Goal: Task Accomplishment & Management: Manage account settings

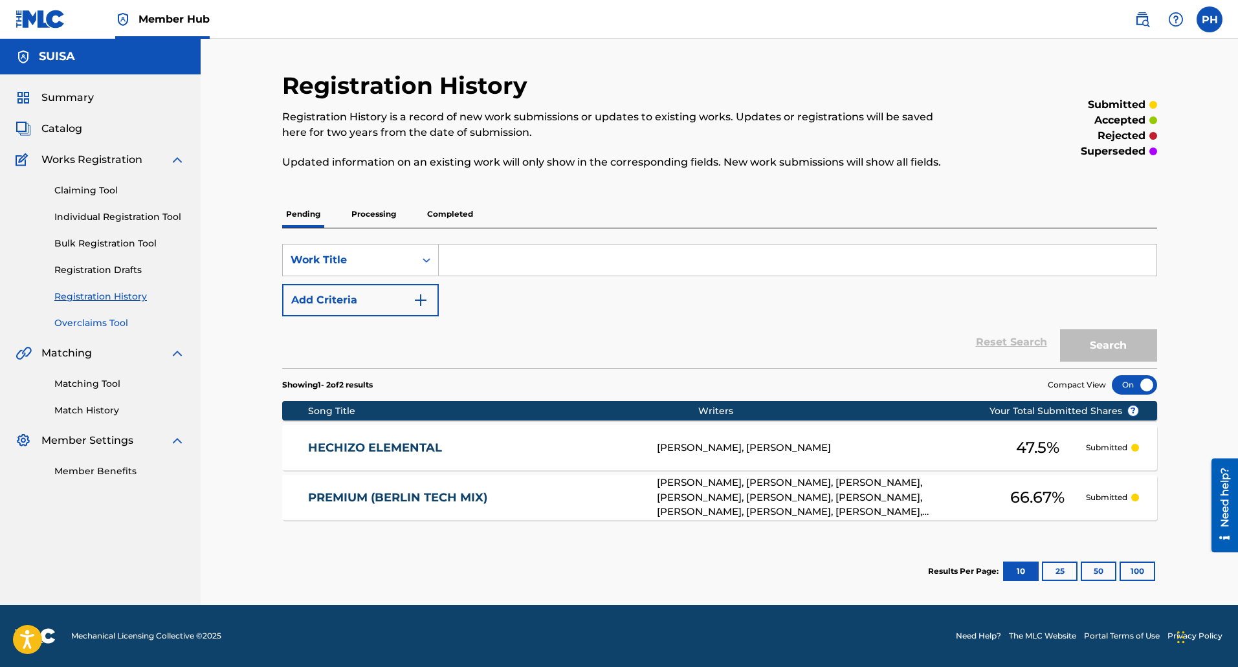
click at [105, 324] on link "Overclaims Tool" at bounding box center [119, 323] width 131 height 14
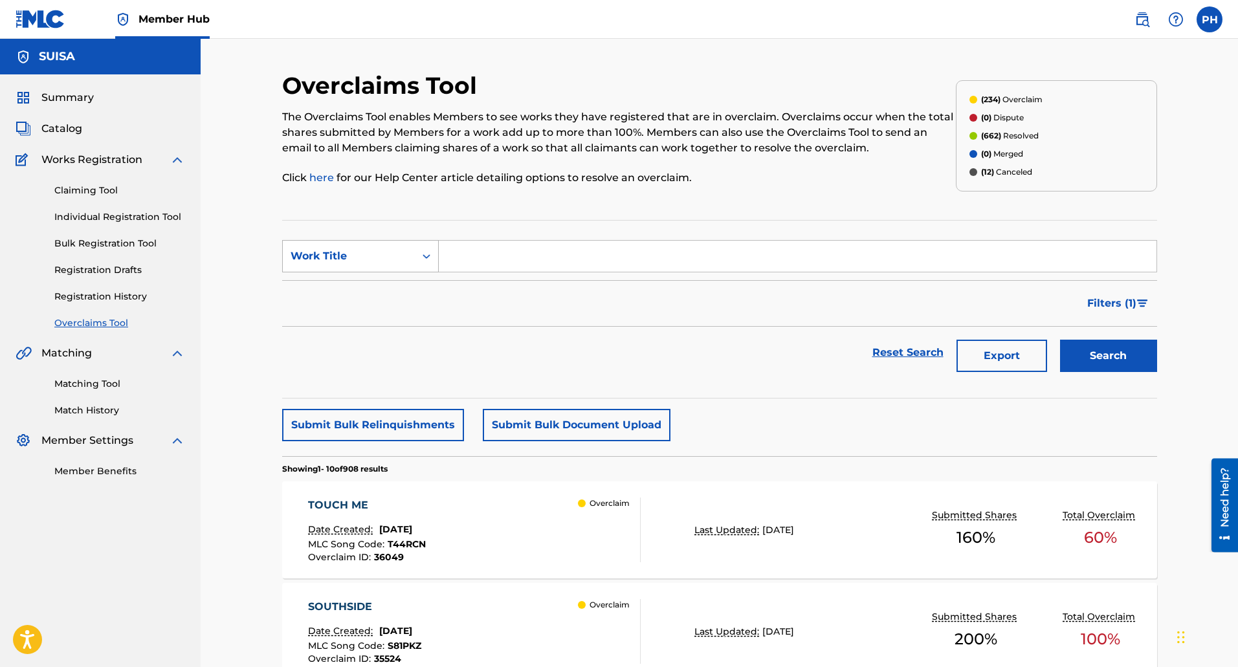
click at [324, 263] on div "Work Title" at bounding box center [349, 257] width 116 height 16
click at [348, 283] on div "MLC Song Code" at bounding box center [360, 288] width 155 height 32
click at [439, 260] on input "Search Form" at bounding box center [798, 256] width 718 height 31
paste input "W60I2D"
type input "W60I2D"
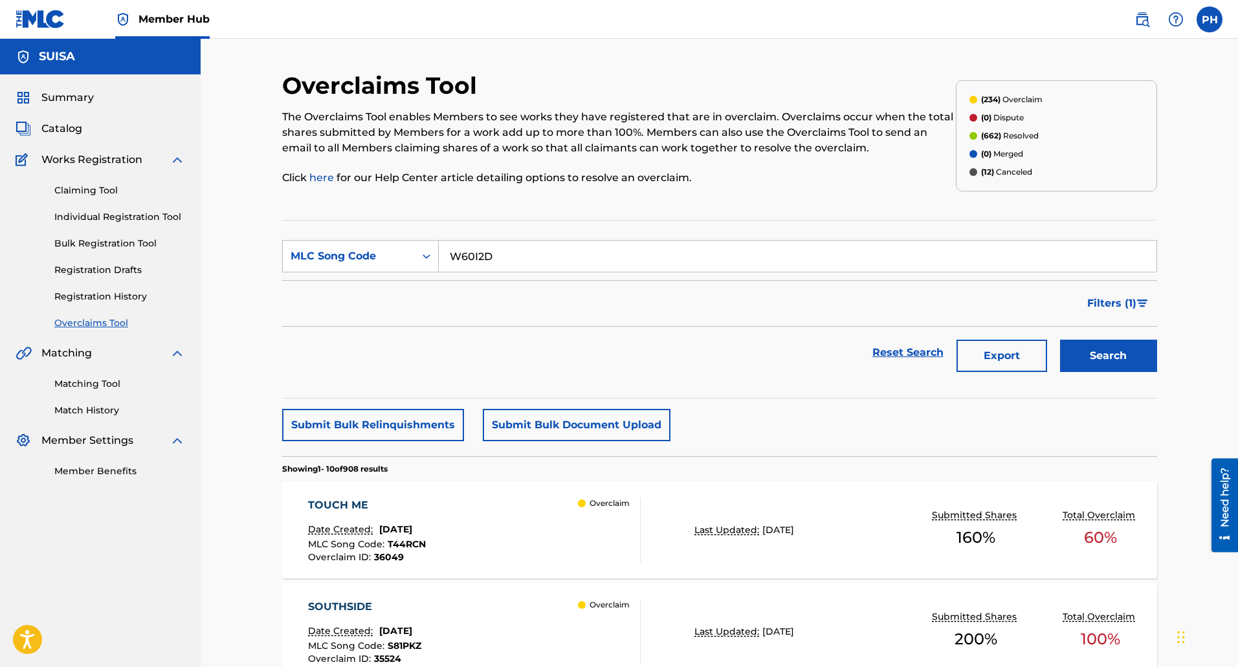
click at [1060, 340] on button "Search" at bounding box center [1108, 356] width 97 height 32
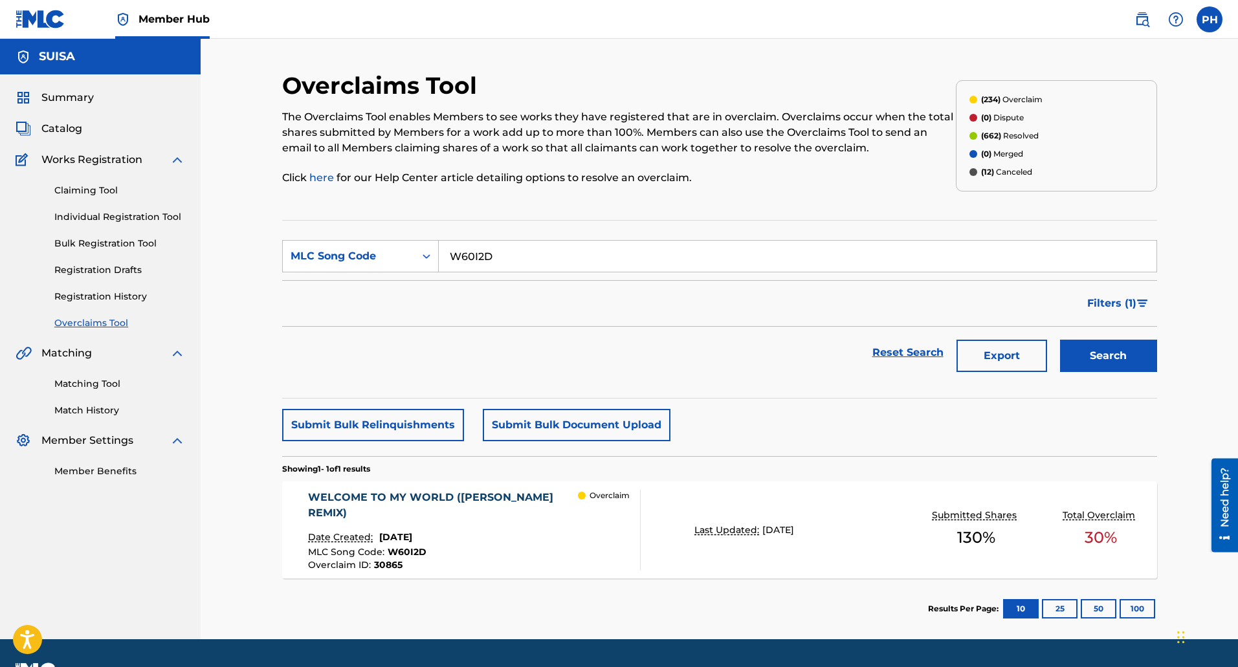
click at [671, 553] on div "WELCOME TO MY WORLD (VINCENT VEGA REMIX) Date Created: July 29, 2025 MLC Song C…" at bounding box center [719, 530] width 875 height 97
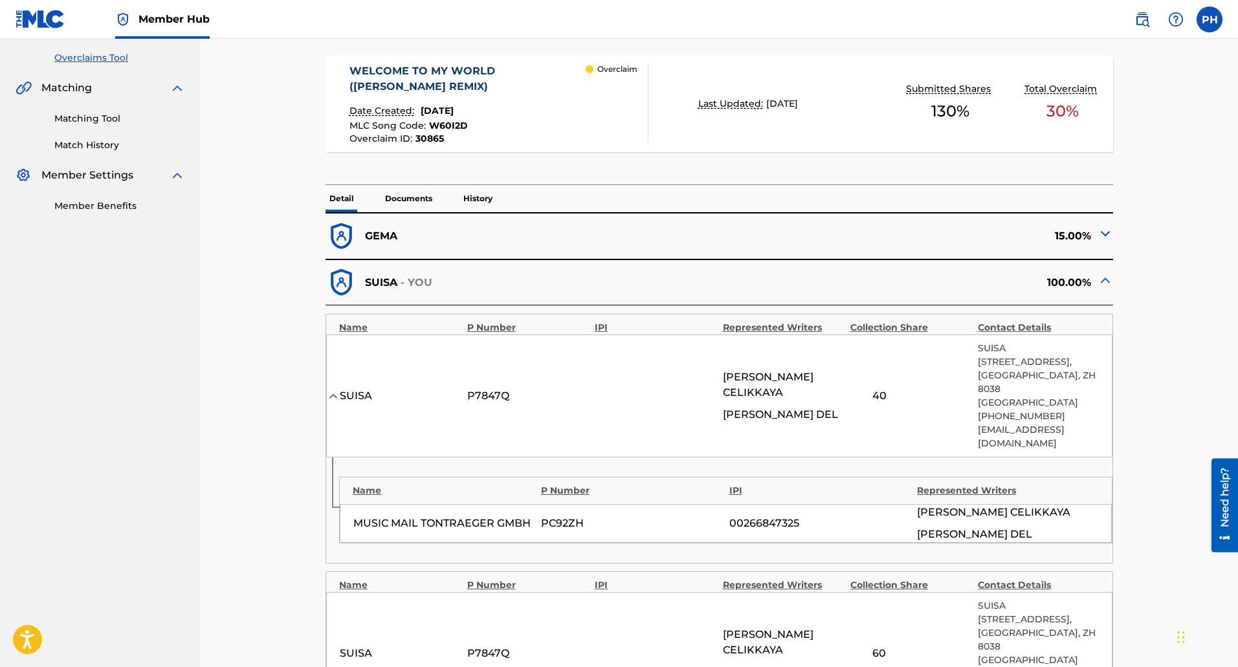
scroll to position [259, 0]
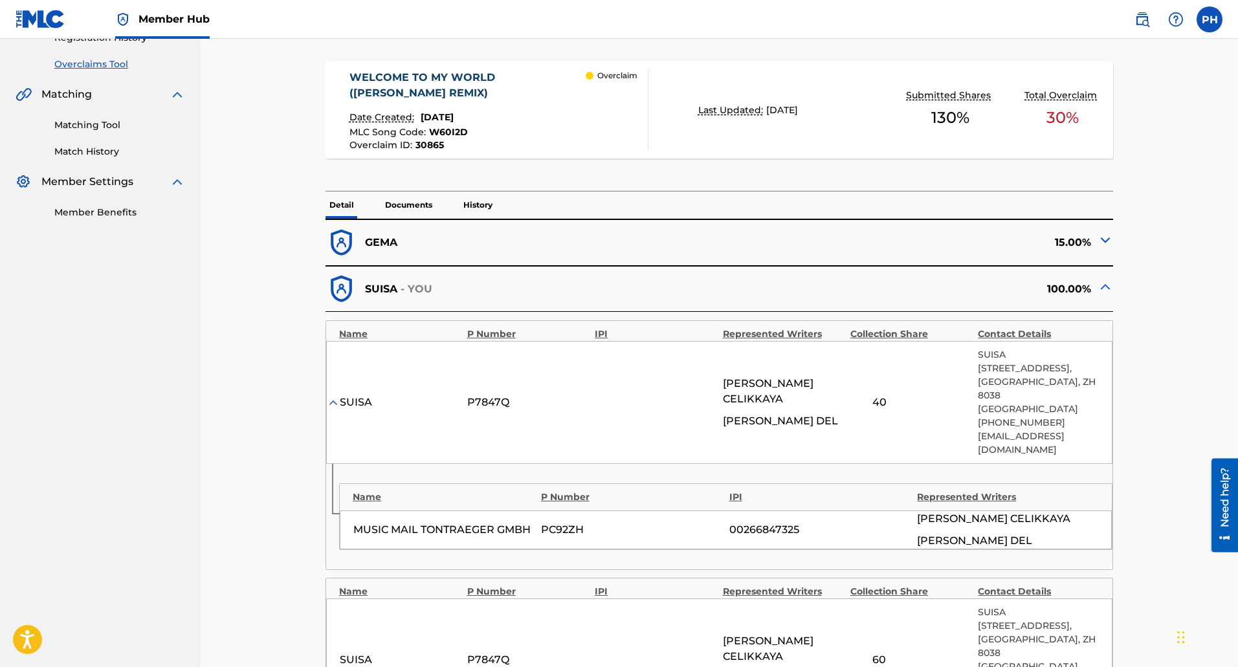
click at [1095, 286] on div "100.00%" at bounding box center [916, 289] width 393 height 32
click at [1103, 285] on img at bounding box center [1106, 287] width 16 height 16
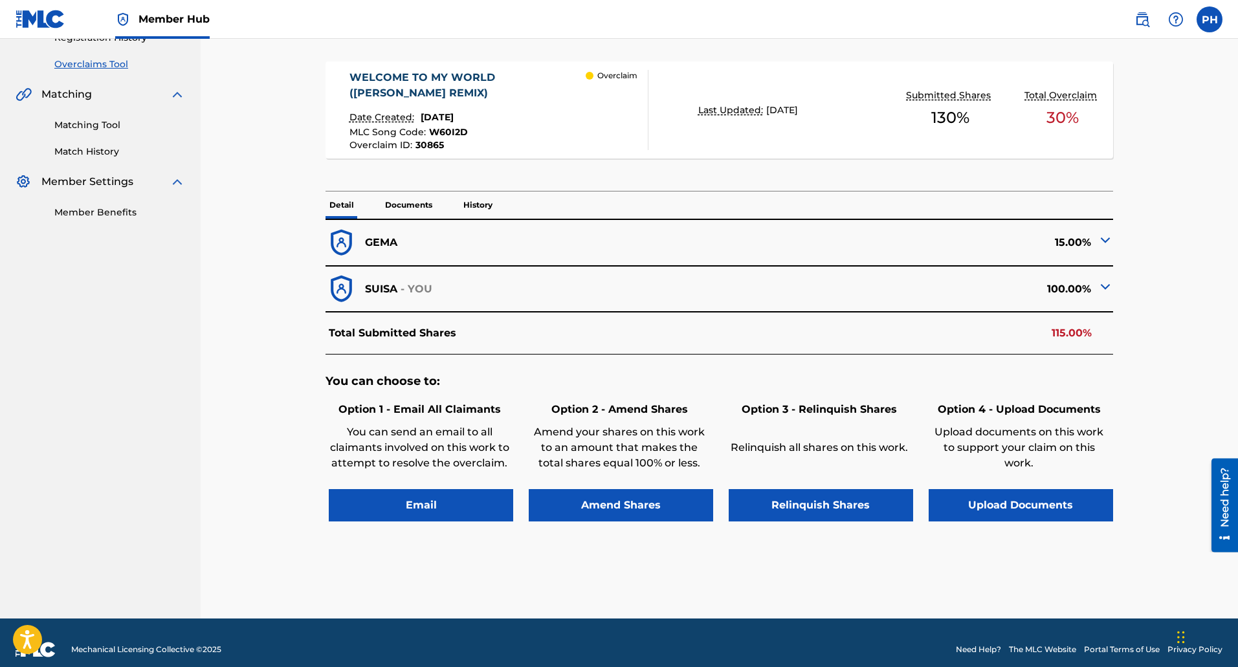
click at [1105, 244] on img at bounding box center [1106, 240] width 16 height 16
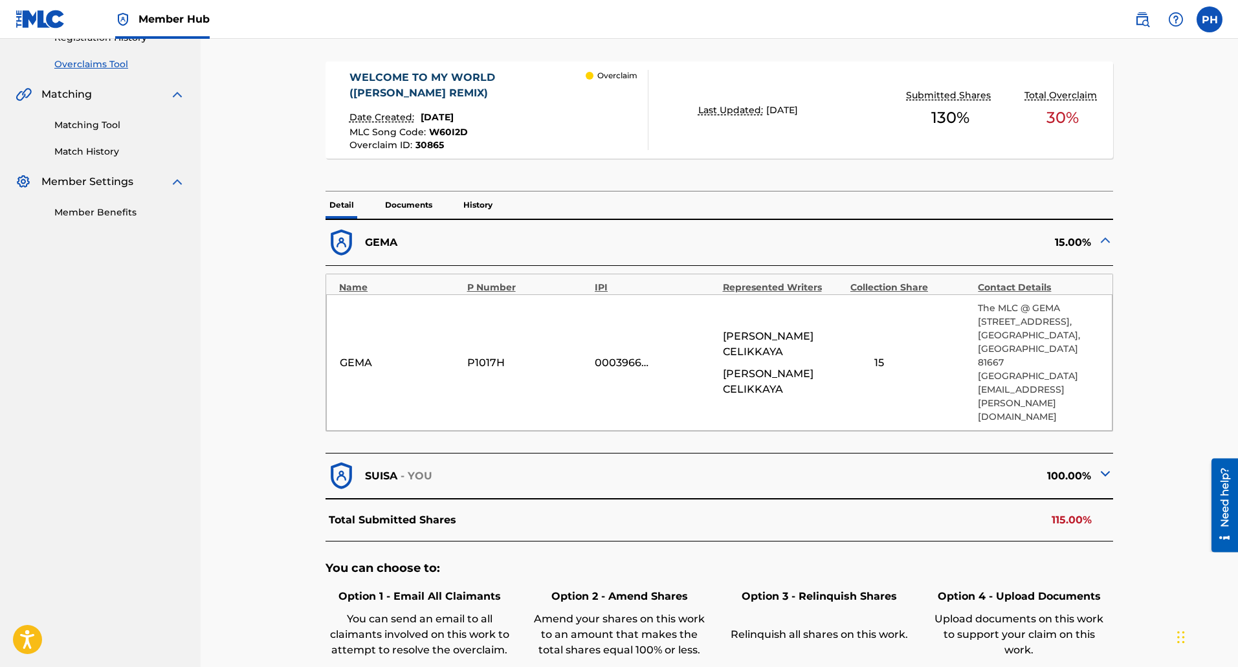
click at [1105, 244] on img at bounding box center [1106, 240] width 16 height 16
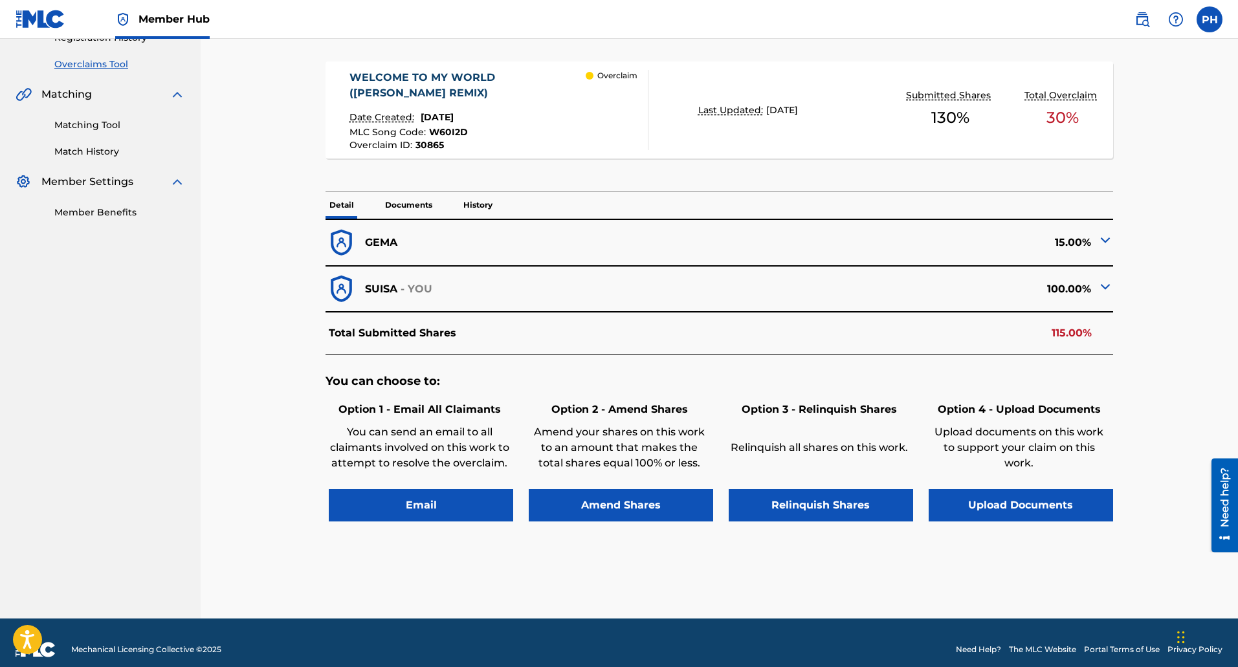
click at [1105, 287] on img at bounding box center [1106, 287] width 16 height 16
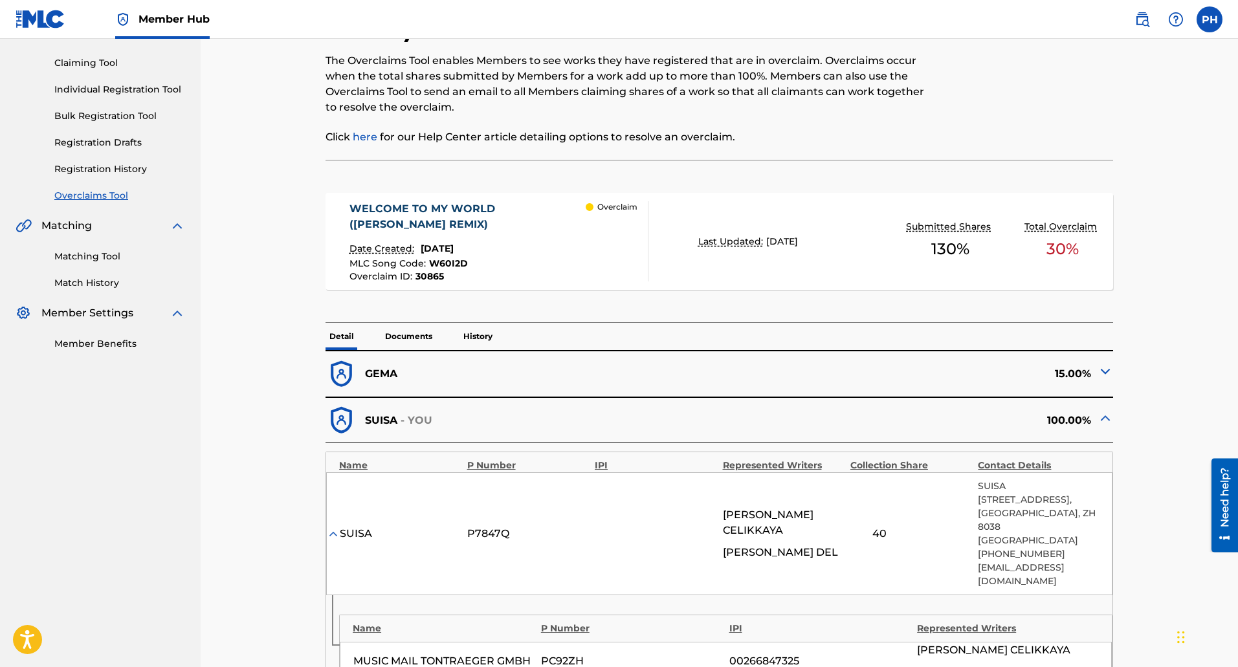
scroll to position [0, 0]
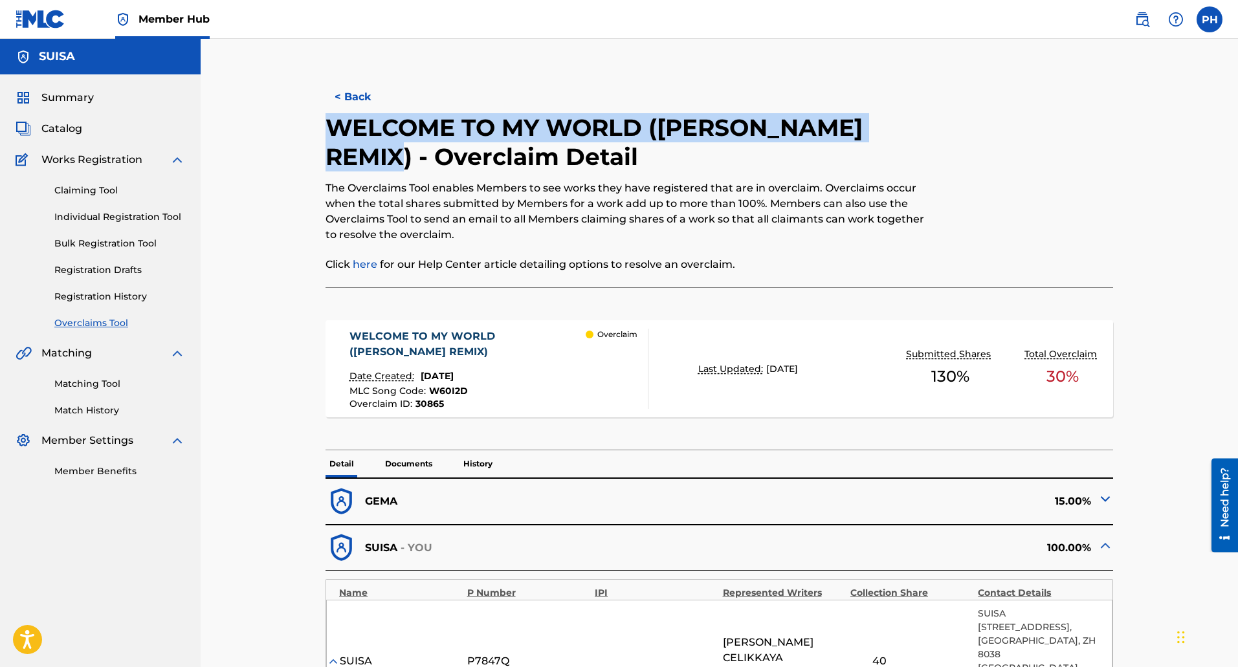
drag, startPoint x: 415, startPoint y: 157, endPoint x: 326, endPoint y: 124, distance: 95.8
click at [326, 124] on h2 "WELCOME TO MY WORLD (VINCENT VEGA REMIX) - Overclaim Detail" at bounding box center [629, 142] width 606 height 58
copy h2 "WELCOME TO MY WORLD (VINCENT VEGA REMIX)"
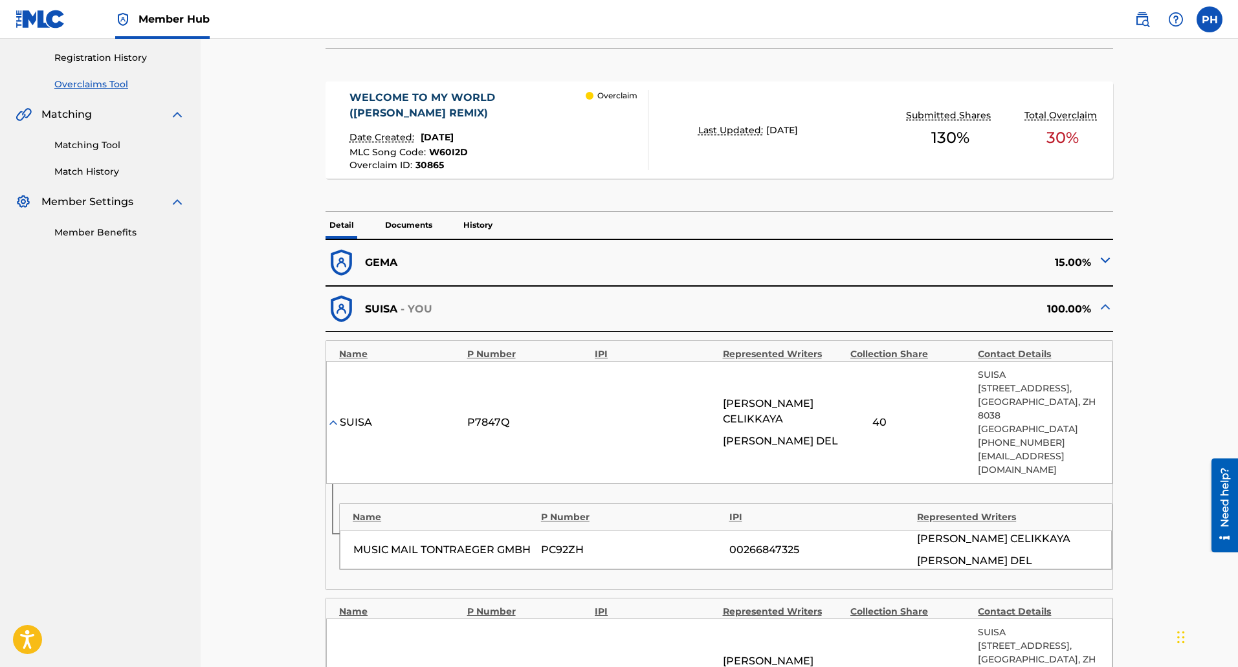
scroll to position [259, 0]
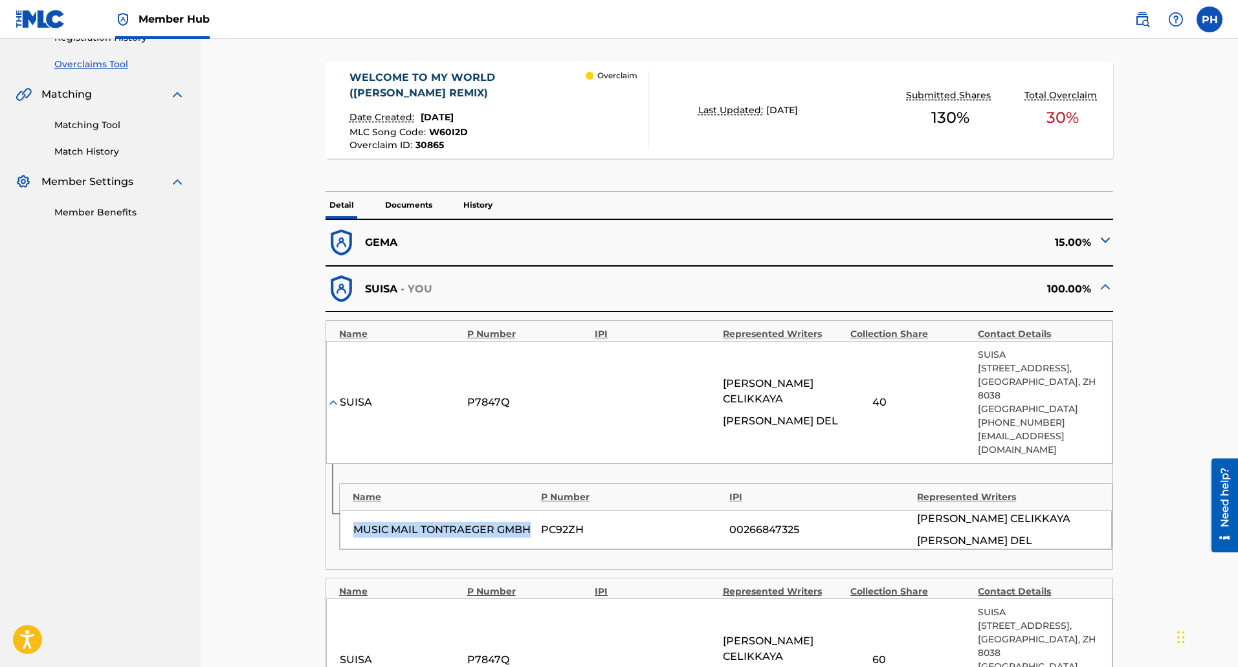
drag, startPoint x: 353, startPoint y: 502, endPoint x: 533, endPoint y: 511, distance: 180.1
click at [533, 511] on div "MUSIC MAIL TONTRAEGER GMBH PC92ZH 00266847325 AHMET CELIKKAYA ENZO BRUNO DEL" at bounding box center [726, 530] width 772 height 39
drag, startPoint x: 818, startPoint y: 505, endPoint x: 728, endPoint y: 505, distance: 90.0
click at [728, 511] on div "MUSIC MAIL TONTRAEGER GMBH PC92ZH 00266847325 AHMET CELIKKAYA ENZO BRUNO DEL" at bounding box center [726, 530] width 772 height 39
copy div "00266847325"
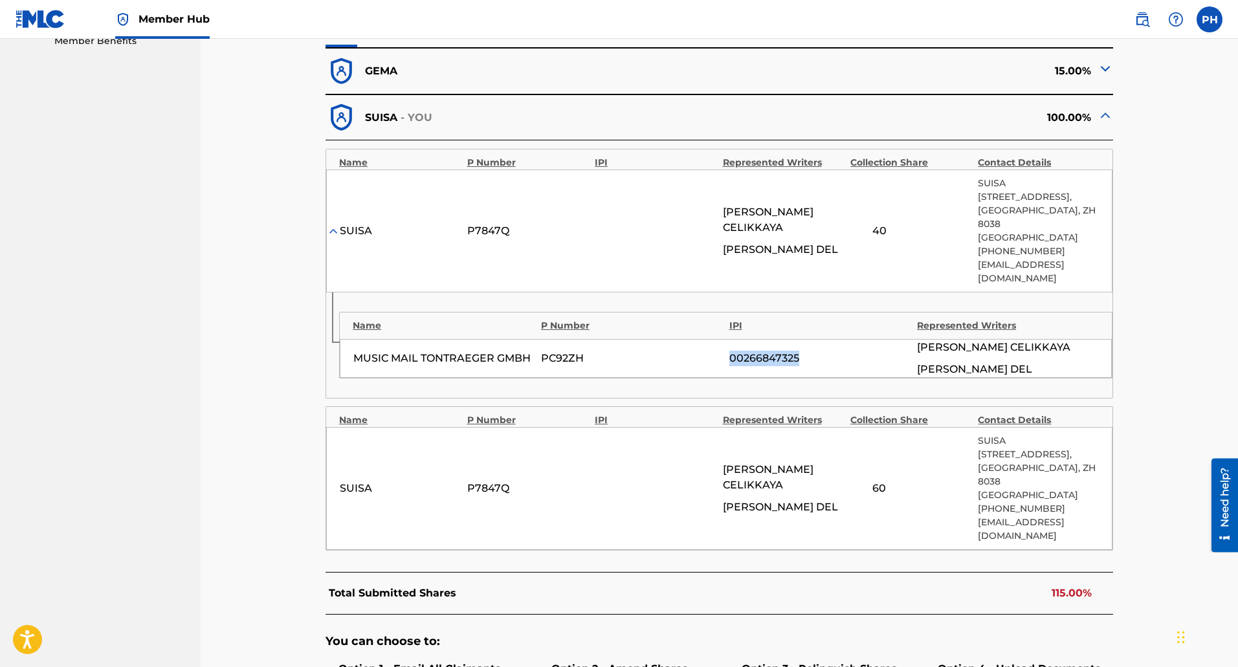
scroll to position [453, 0]
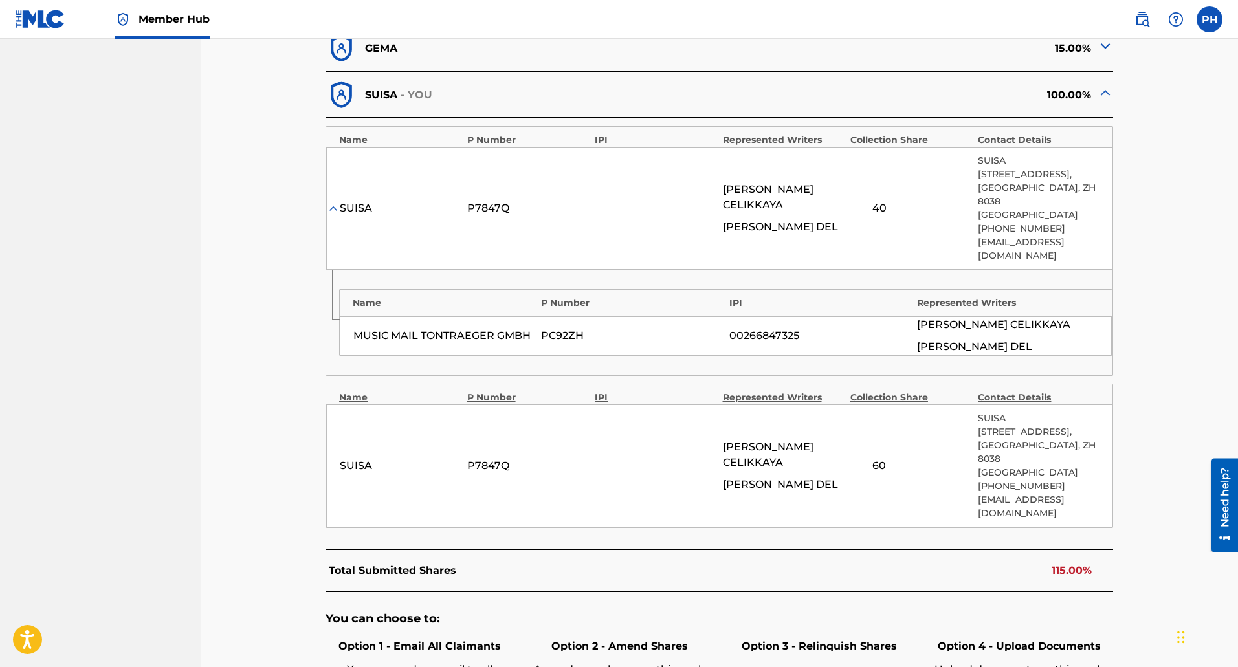
drag, startPoint x: 900, startPoint y: 427, endPoint x: 839, endPoint y: 427, distance: 60.2
click at [839, 427] on div "SUISA P7847Q AHMET CELIKKAYA ENZO BRUNO DEL 60 SUISA Bellariastrasse , Unit 82,…" at bounding box center [719, 465] width 786 height 123
click at [881, 458] on div "60" at bounding box center [879, 466] width 58 height 16
click at [889, 458] on div "60" at bounding box center [879, 466] width 58 height 16
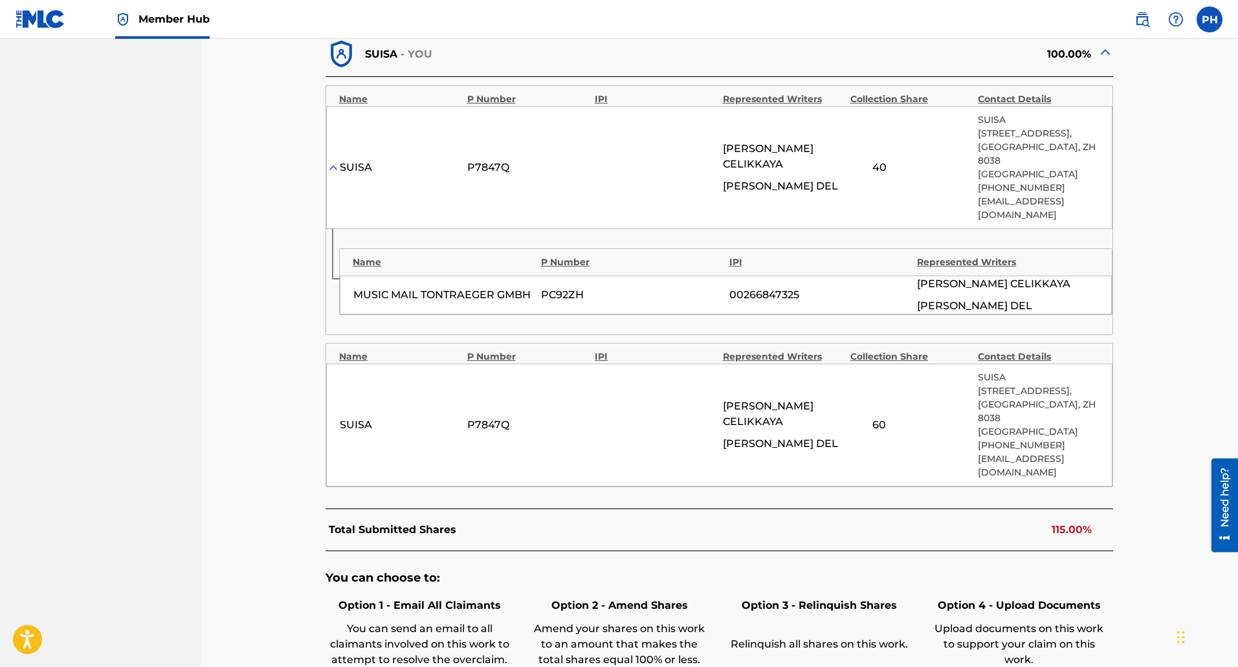
scroll to position [647, 0]
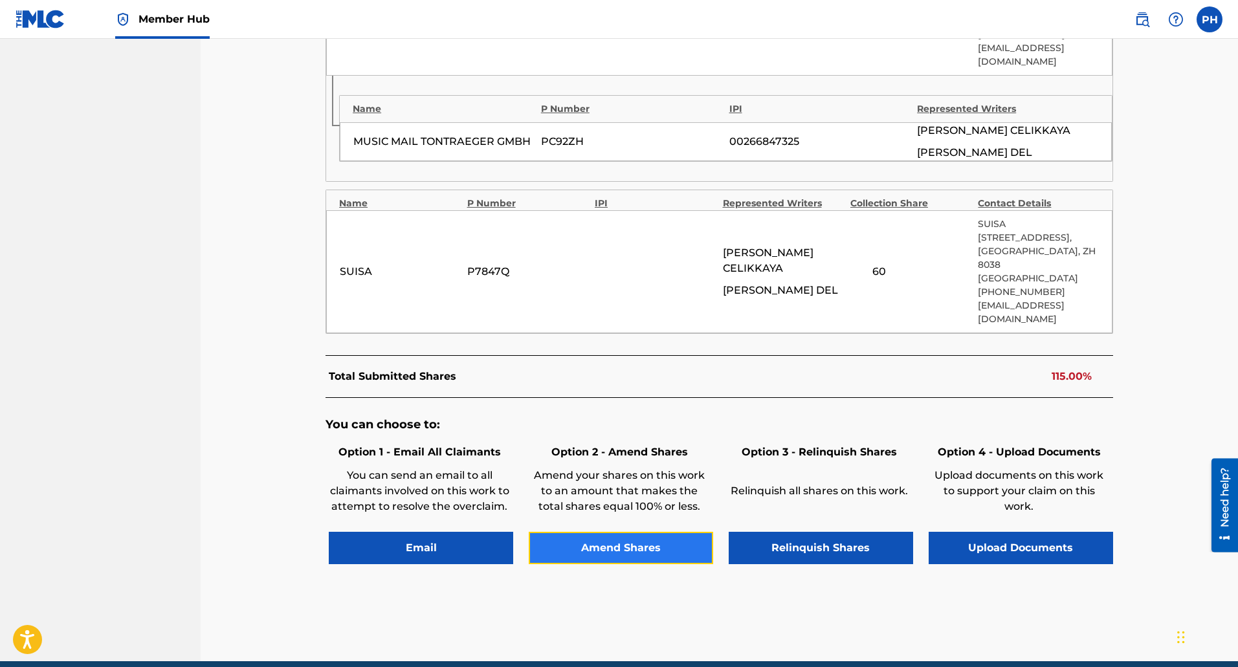
click at [638, 532] on button "Amend Shares" at bounding box center [621, 548] width 184 height 32
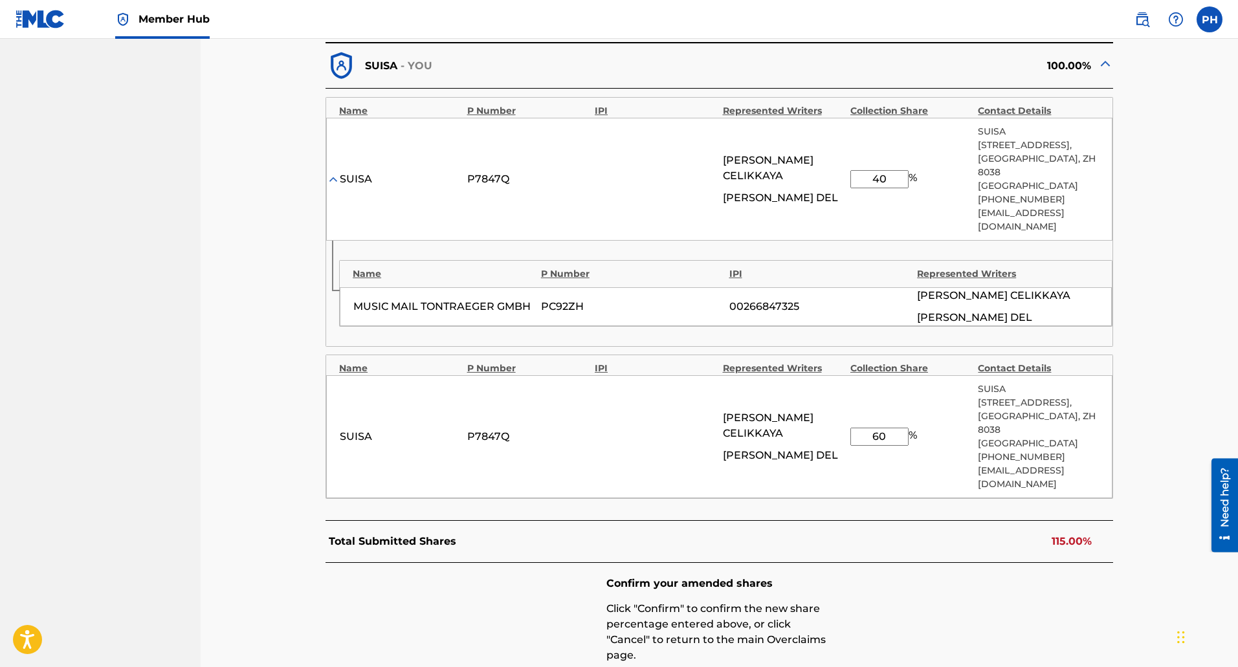
scroll to position [460, 0]
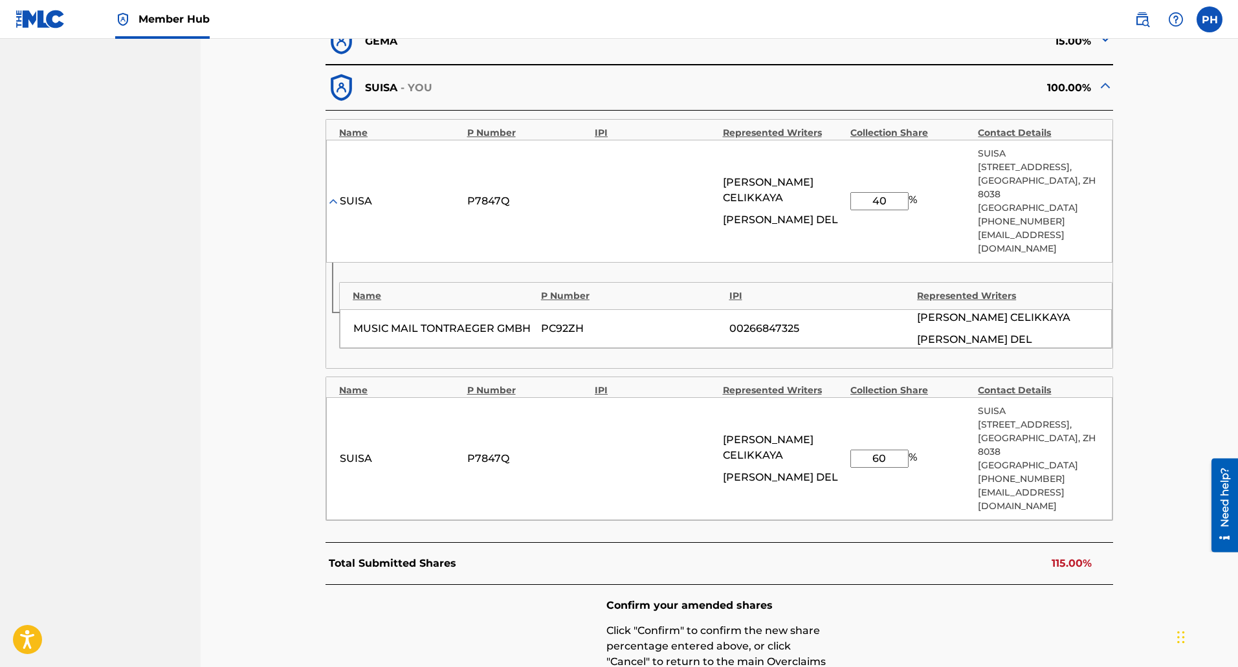
click at [892, 450] on input "60" at bounding box center [879, 459] width 58 height 18
type input "6"
type input "45"
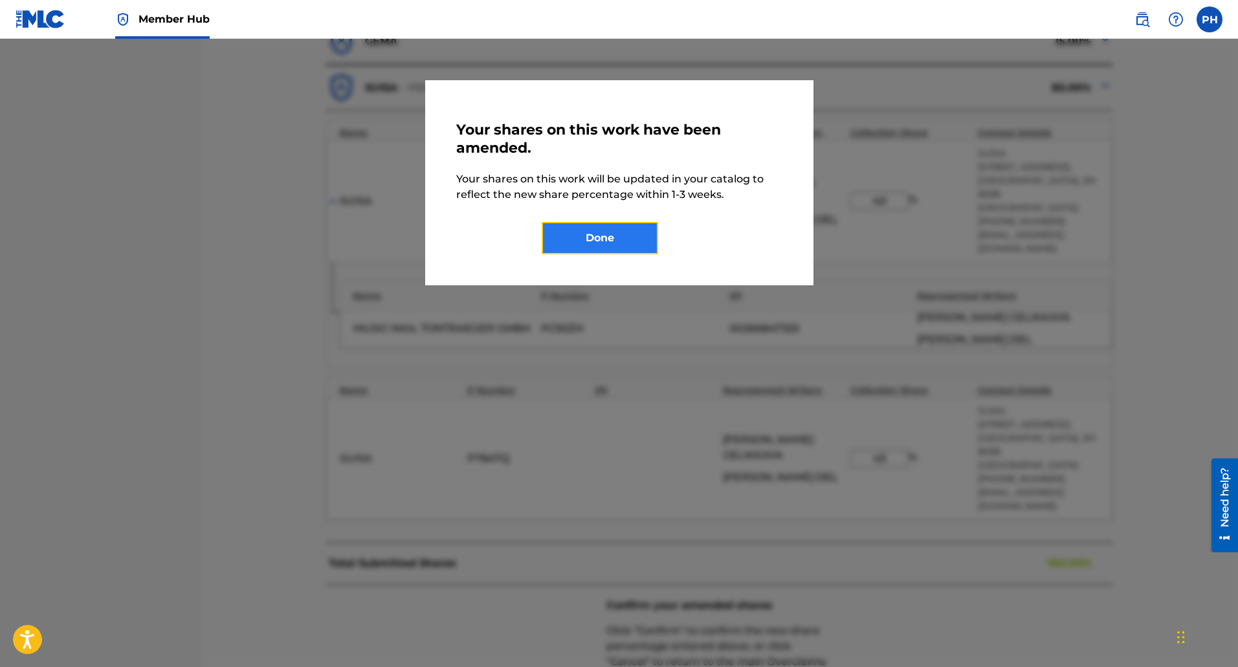
click at [625, 248] on button "Done" at bounding box center [600, 238] width 116 height 32
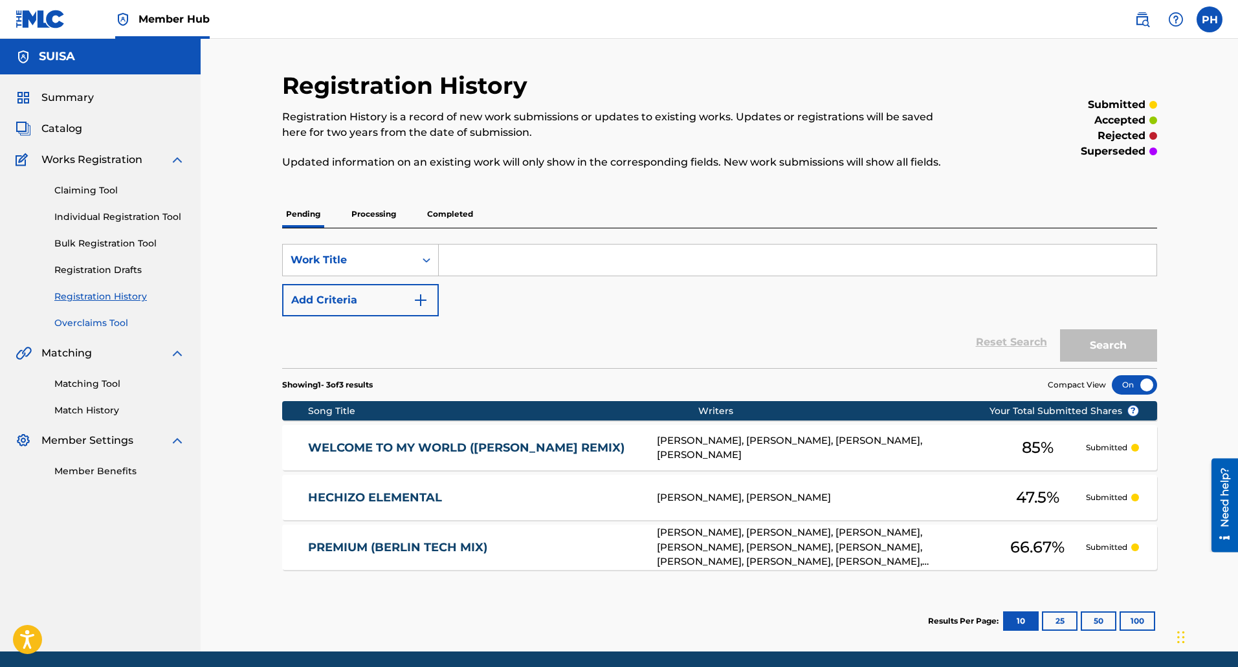
click at [100, 316] on link "Overclaims Tool" at bounding box center [119, 323] width 131 height 14
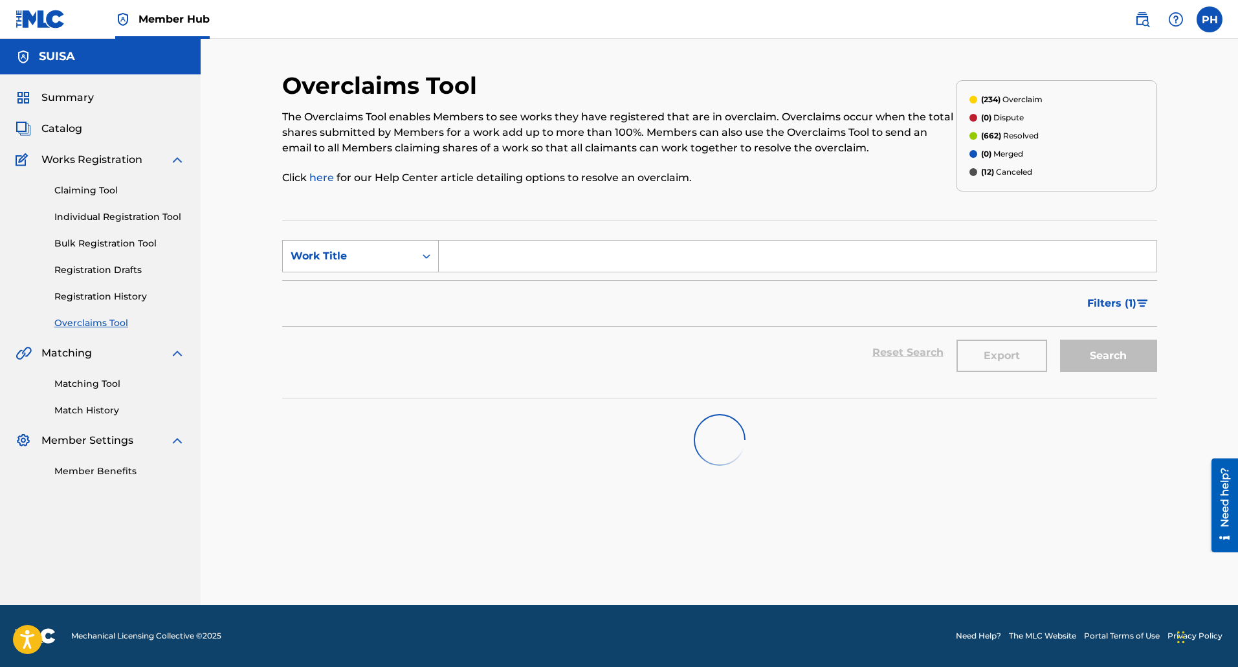
click at [367, 256] on div "Work Title" at bounding box center [349, 257] width 116 height 16
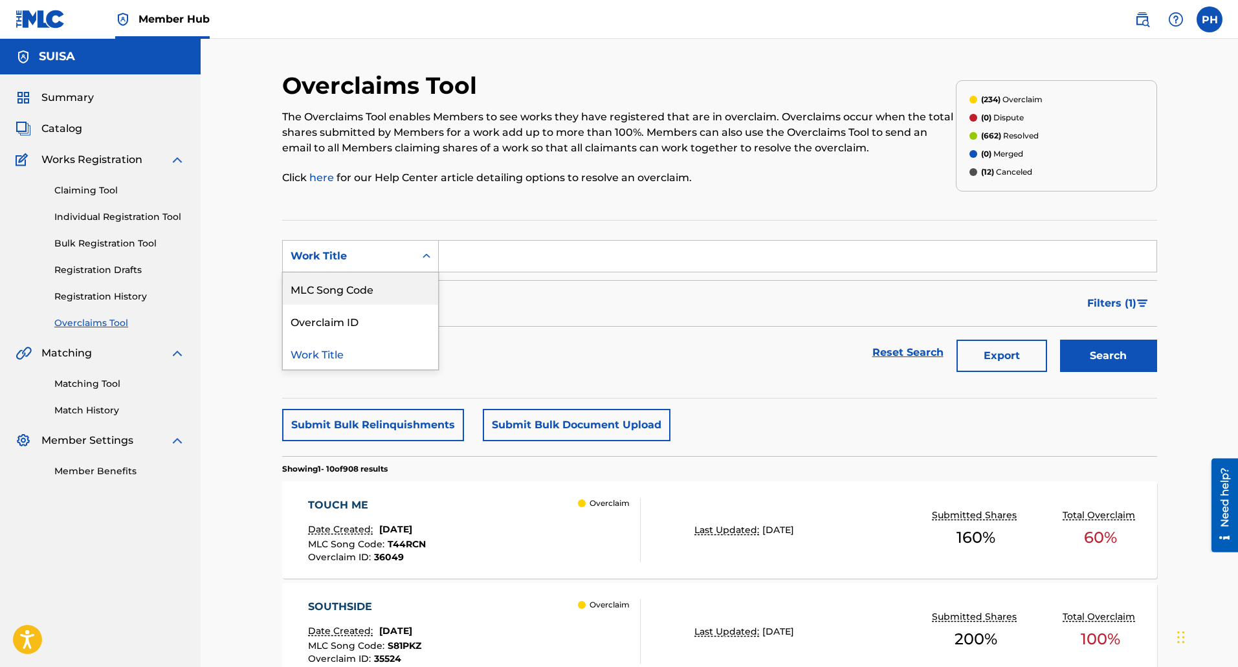
click at [338, 287] on div "MLC Song Code" at bounding box center [360, 288] width 155 height 32
drag, startPoint x: 375, startPoint y: 273, endPoint x: 498, endPoint y: 257, distance: 124.0
click at [498, 257] on input "Search Form" at bounding box center [798, 256] width 718 height 31
paste input "MW3LKD"
type input "MW3LKD"
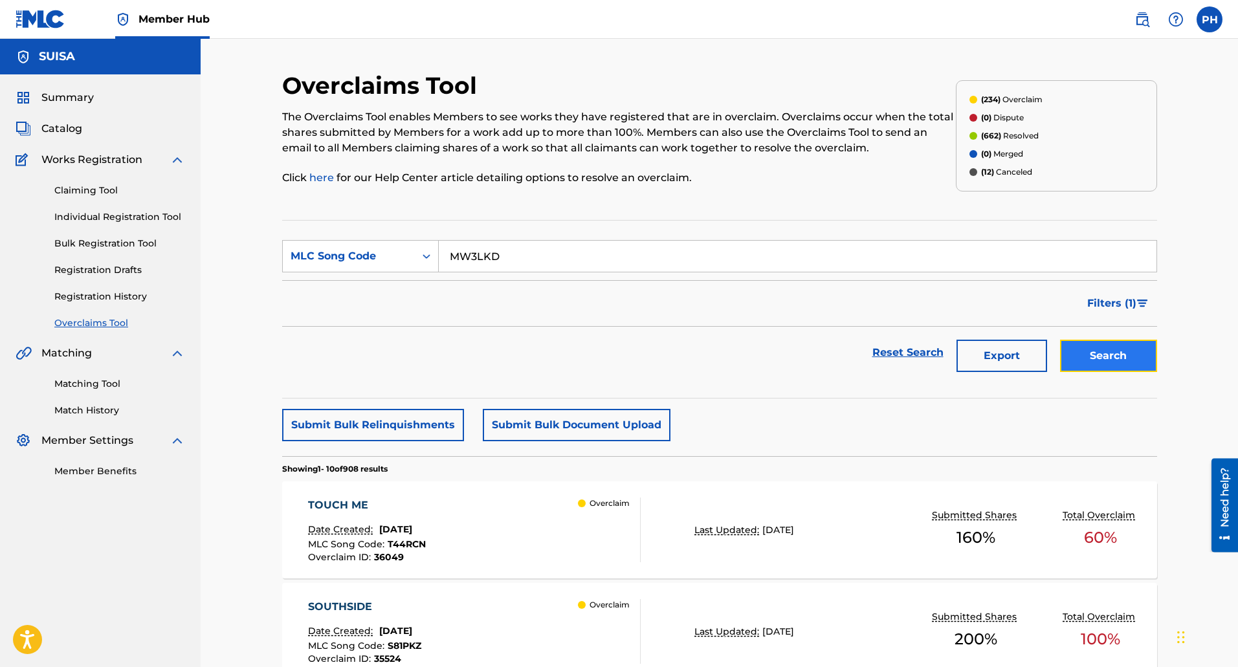
click at [1096, 348] on button "Search" at bounding box center [1108, 356] width 97 height 32
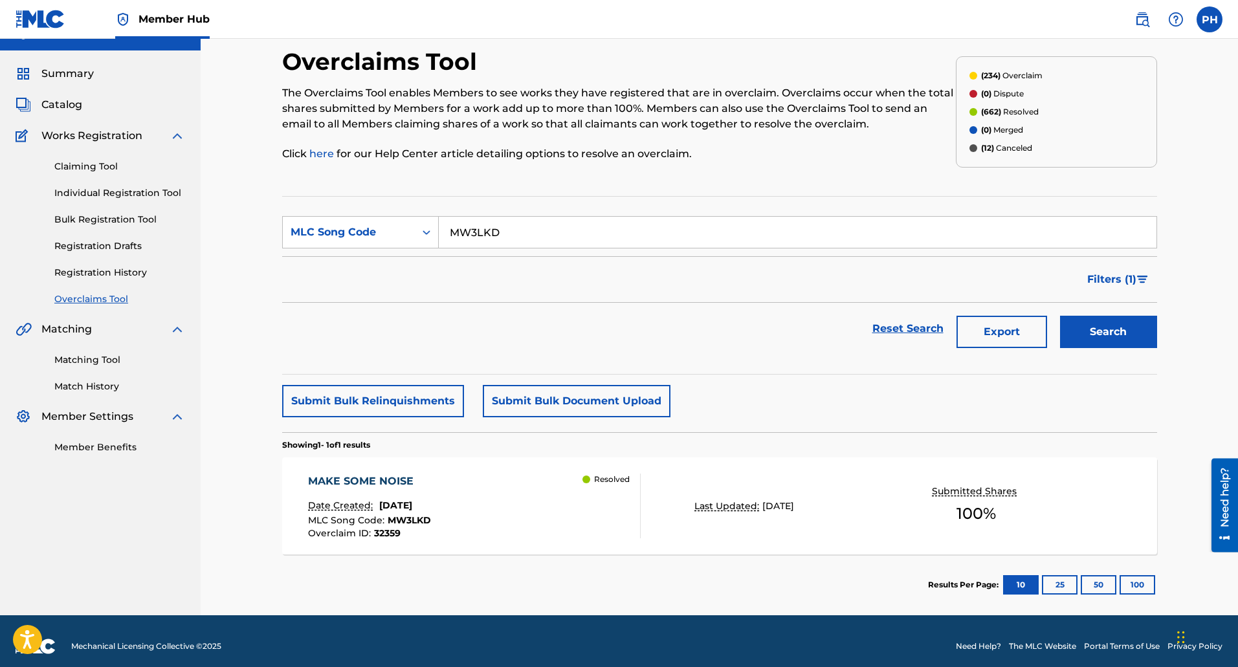
scroll to position [34, 0]
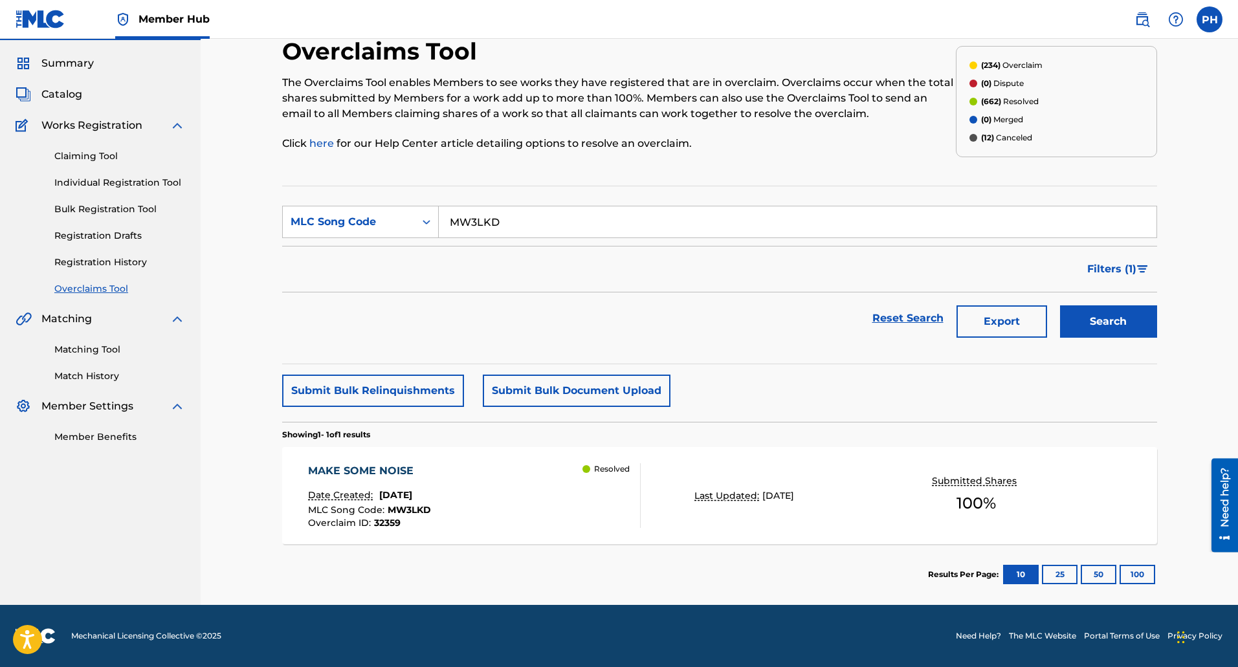
click at [398, 468] on div "MAKE SOME NOISE" at bounding box center [369, 471] width 123 height 16
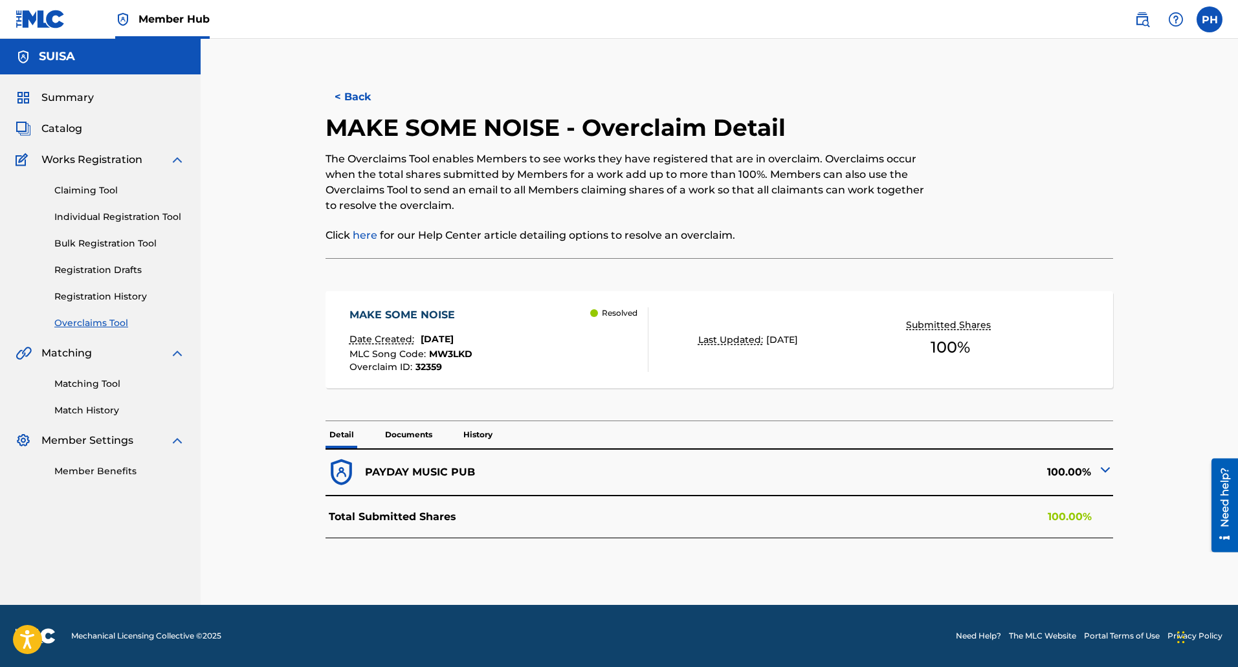
click at [123, 331] on div "Summary Catalog Works Registration Claiming Tool Individual Registration Tool B…" at bounding box center [100, 283] width 201 height 419
click at [123, 324] on link "Overclaims Tool" at bounding box center [119, 323] width 131 height 14
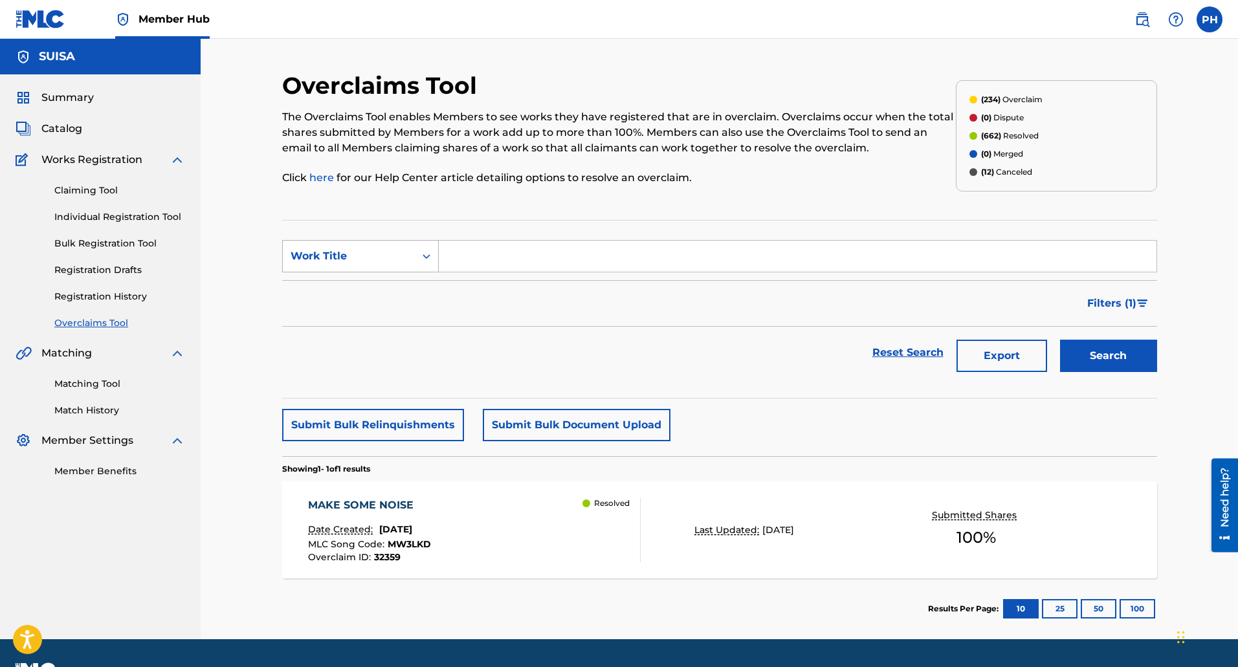
click at [410, 261] on div "Work Title" at bounding box center [349, 256] width 132 height 25
click at [408, 285] on div "MLC Song Code" at bounding box center [360, 288] width 155 height 32
drag, startPoint x: 447, startPoint y: 272, endPoint x: 499, endPoint y: 264, distance: 52.5
click at [499, 264] on input "Search Form" at bounding box center [798, 256] width 718 height 31
paste input "J5017J"
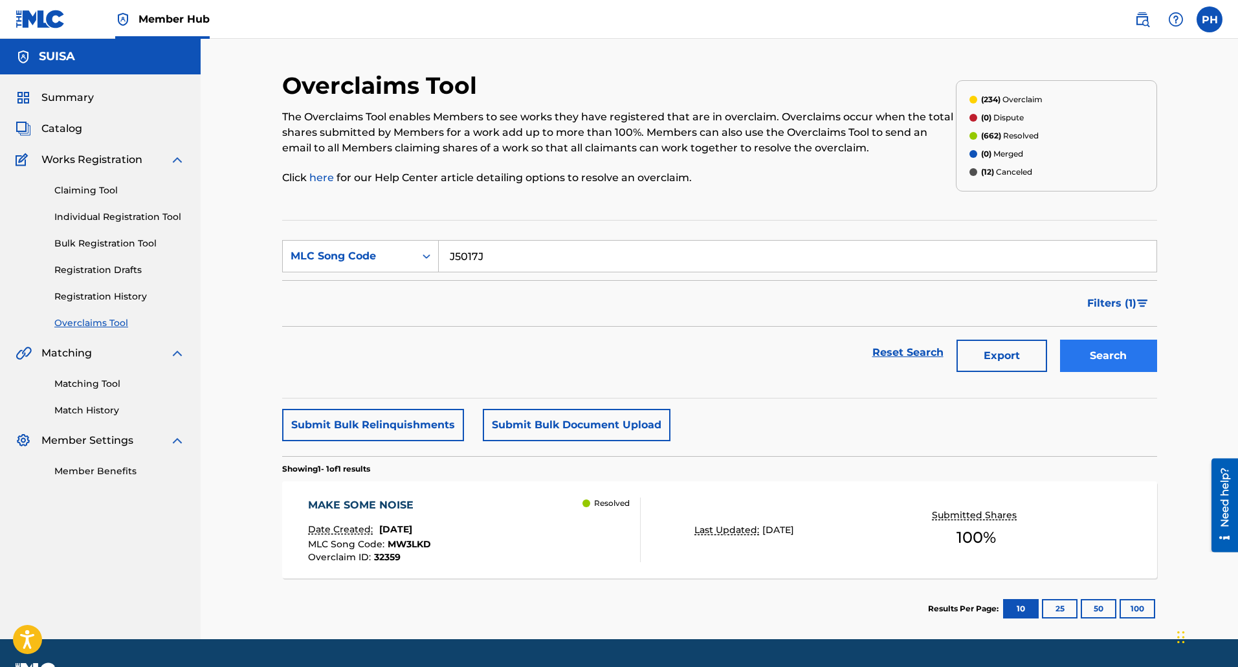
type input "J5017J"
click at [1116, 364] on button "Search" at bounding box center [1108, 356] width 97 height 32
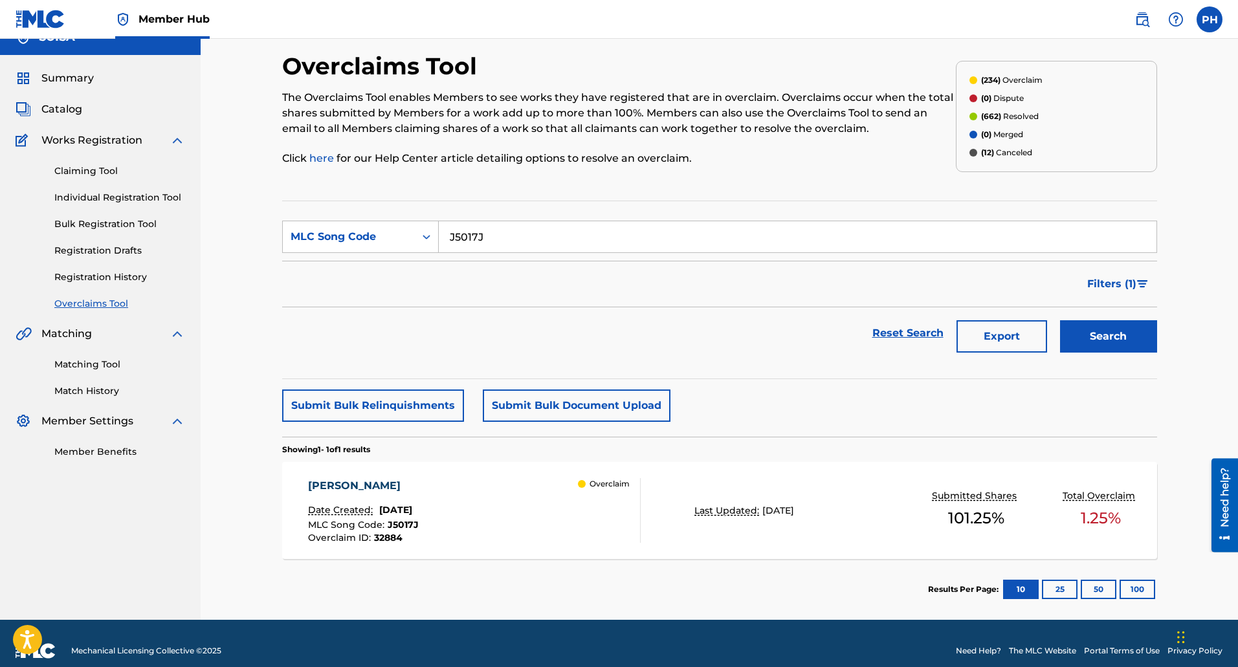
scroll to position [34, 0]
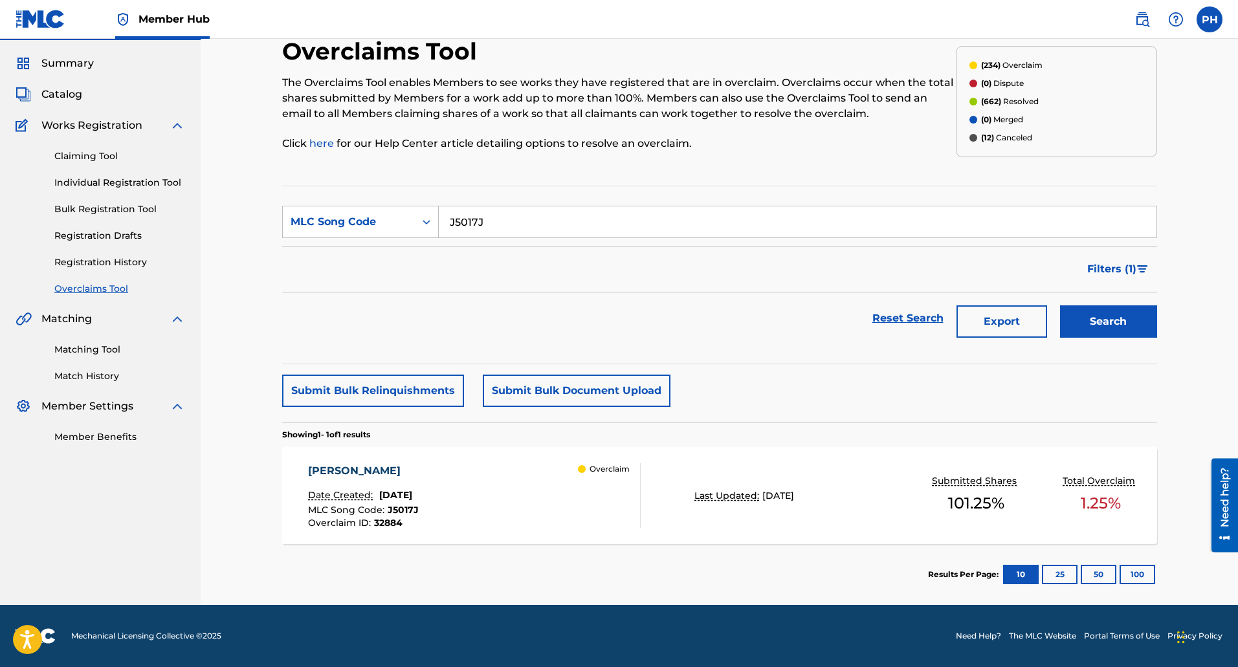
click at [505, 486] on div "JIMMY Date Created: August 21, 2025 MLC Song Code : J5017J Overclaim ID : 32884…" at bounding box center [474, 495] width 333 height 65
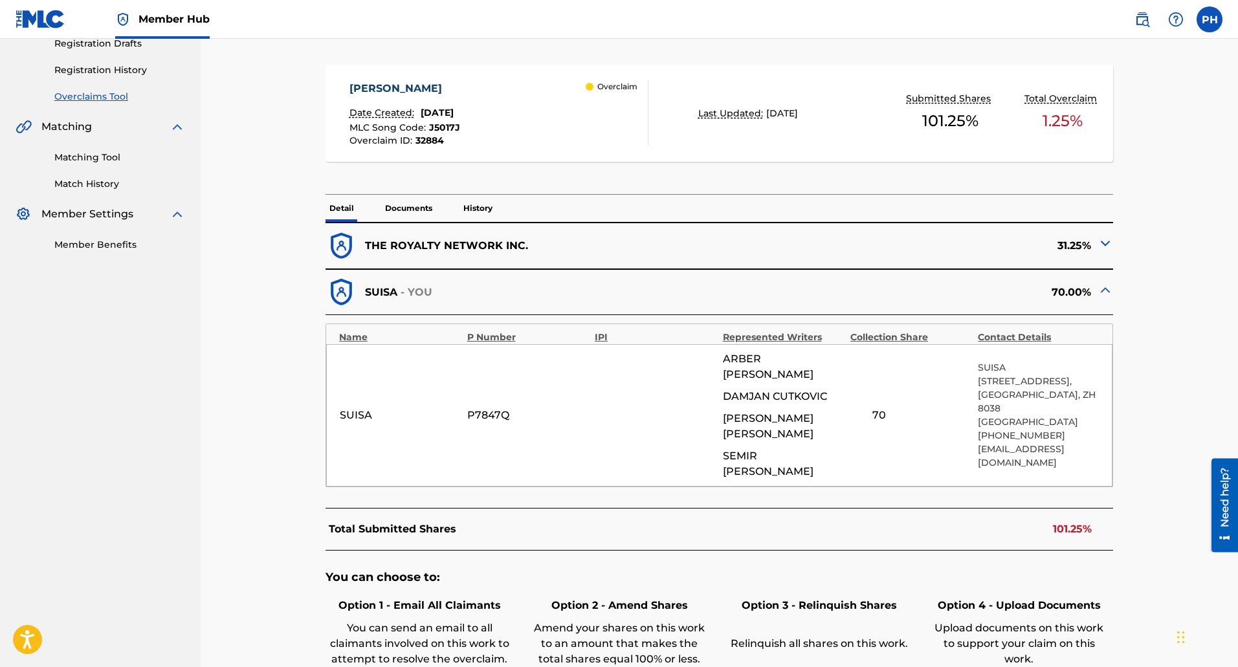
scroll to position [259, 0]
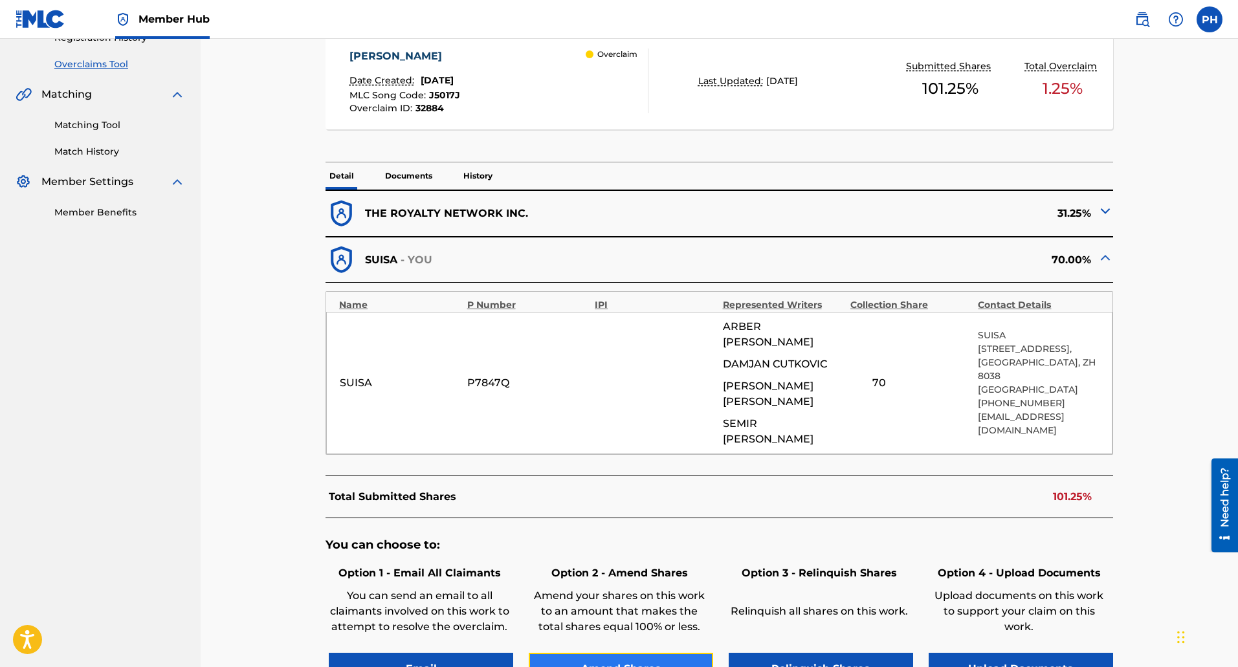
click at [652, 653] on button "Amend Shares" at bounding box center [621, 669] width 184 height 32
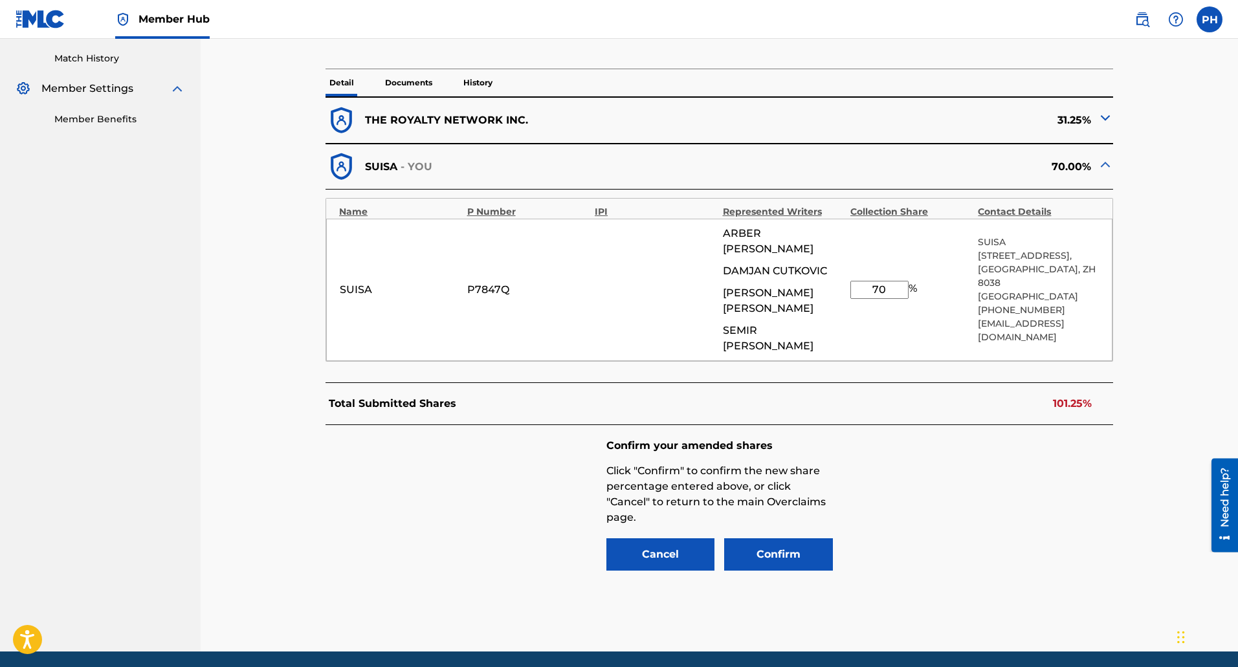
click at [889, 281] on input "70" at bounding box center [879, 290] width 58 height 18
drag, startPoint x: 889, startPoint y: 265, endPoint x: 865, endPoint y: 264, distance: 24.0
click at [865, 281] on input "70" at bounding box center [879, 290] width 58 height 18
type input "68.75"
click at [1082, 469] on div "Confirm your amended shares Click "Confirm" to confirm the new share percentage…" at bounding box center [720, 506] width 788 height 162
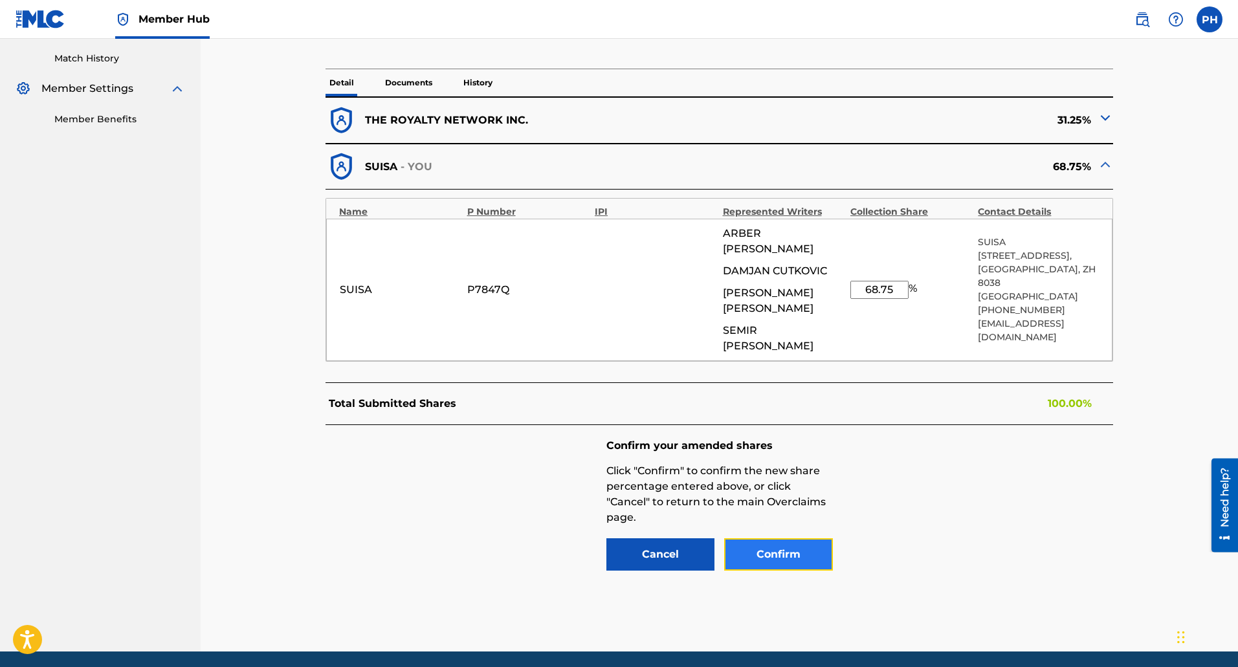
click at [765, 538] on button "Confirm" at bounding box center [778, 554] width 109 height 32
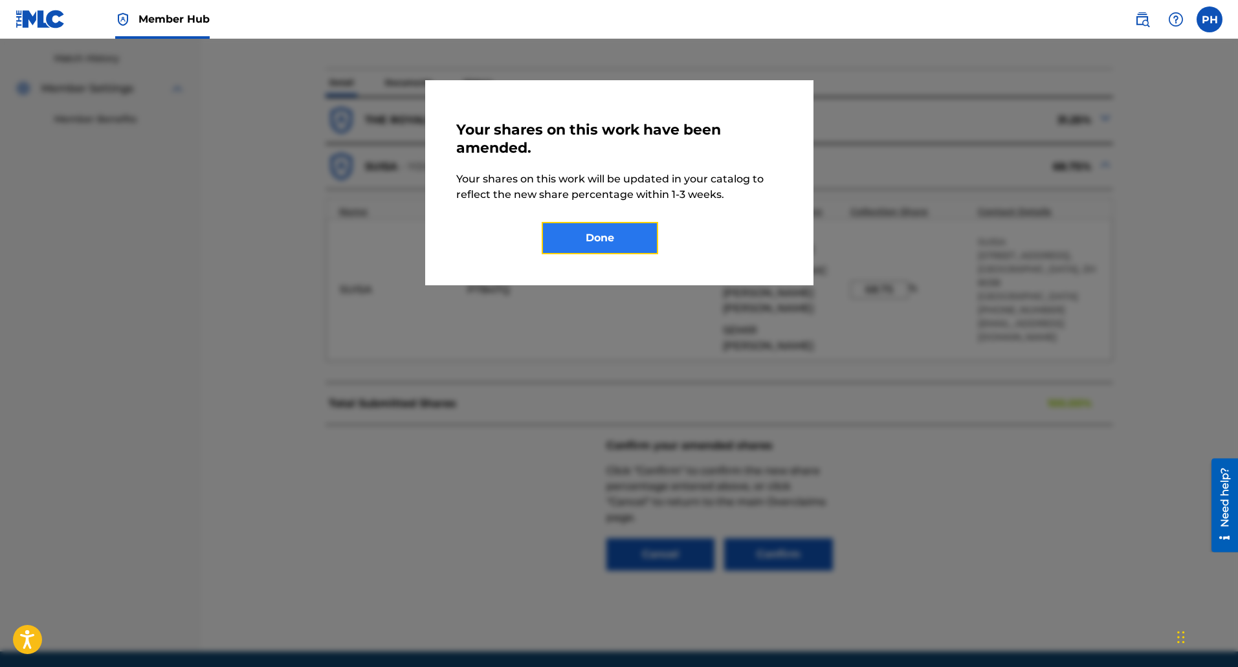
click at [579, 238] on button "Done" at bounding box center [600, 238] width 116 height 32
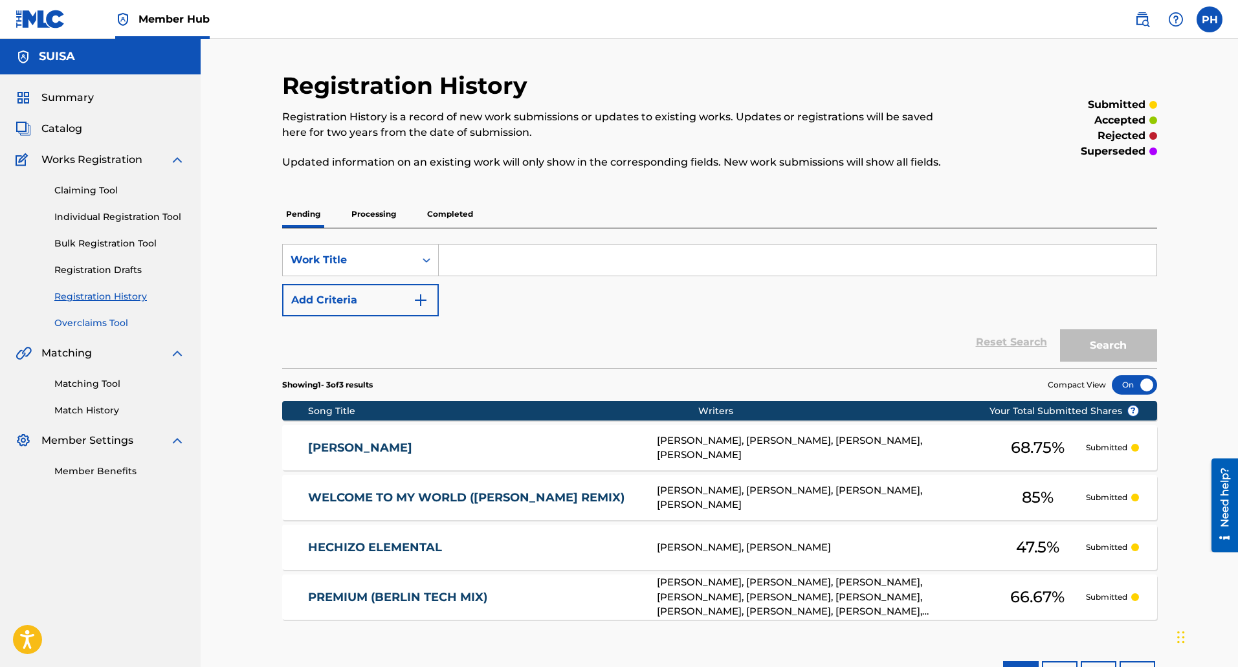
click at [82, 328] on link "Overclaims Tool" at bounding box center [119, 323] width 131 height 14
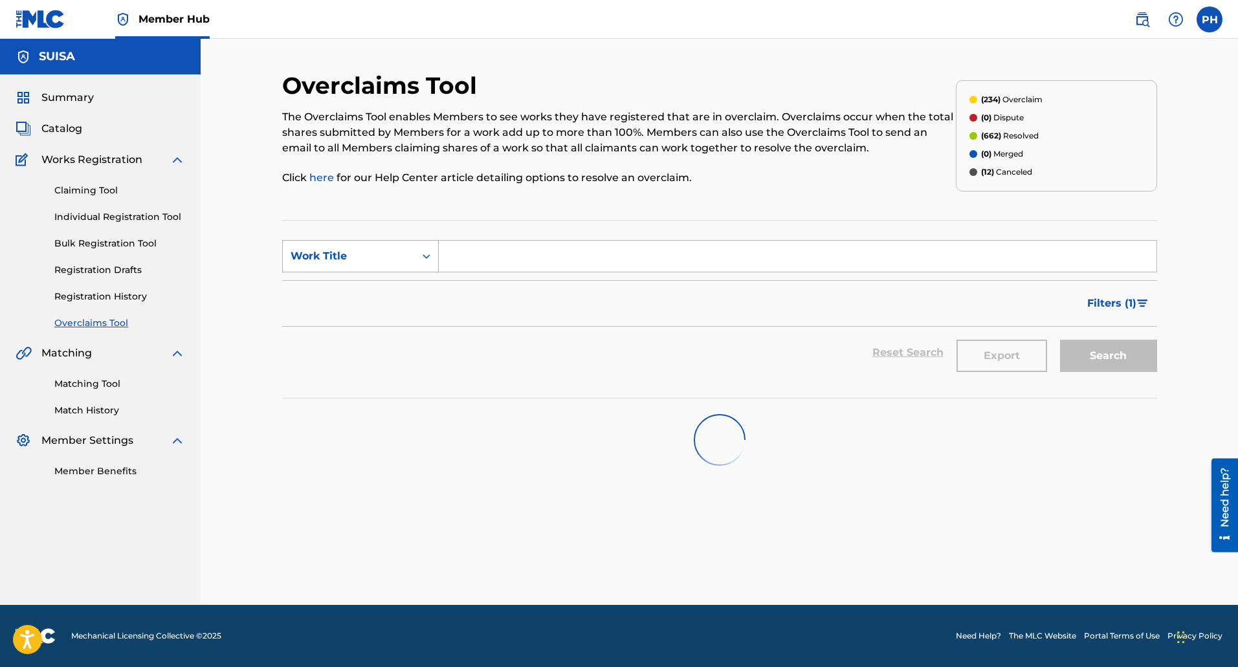
click at [318, 260] on div "Work Title" at bounding box center [349, 257] width 116 height 16
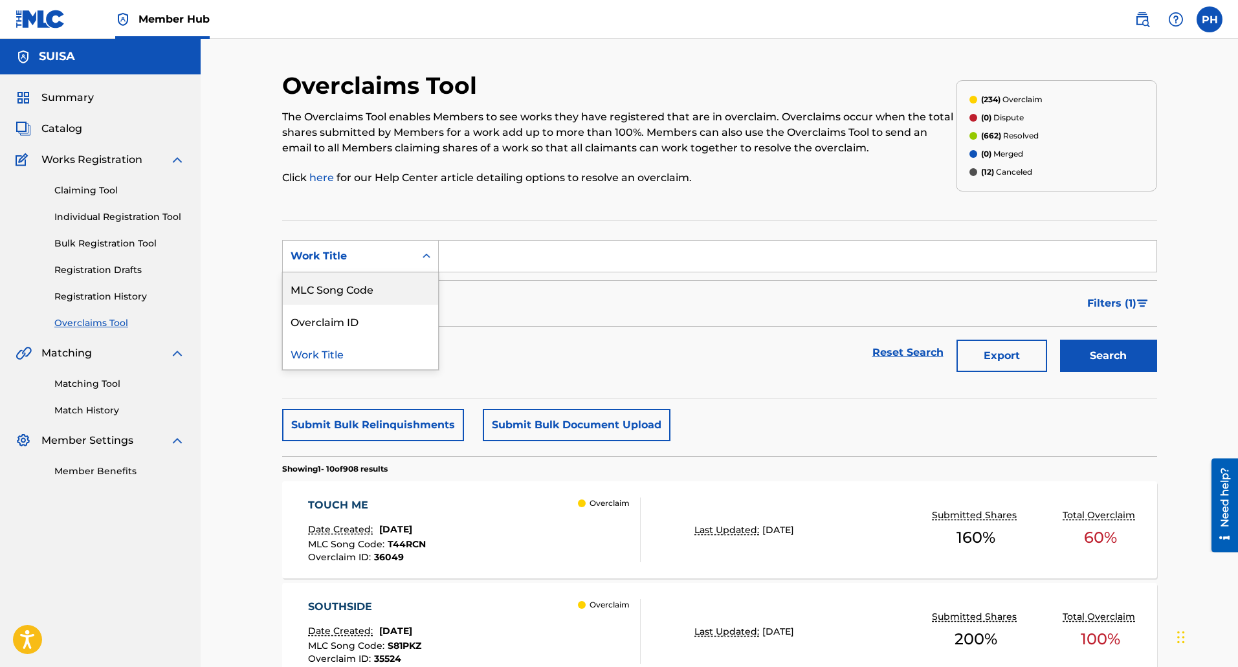
drag, startPoint x: 322, startPoint y: 294, endPoint x: 384, endPoint y: 282, distance: 62.7
click at [323, 294] on div "MLC Song Code" at bounding box center [360, 288] width 155 height 32
click at [477, 259] on input "Search Form" at bounding box center [798, 256] width 718 height 31
paste input "AX1VV0"
click at [1060, 340] on button "Search" at bounding box center [1108, 356] width 97 height 32
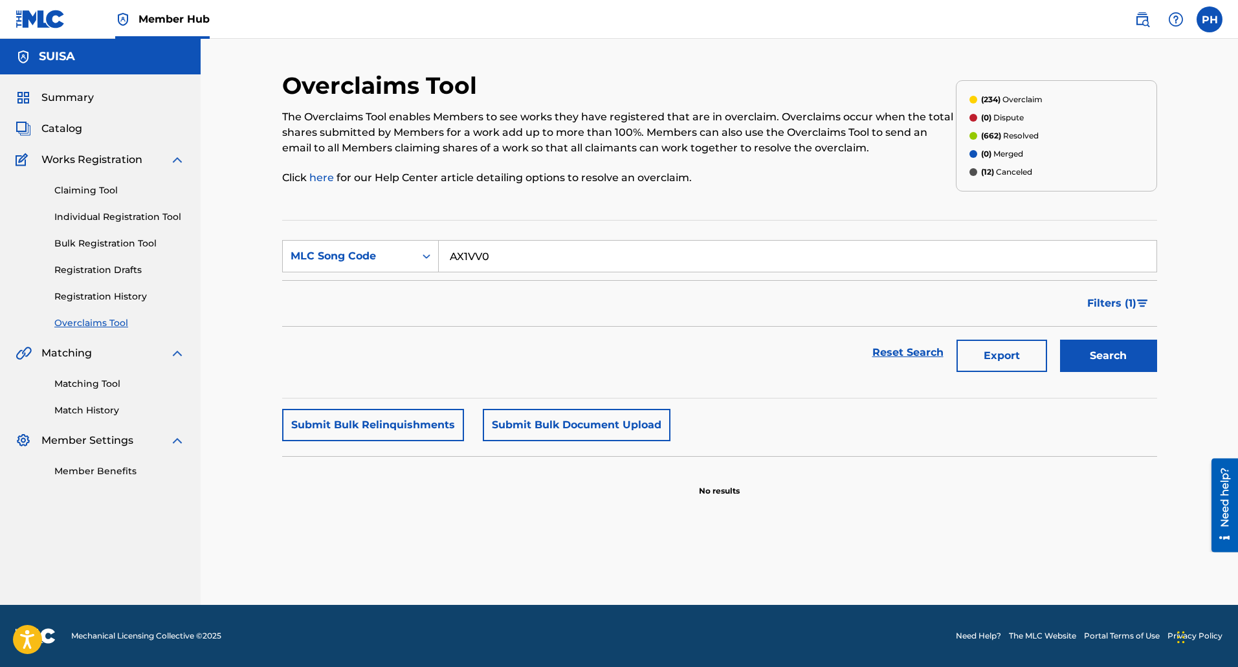
type input "AX1VV0"
click at [1060, 340] on button "Search" at bounding box center [1108, 356] width 97 height 32
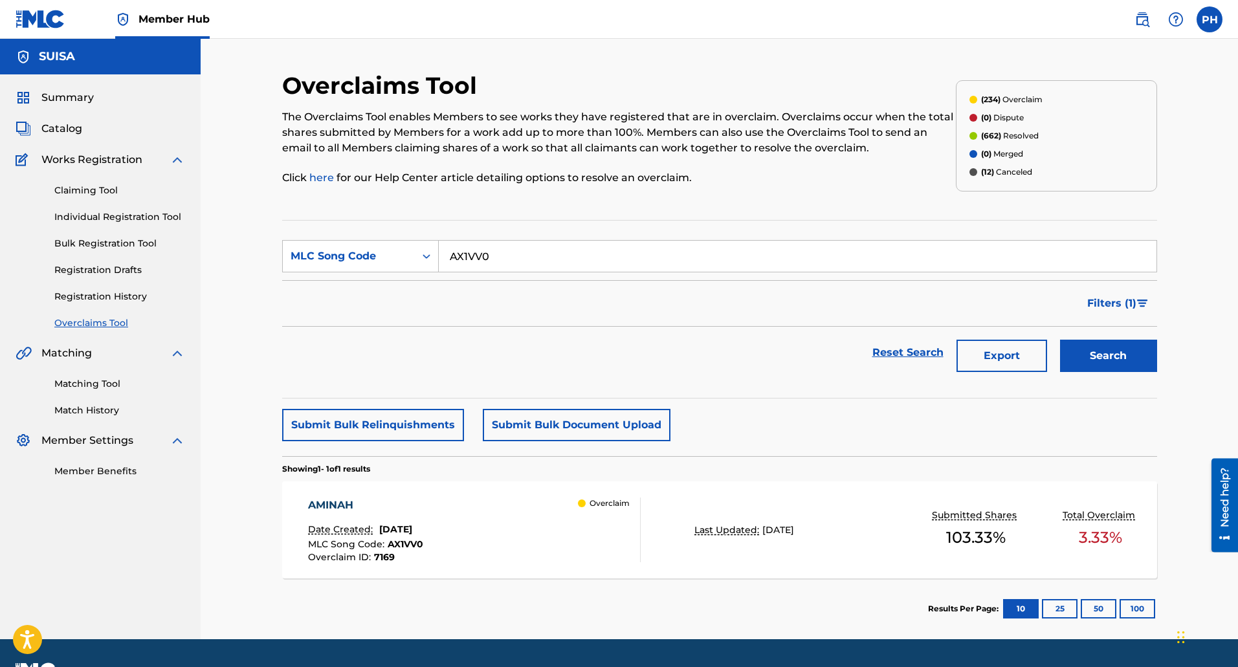
click at [488, 501] on div "AMINAH Date Created: October 18, 2024 MLC Song Code : AX1VV0 Overclaim ID : 716…" at bounding box center [474, 530] width 333 height 65
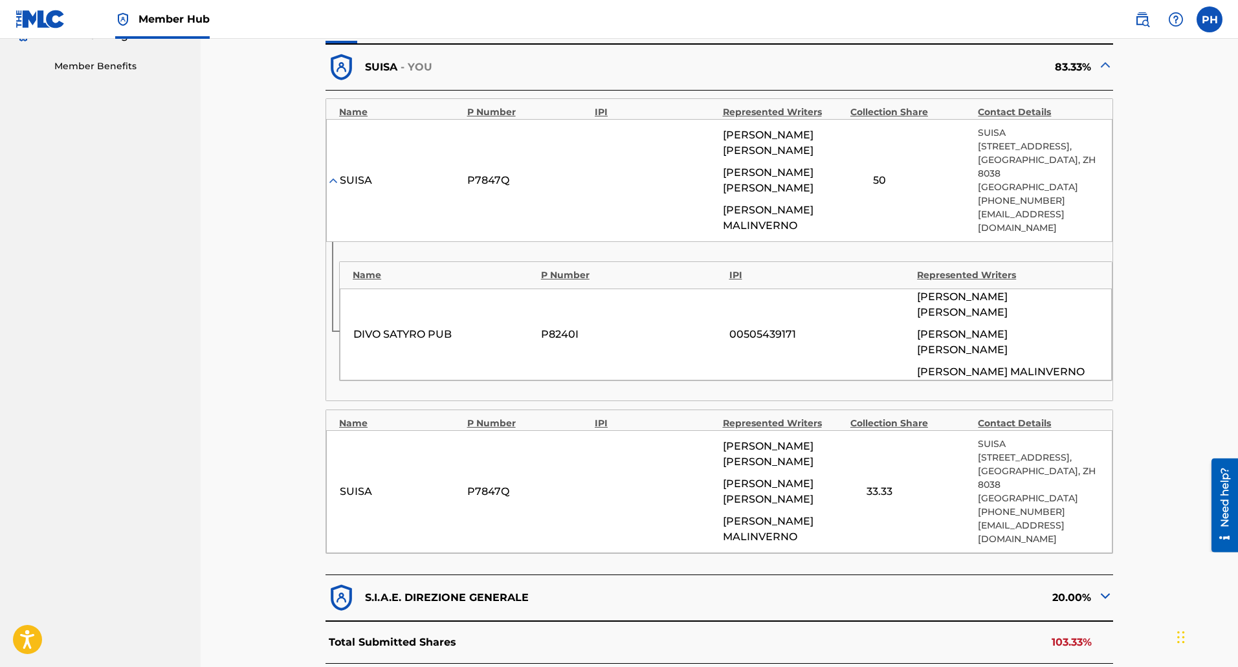
scroll to position [518, 0]
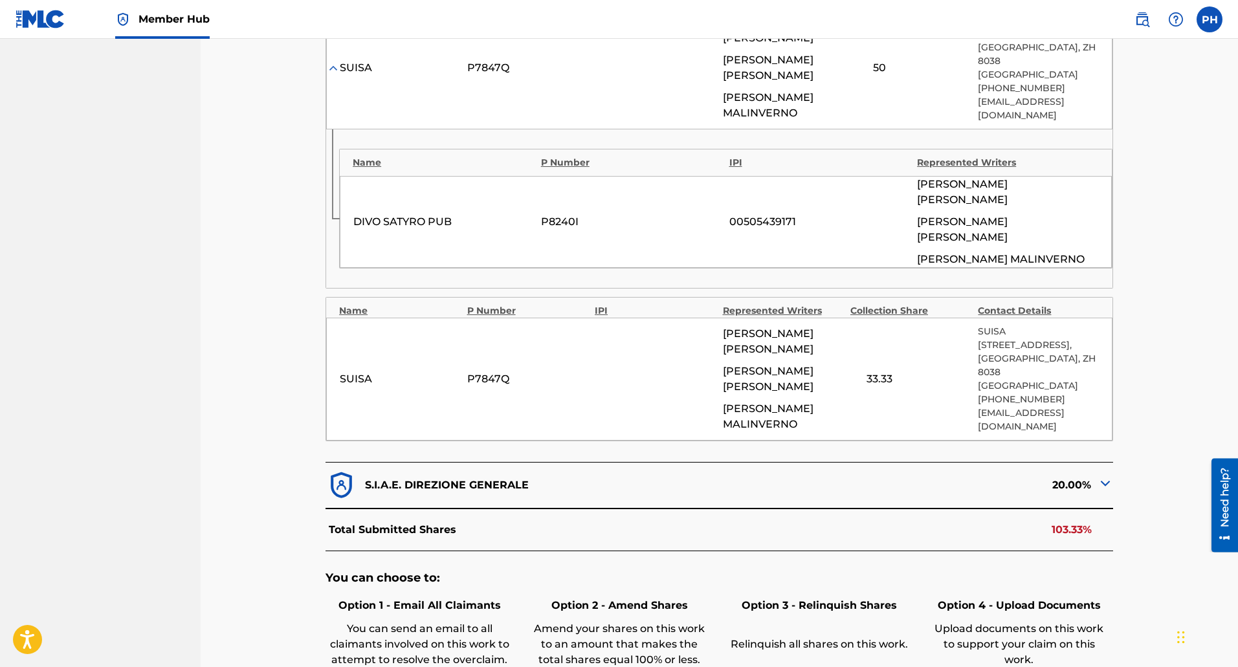
click at [1105, 476] on img at bounding box center [1106, 484] width 16 height 16
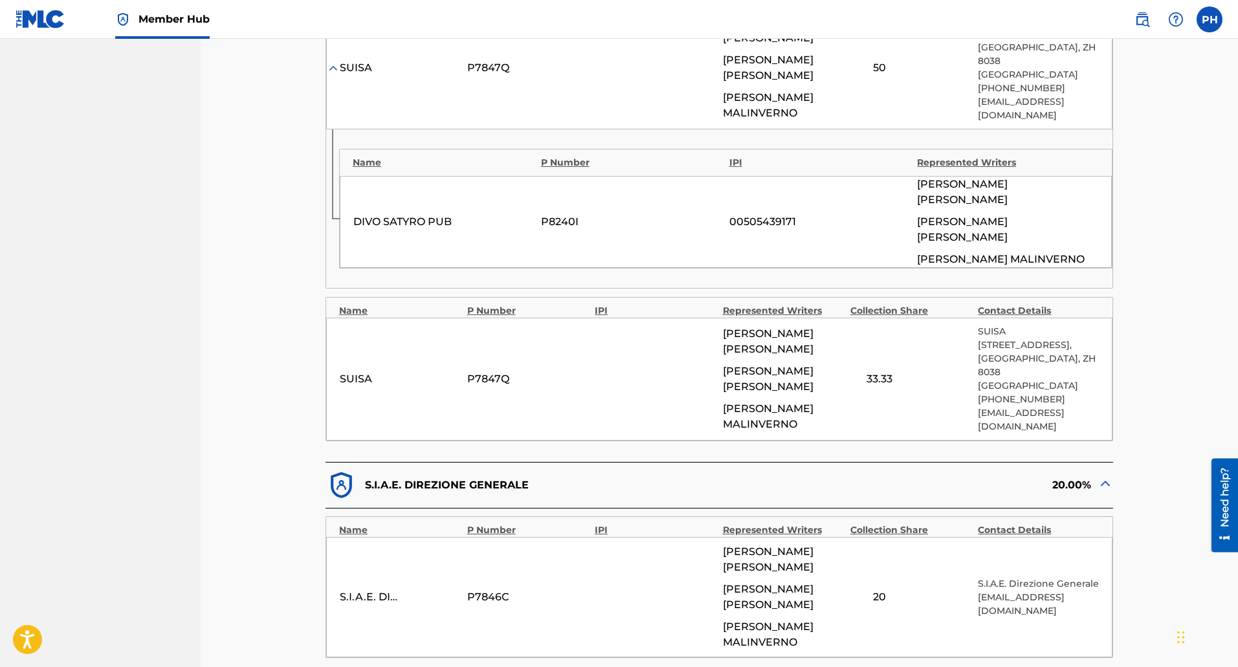
click at [1105, 476] on img at bounding box center [1106, 484] width 16 height 16
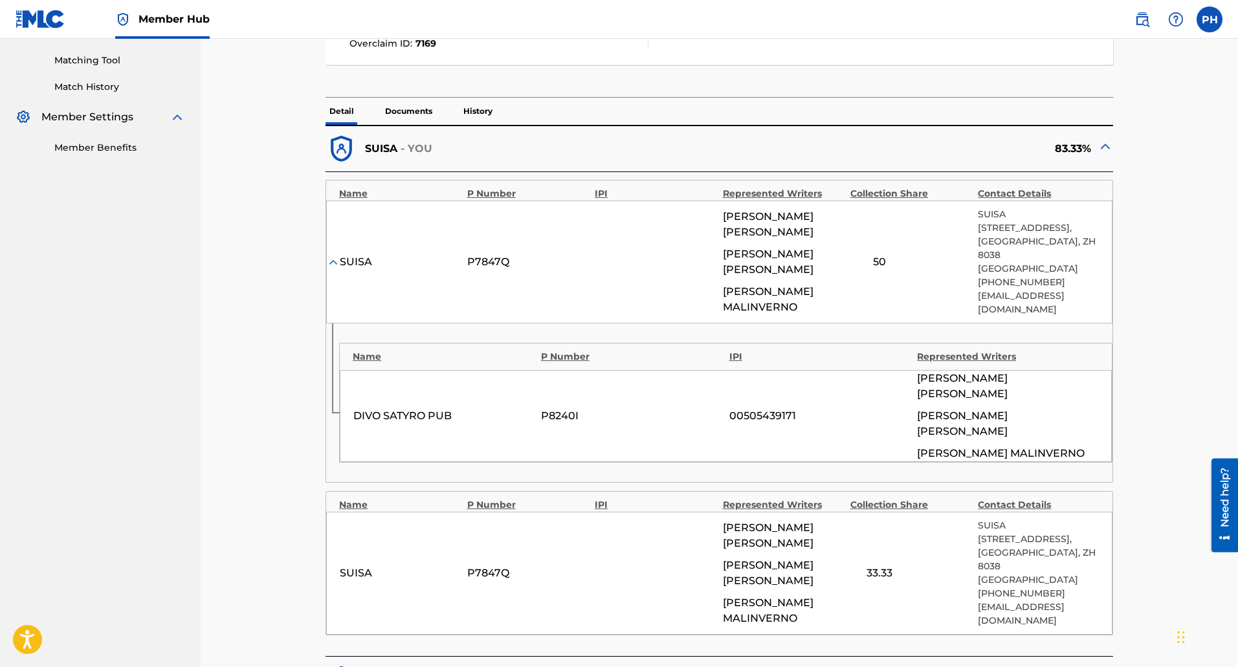
scroll to position [0, 0]
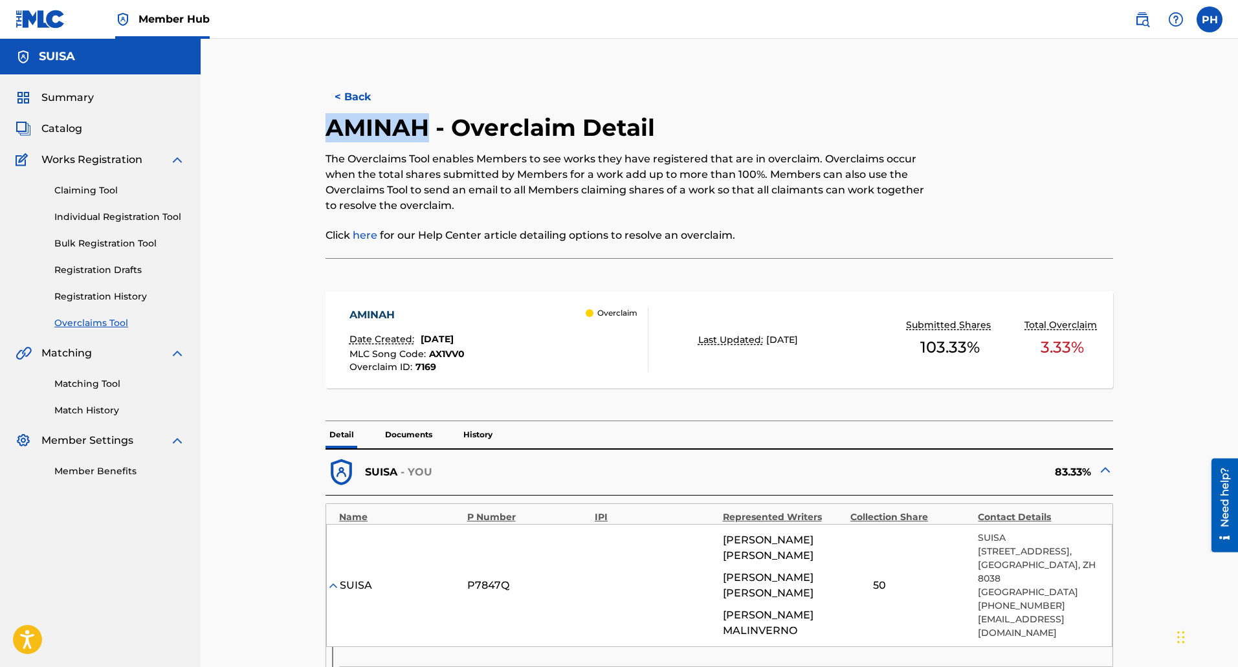
drag, startPoint x: 432, startPoint y: 131, endPoint x: 330, endPoint y: 131, distance: 101.6
click at [330, 131] on h2 "AMINAH - Overclaim Detail" at bounding box center [494, 127] width 336 height 29
copy h2 "AMINAH"
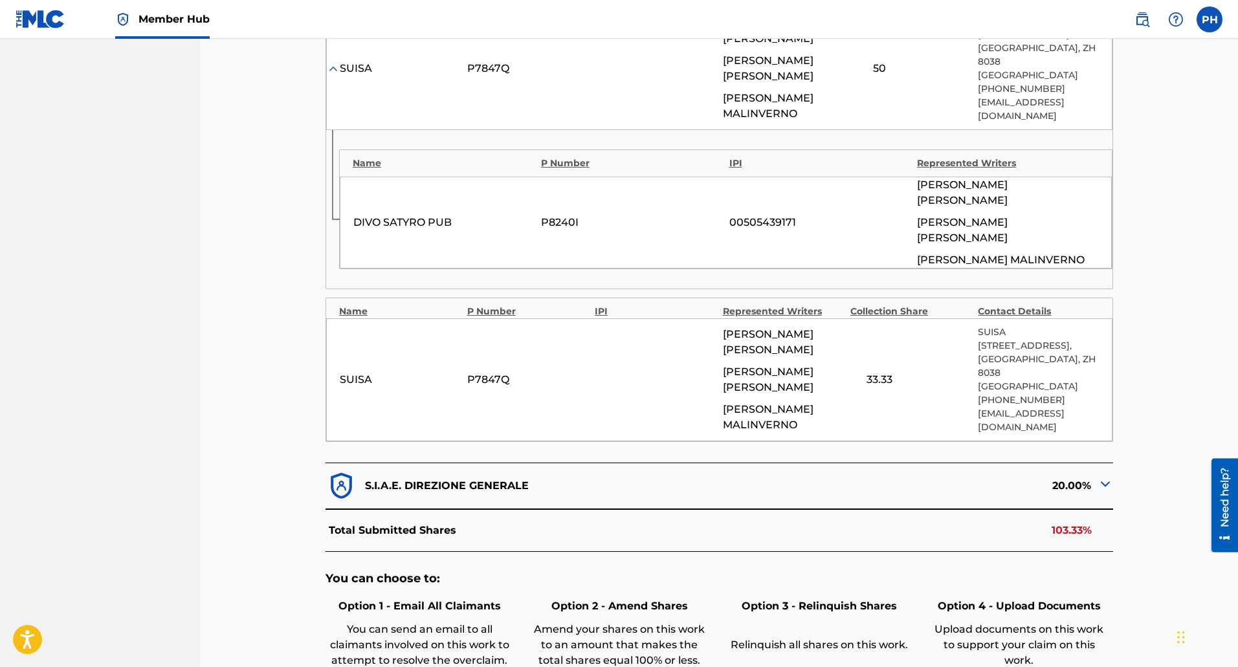
scroll to position [518, 0]
click at [1106, 476] on img at bounding box center [1106, 484] width 16 height 16
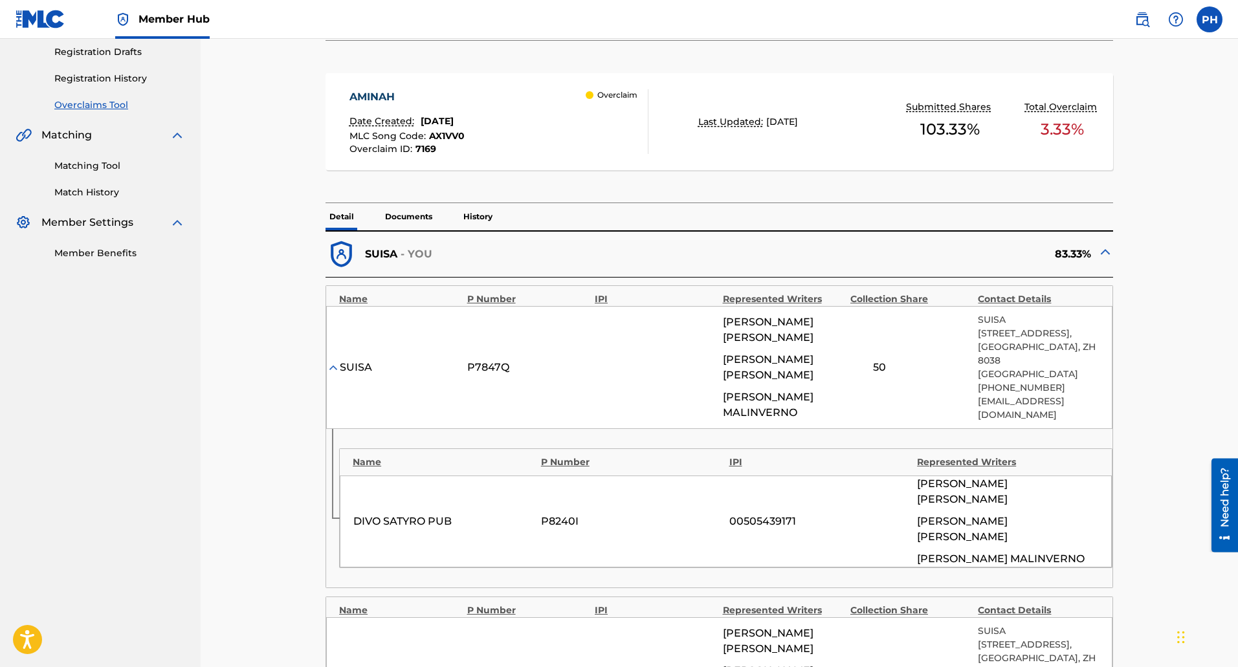
scroll to position [0, 0]
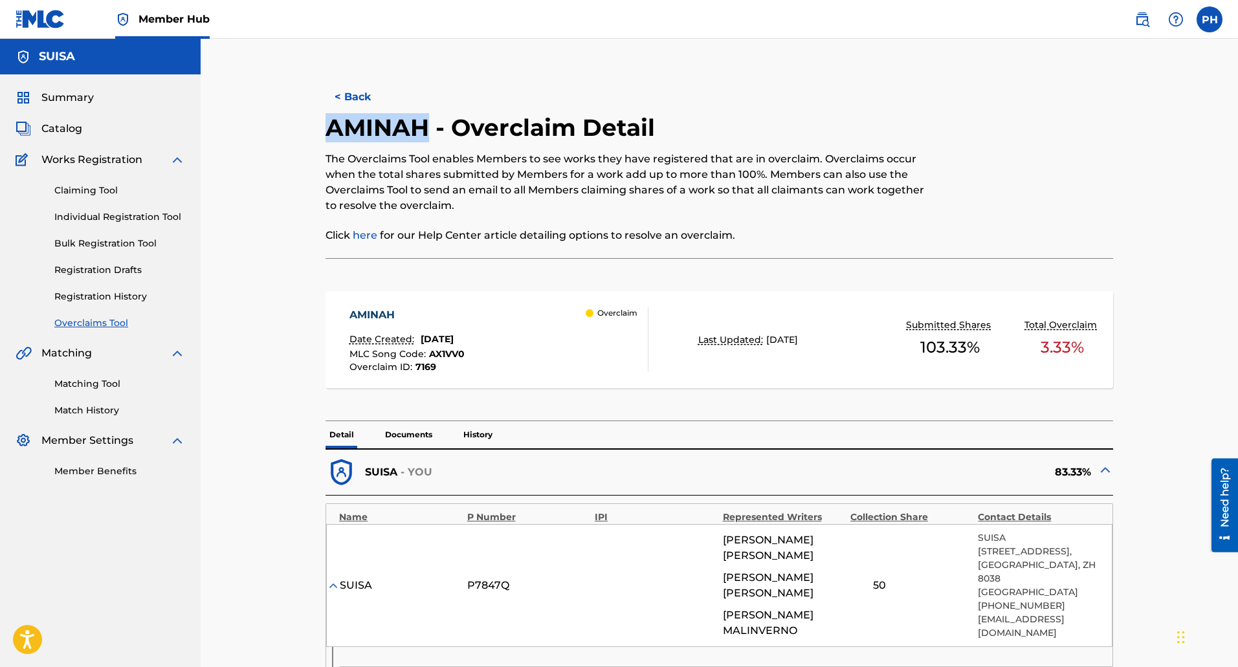
click at [397, 113] on h2 "AMINAH - Overclaim Detail" at bounding box center [494, 127] width 336 height 29
drag, startPoint x: 430, startPoint y: 122, endPoint x: 315, endPoint y: 124, distance: 114.6
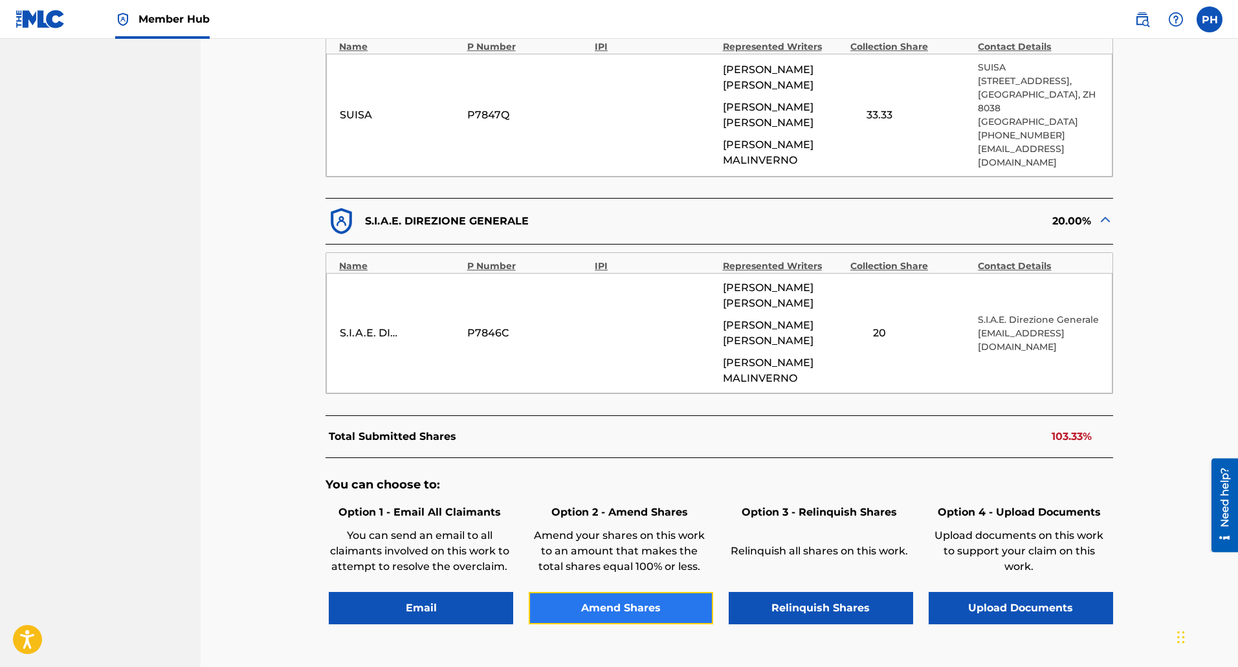
click at [637, 592] on button "Amend Shares" at bounding box center [621, 608] width 184 height 32
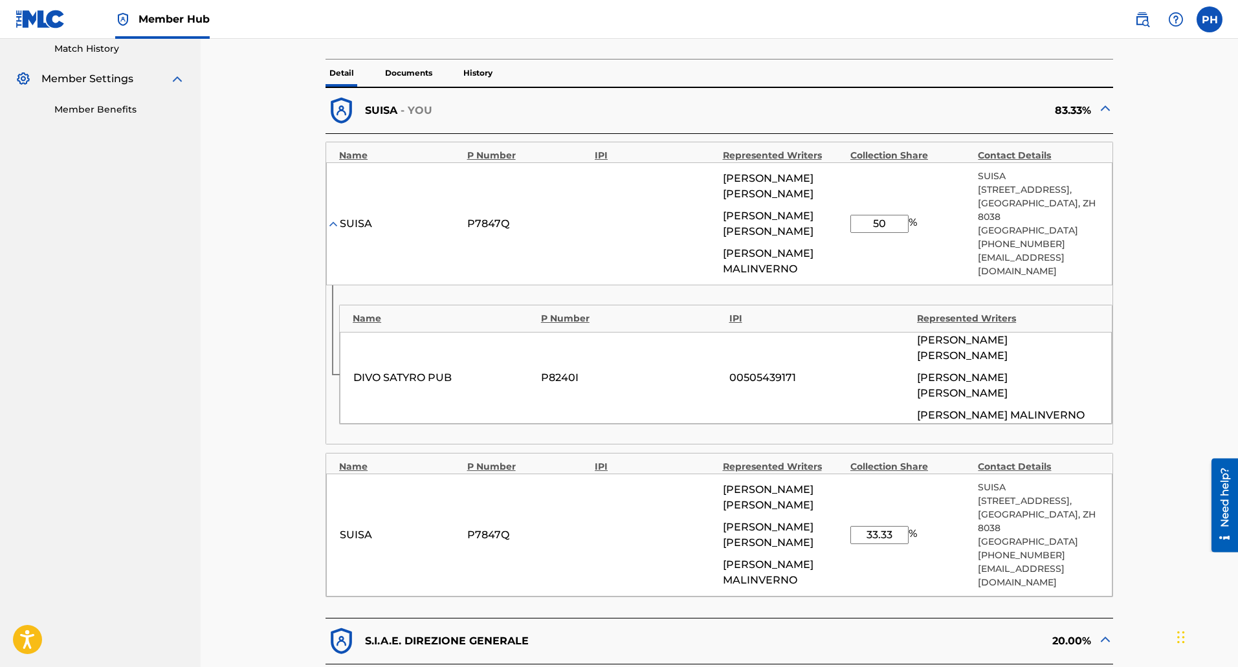
scroll to position [384, 0]
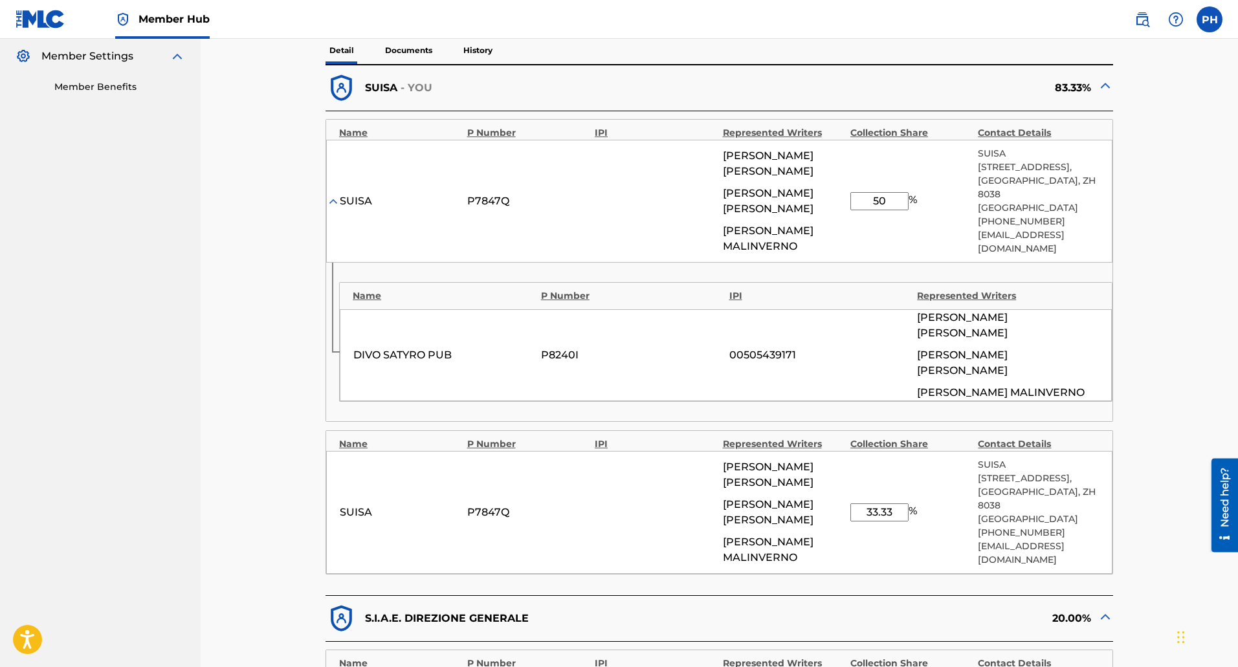
drag, startPoint x: 894, startPoint y: 439, endPoint x: 864, endPoint y: 441, distance: 29.9
click at [864, 504] on input "33.33" at bounding box center [879, 513] width 58 height 18
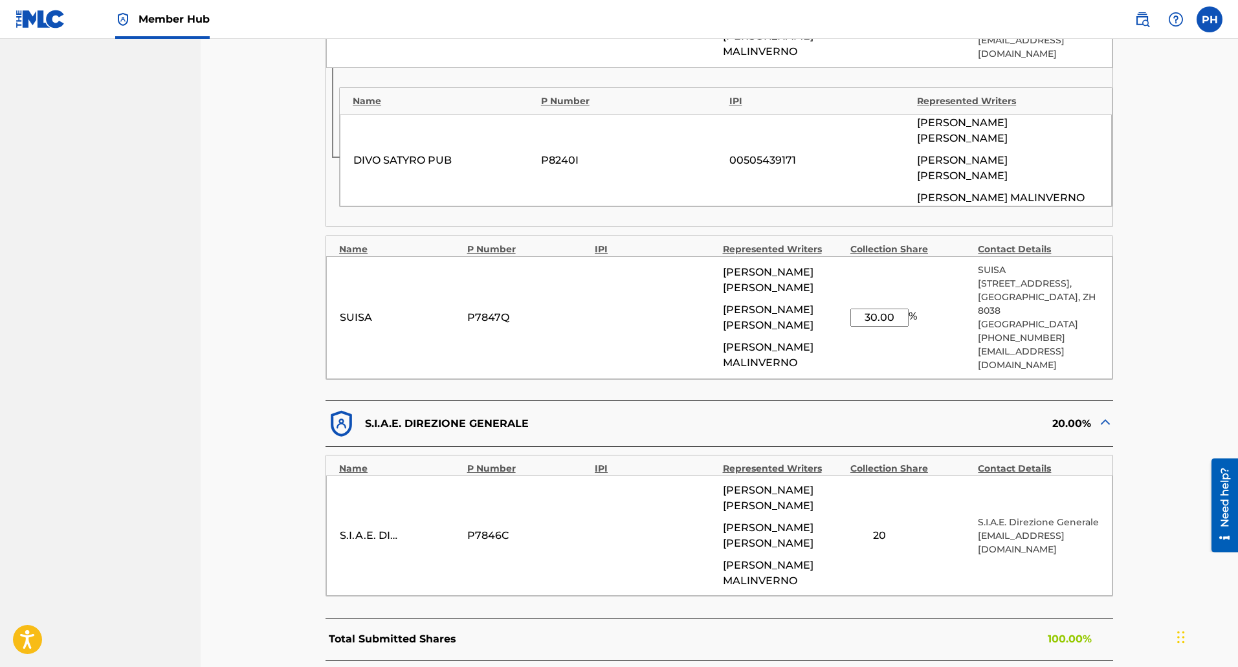
scroll to position [745, 0]
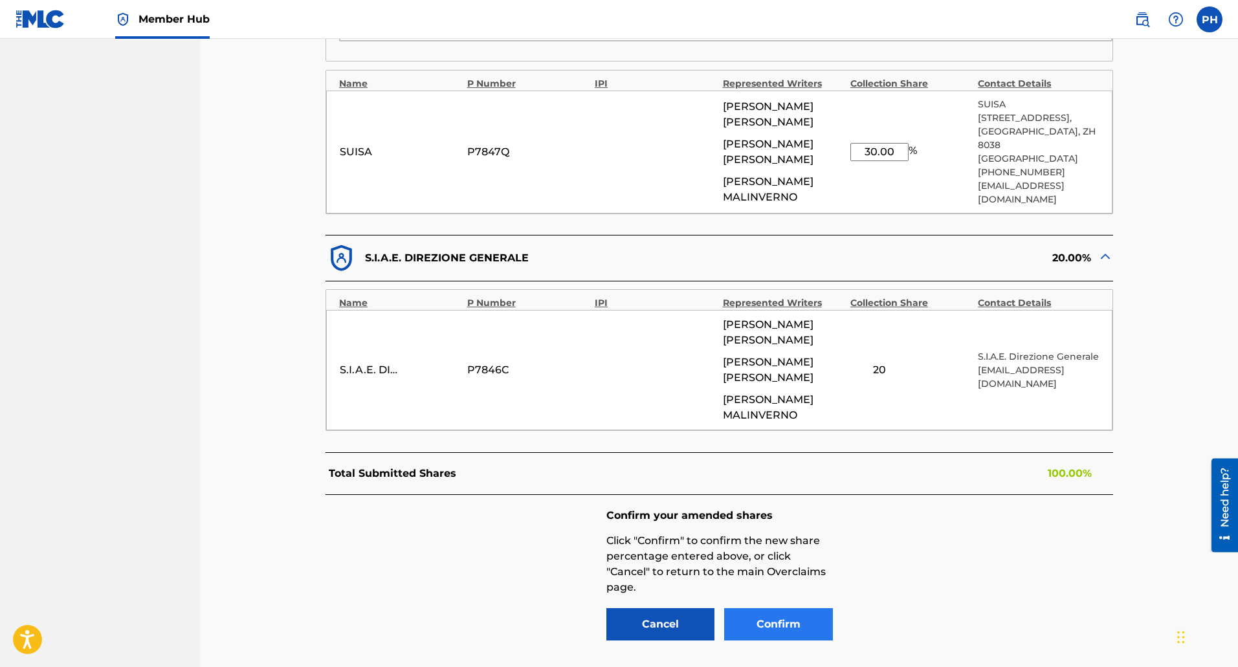
type input "30.00"
click at [792, 608] on button "Confirm" at bounding box center [778, 624] width 109 height 32
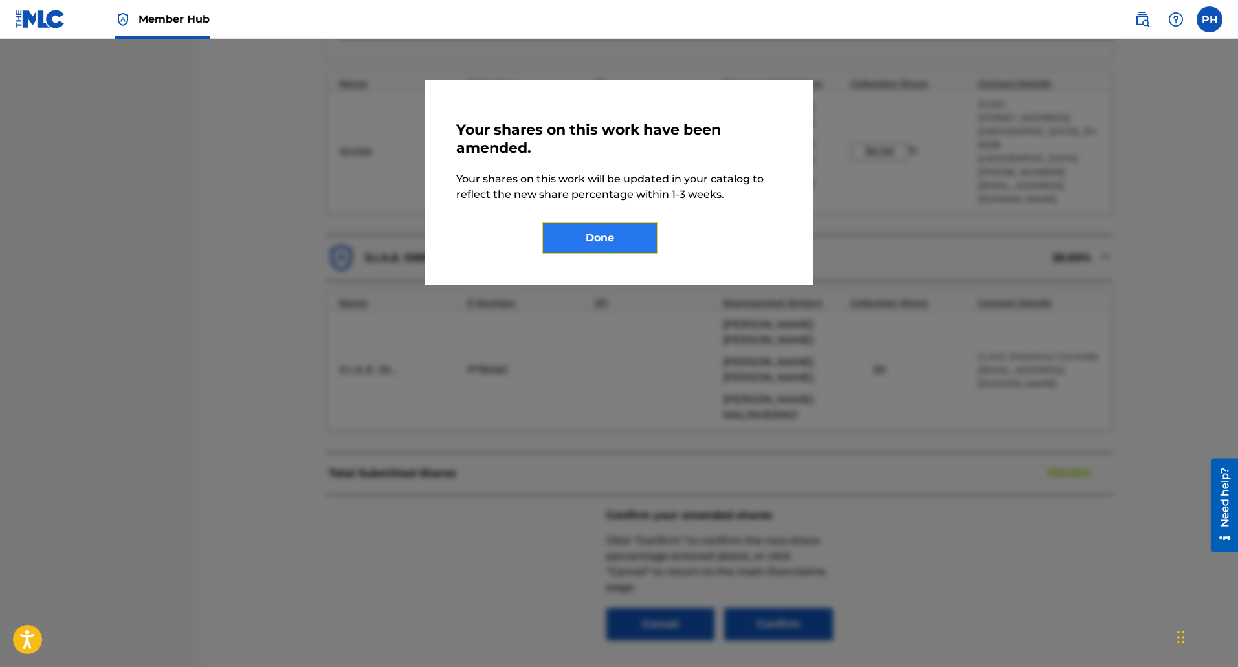
click at [600, 242] on button "Done" at bounding box center [600, 238] width 116 height 32
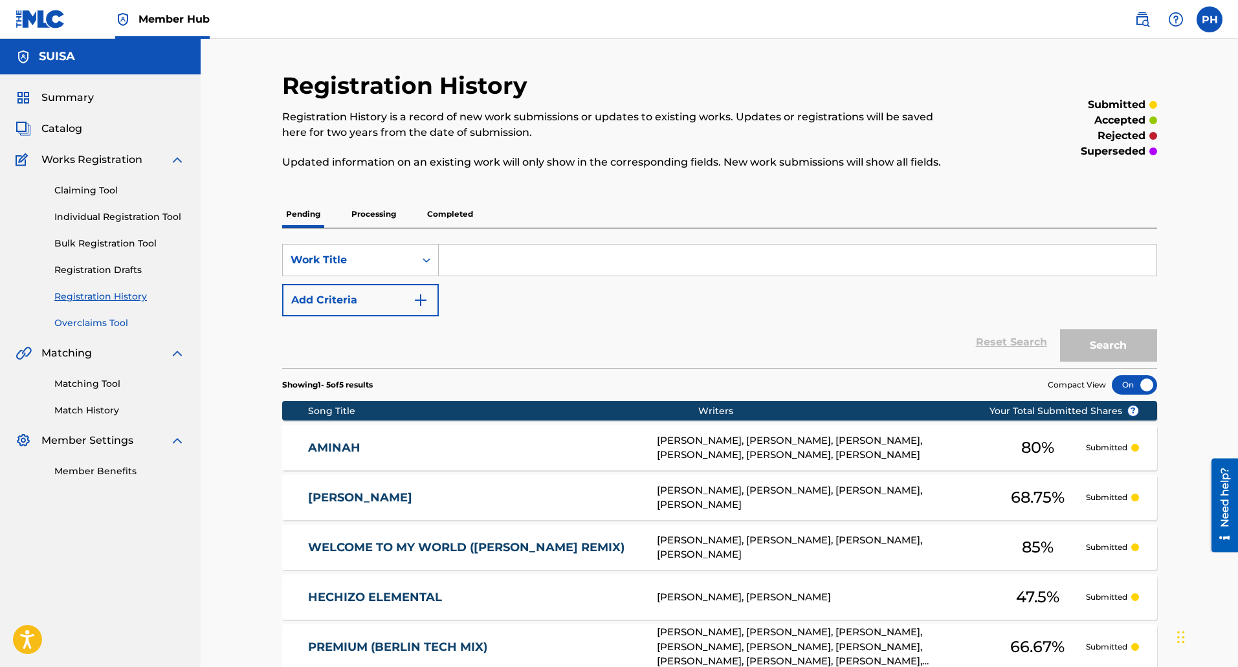
click at [96, 321] on link "Overclaims Tool" at bounding box center [119, 323] width 131 height 14
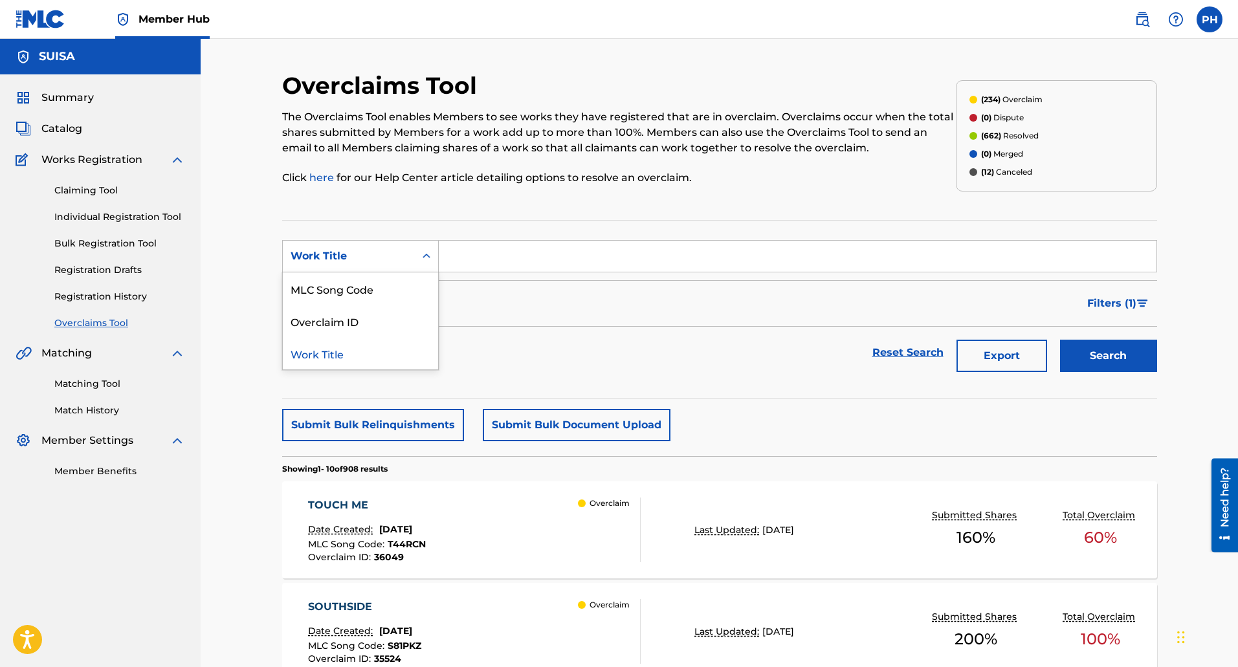
click at [350, 262] on div "Work Title" at bounding box center [349, 257] width 116 height 16
click at [349, 283] on div "MLC Song Code" at bounding box center [360, 288] width 155 height 32
click at [508, 244] on input "Search Form" at bounding box center [798, 256] width 718 height 31
paste input "PM8O05"
type input "PM8O05"
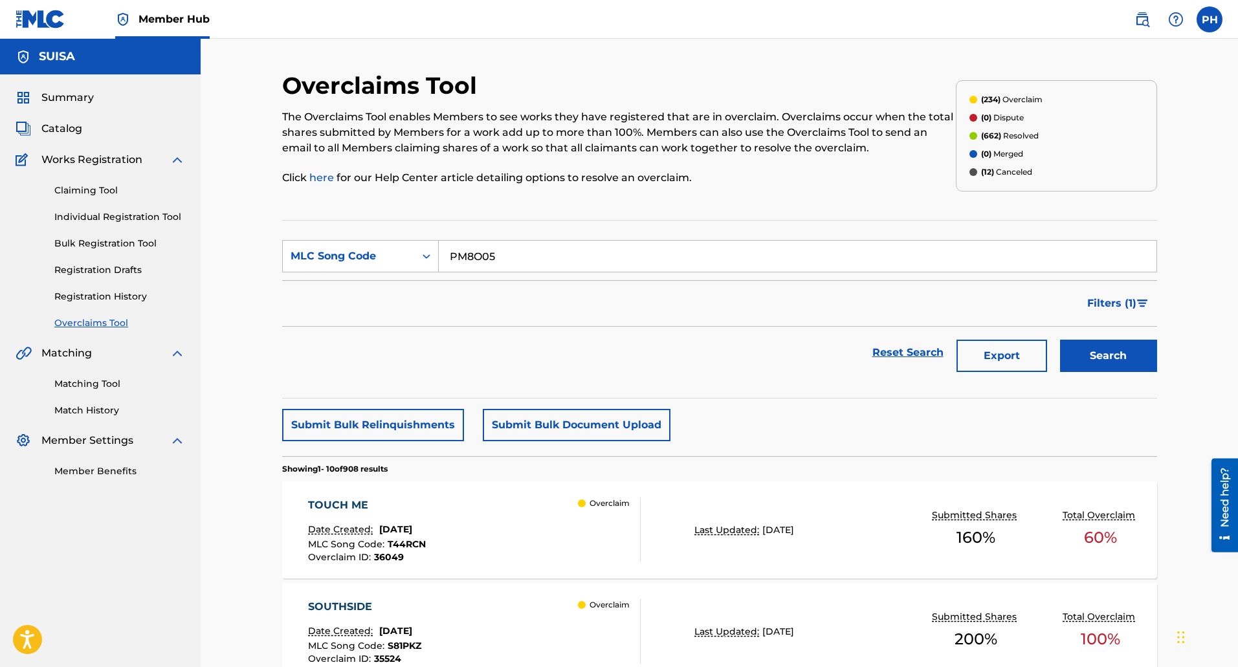
click at [1060, 340] on button "Search" at bounding box center [1108, 356] width 97 height 32
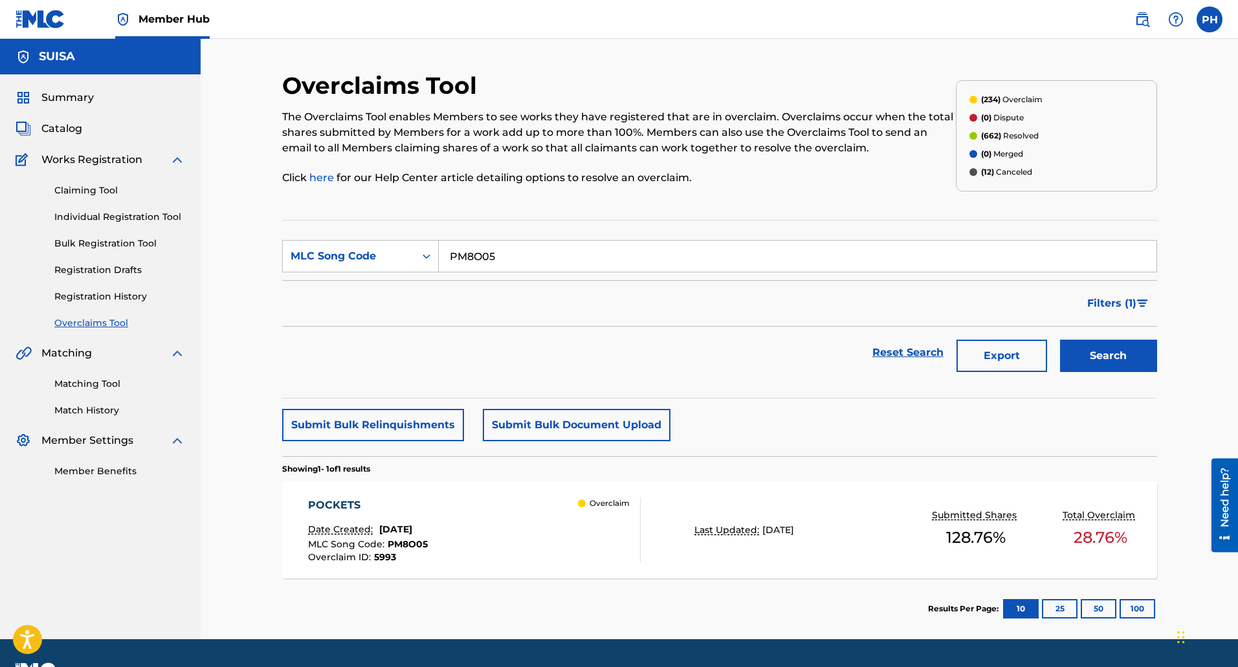
click at [861, 555] on div "POCKETS Date Created: October 08, 2024 MLC Song Code : PM8O05 Overclaim ID : 59…" at bounding box center [719, 530] width 875 height 97
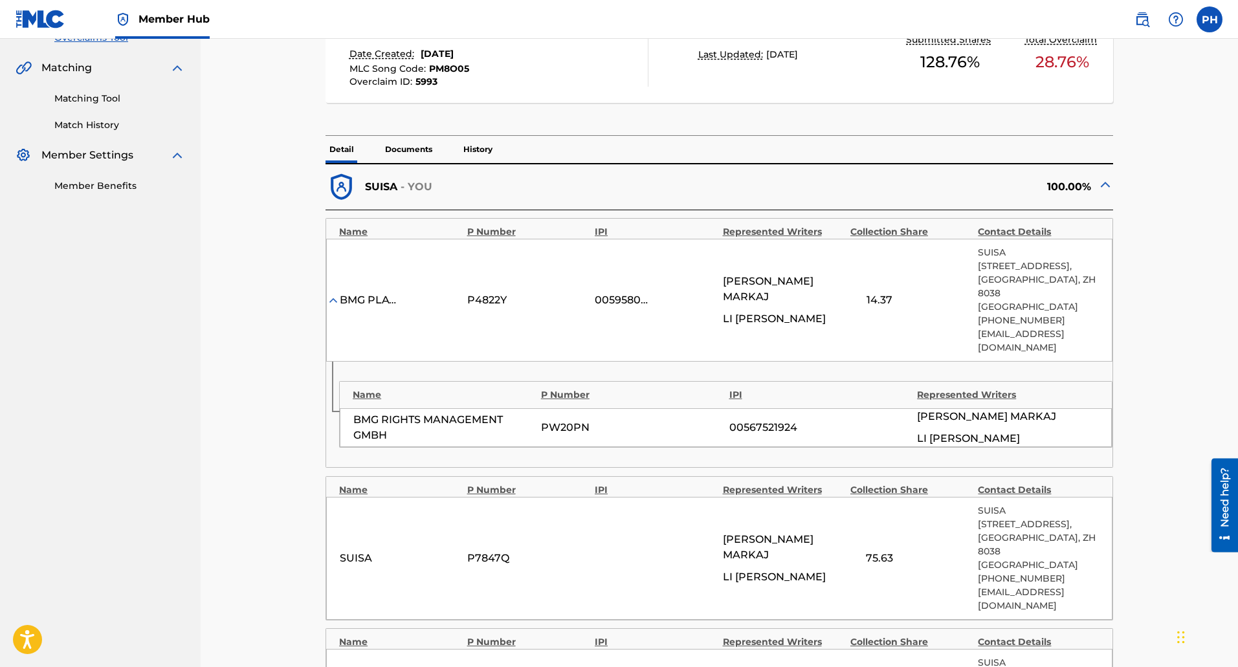
scroll to position [453, 0]
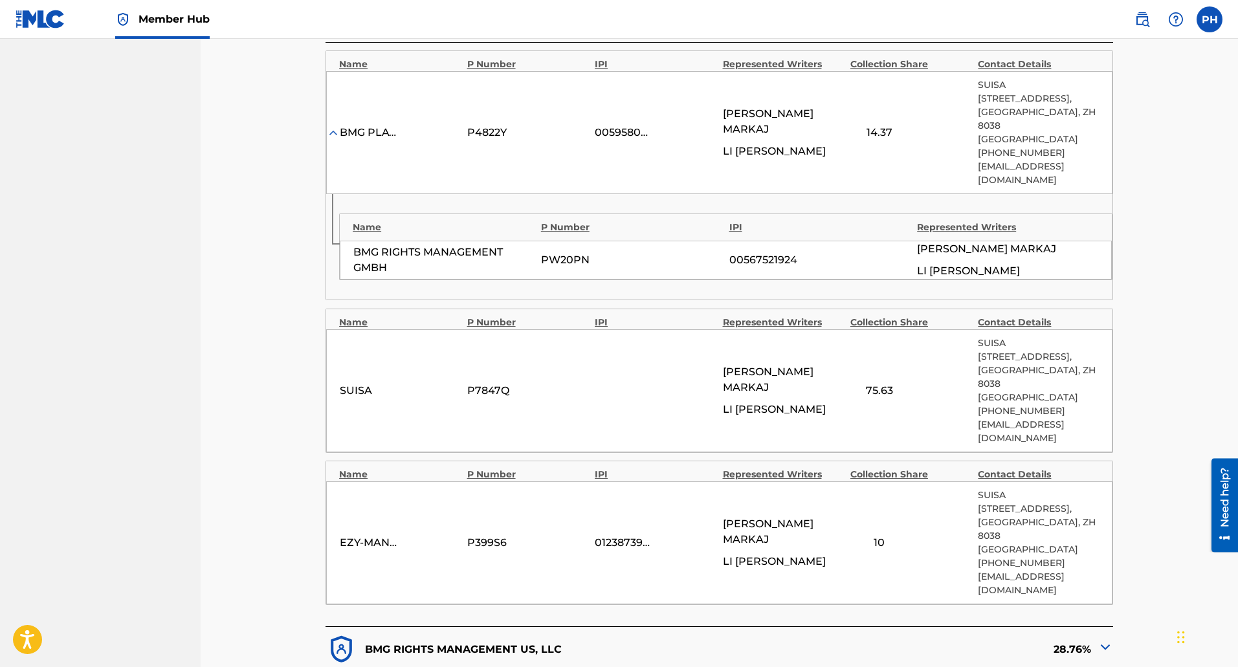
click at [1104, 639] on div at bounding box center [1106, 649] width 16 height 20
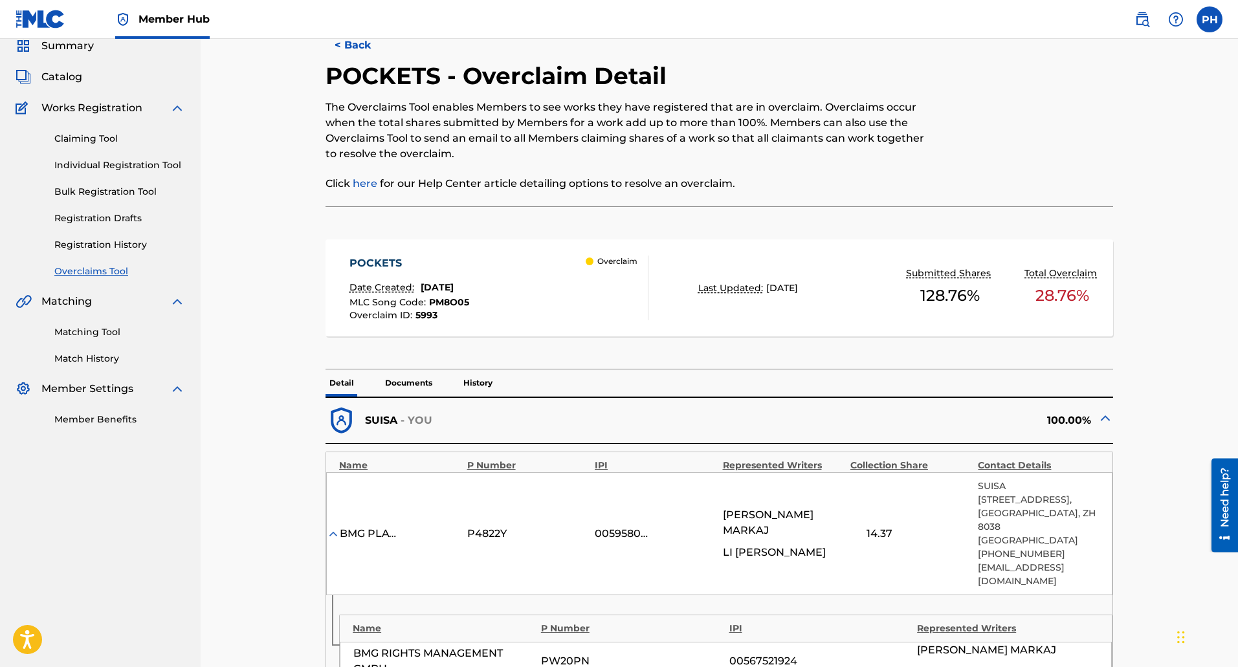
scroll to position [0, 0]
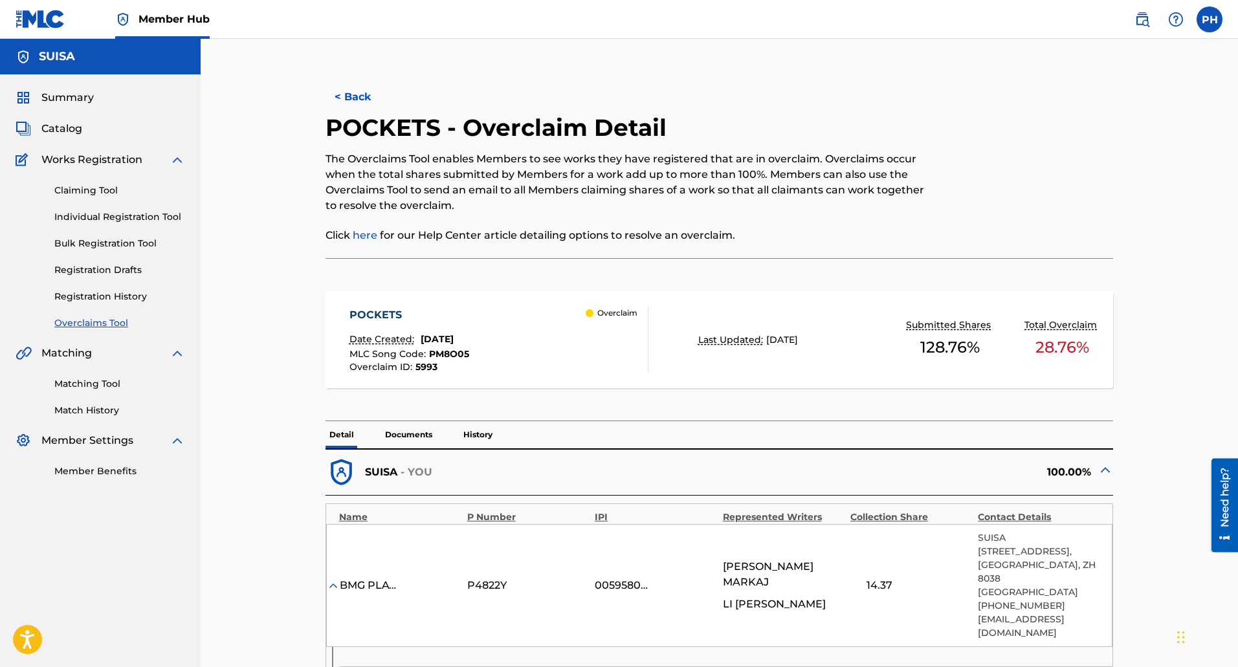
click at [400, 438] on p "Documents" at bounding box center [408, 434] width 55 height 27
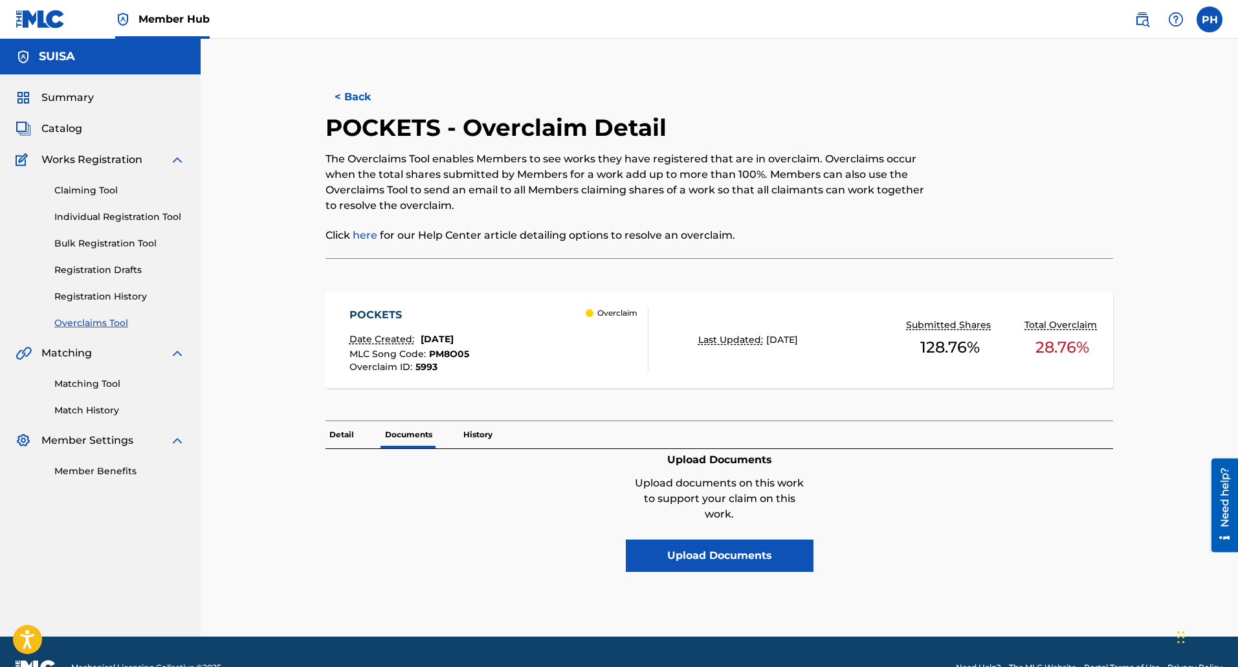
click at [482, 439] on p "History" at bounding box center [477, 434] width 37 height 27
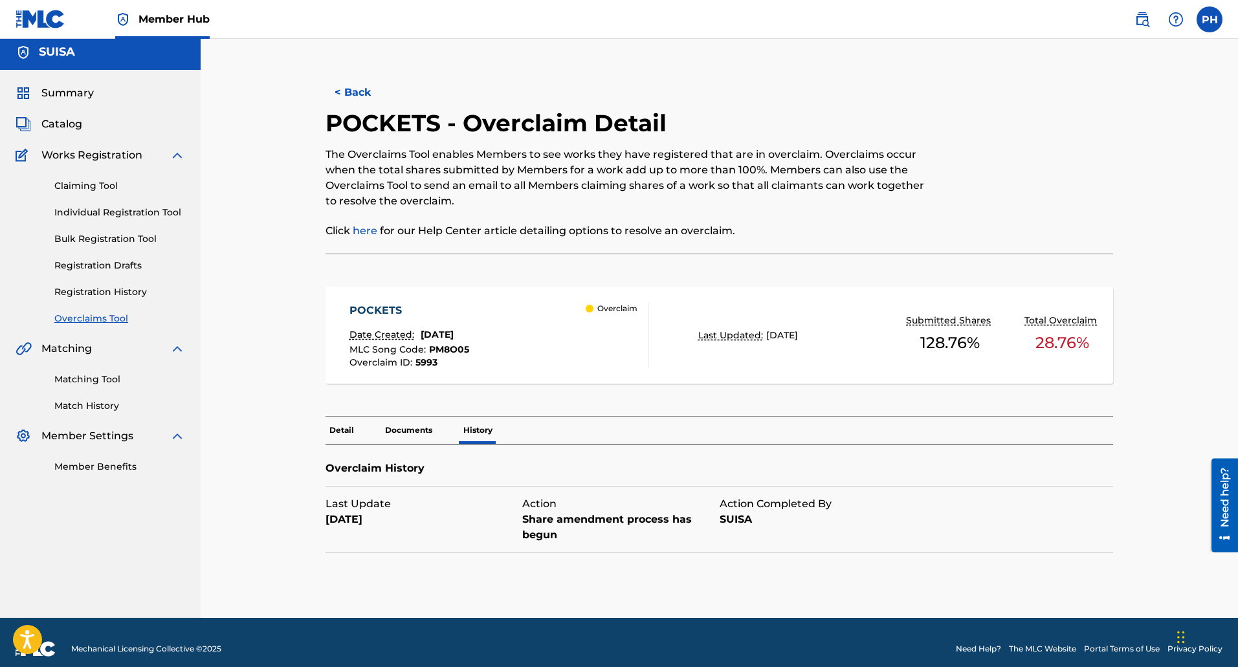
scroll to position [17, 0]
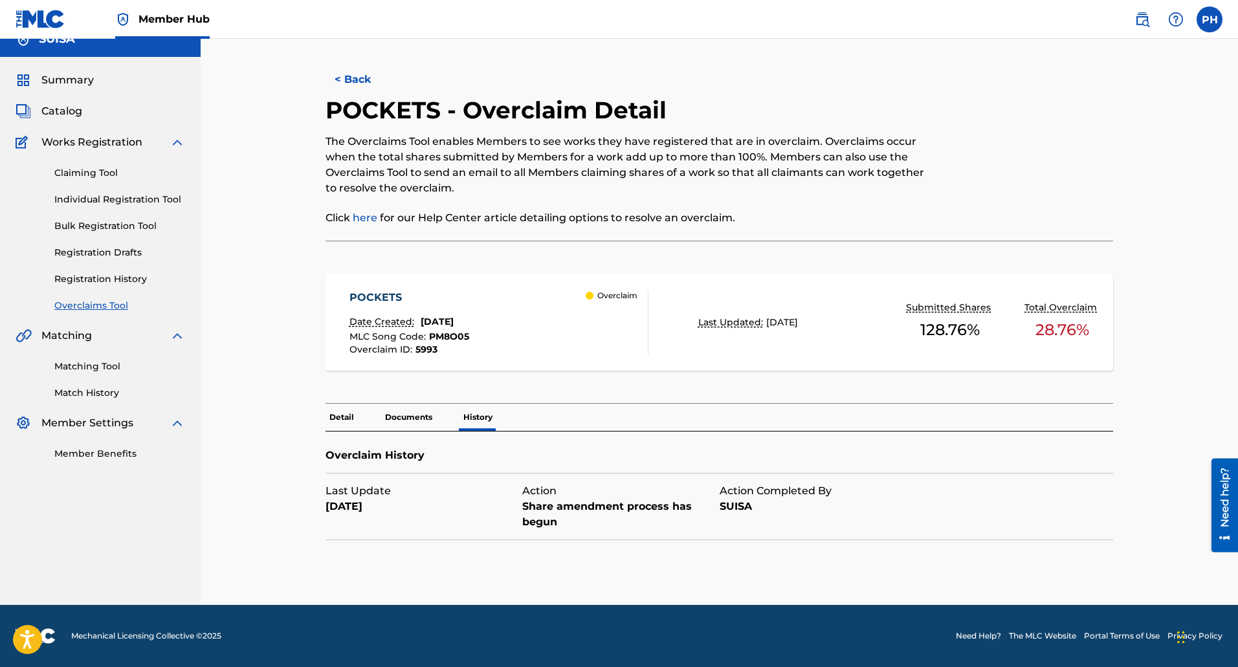
drag, startPoint x: 562, startPoint y: 528, endPoint x: 507, endPoint y: 518, distance: 56.5
click at [507, 518] on div "Last Update October 15, 2024 Action Share amendment process has begun Action Co…" at bounding box center [621, 507] width 591 height 66
click at [338, 423] on p "Detail" at bounding box center [342, 417] width 32 height 27
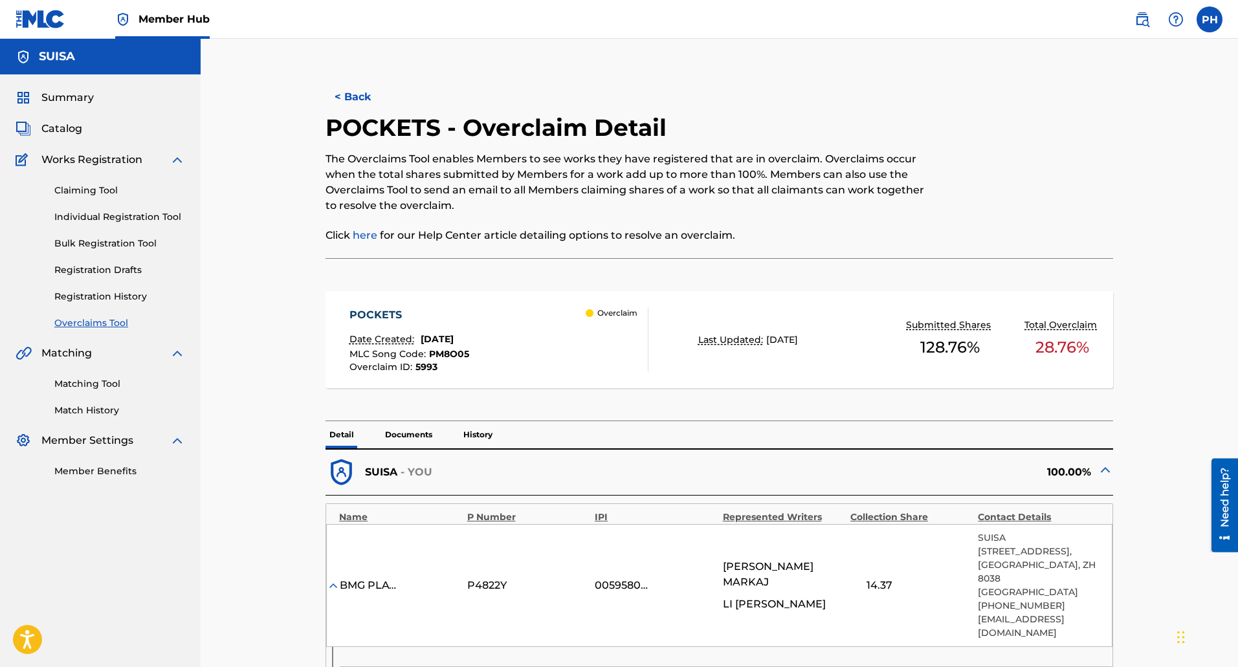
click at [396, 309] on div "POCKETS" at bounding box center [409, 315] width 120 height 16
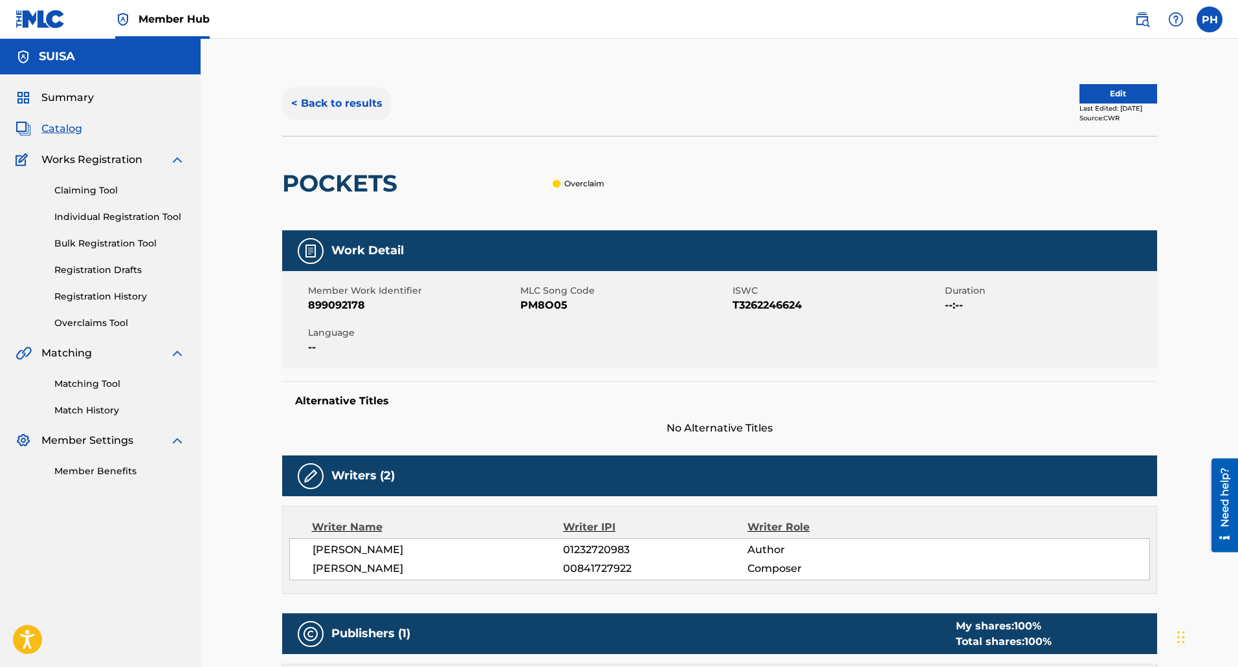
click at [326, 106] on button "< Back to results" at bounding box center [336, 103] width 109 height 32
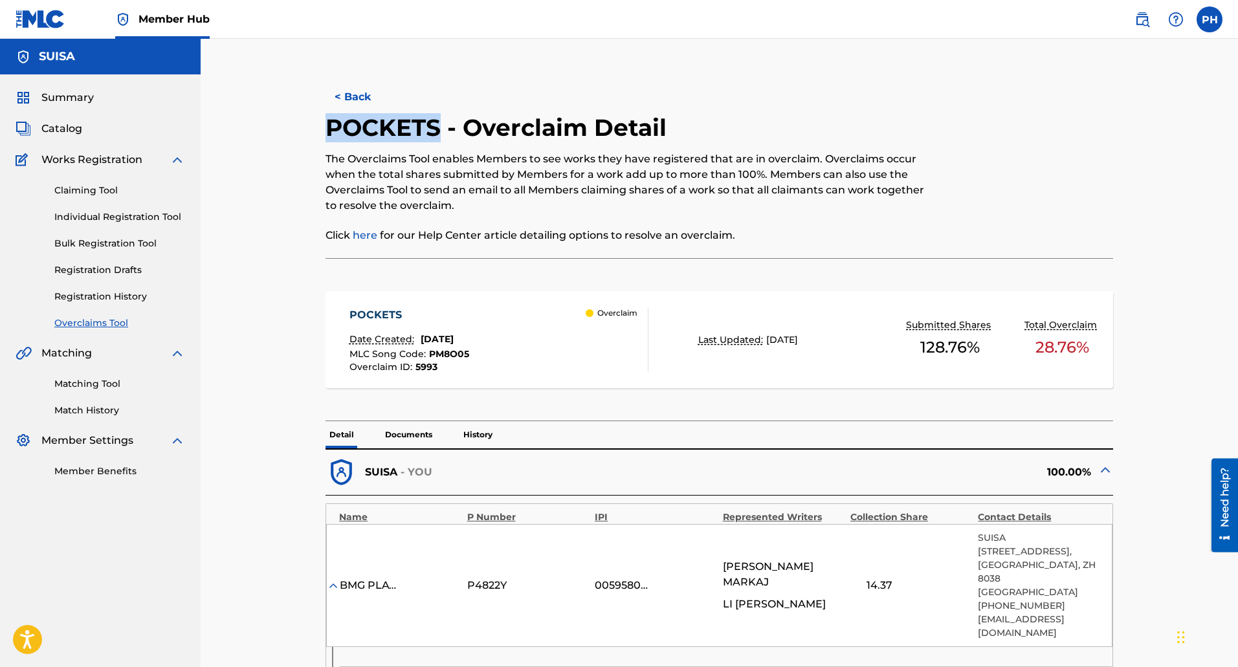
drag, startPoint x: 439, startPoint y: 128, endPoint x: 311, endPoint y: 130, distance: 128.2
copy h2 "POCKETS"
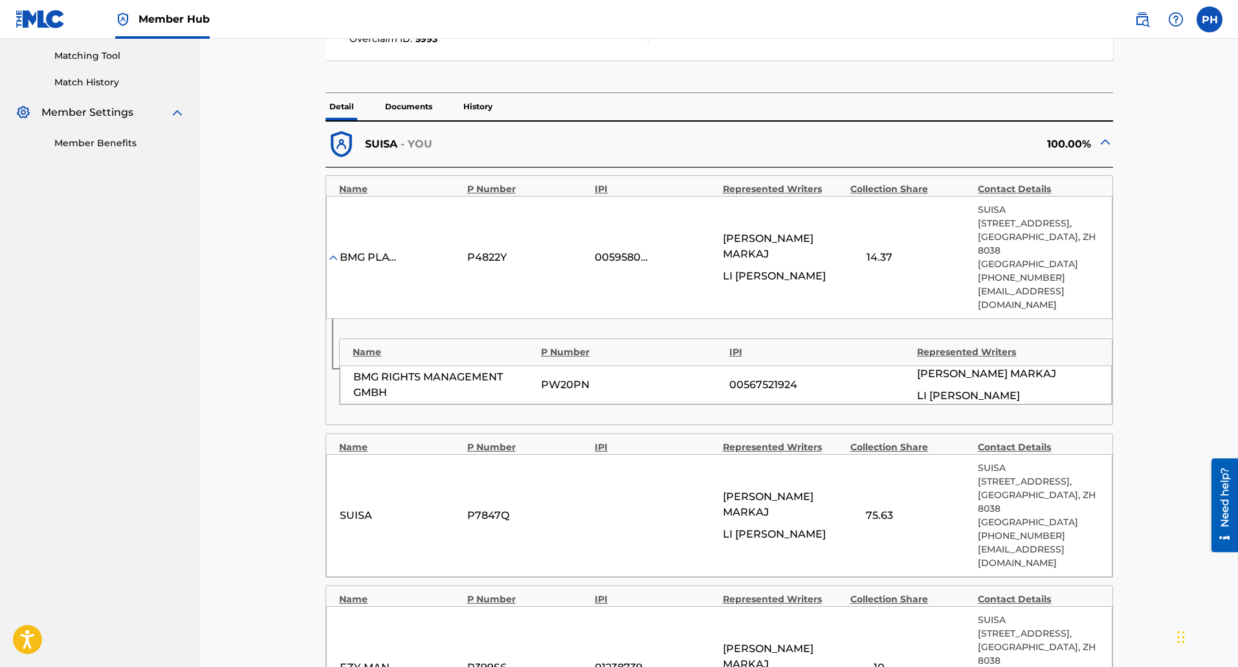
scroll to position [453, 0]
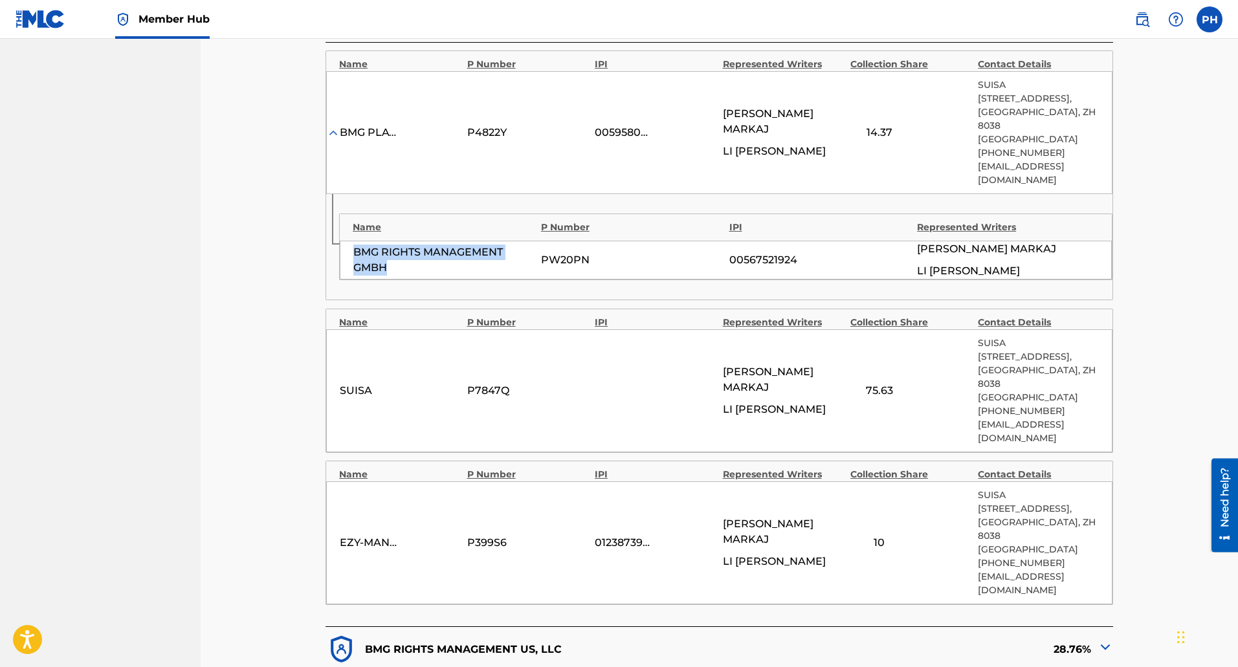
drag, startPoint x: 391, startPoint y: 238, endPoint x: 345, endPoint y: 228, distance: 47.0
click at [345, 241] on div "BMG RIGHTS MANAGEMENT GMBH PW20PN 00567521924 ALEXANDRO MARKAJ LI FELDER" at bounding box center [726, 260] width 772 height 39
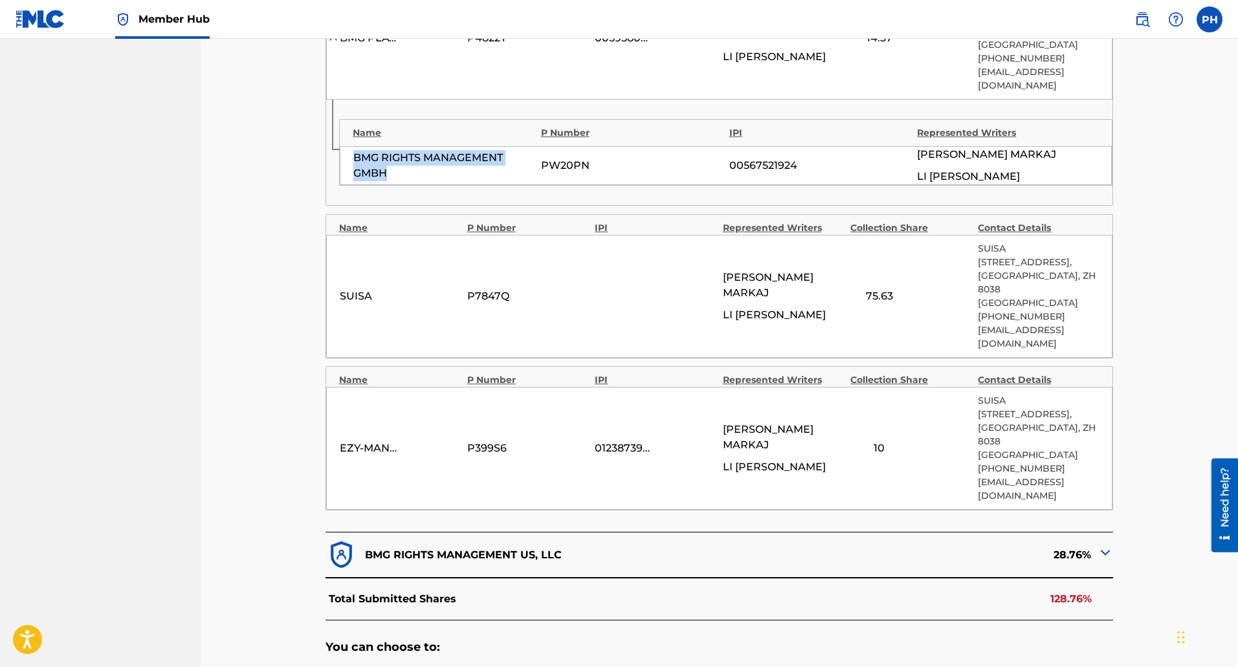
scroll to position [712, 0]
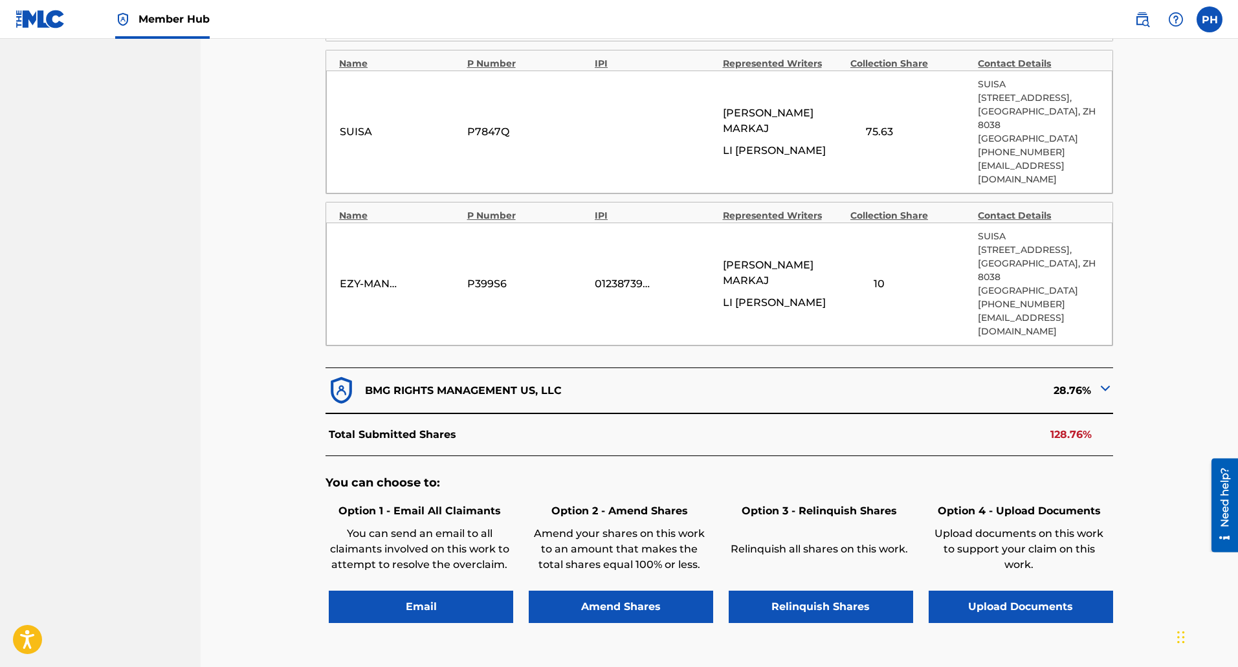
click at [1102, 381] on img at bounding box center [1106, 389] width 16 height 16
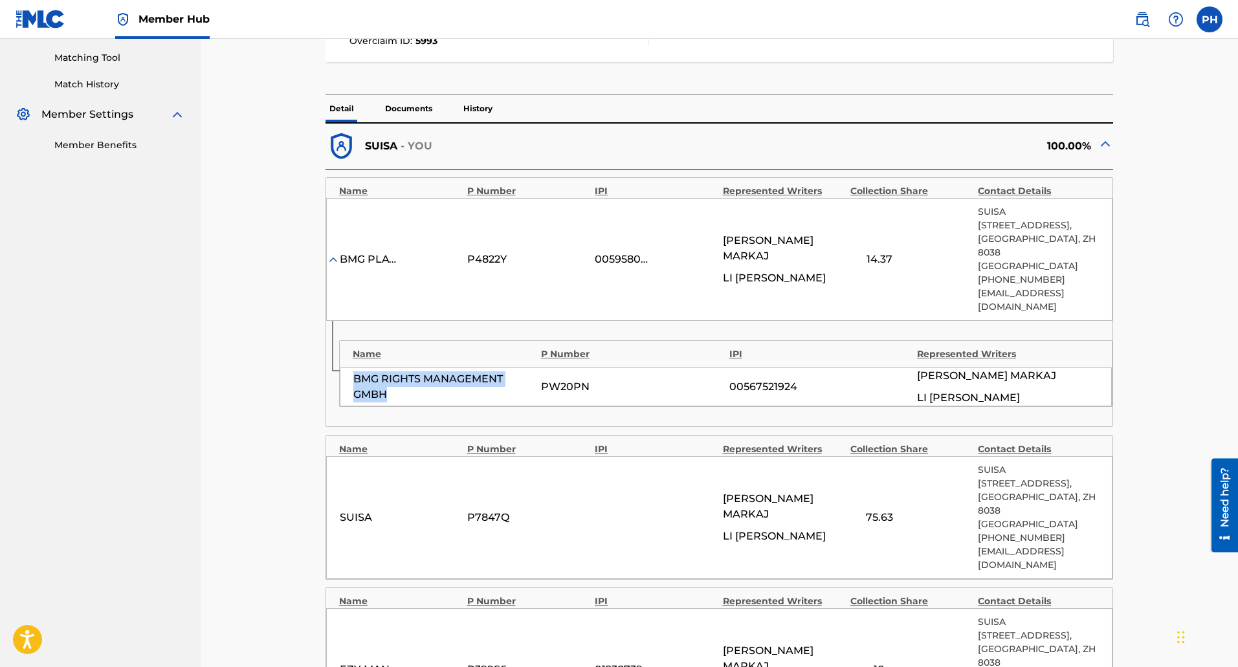
scroll to position [324, 0]
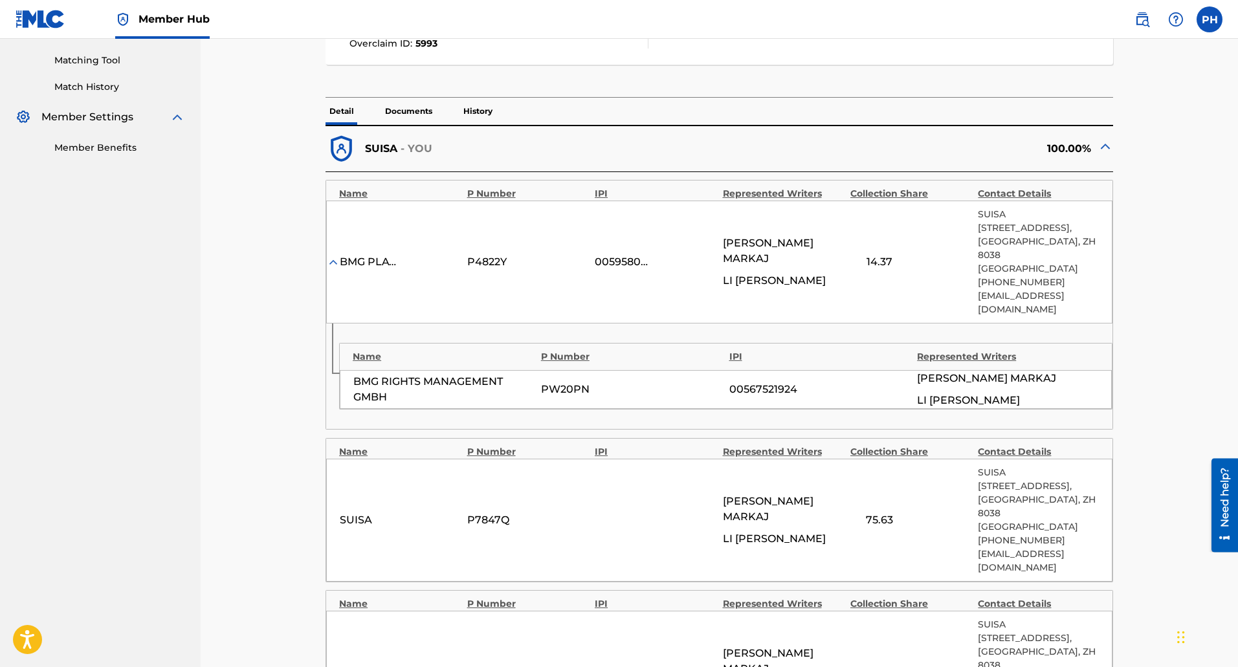
click at [1096, 141] on div "100.00%" at bounding box center [916, 149] width 393 height 32
click at [1102, 146] on img at bounding box center [1106, 146] width 16 height 16
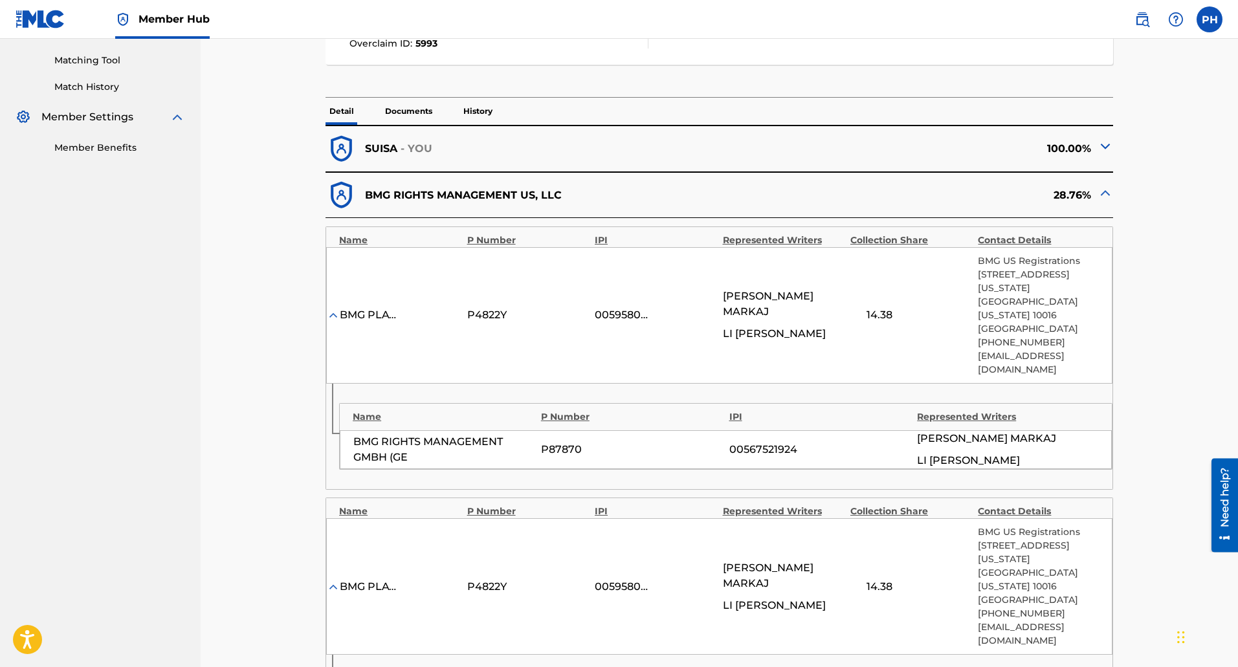
click at [1103, 194] on img at bounding box center [1106, 193] width 16 height 16
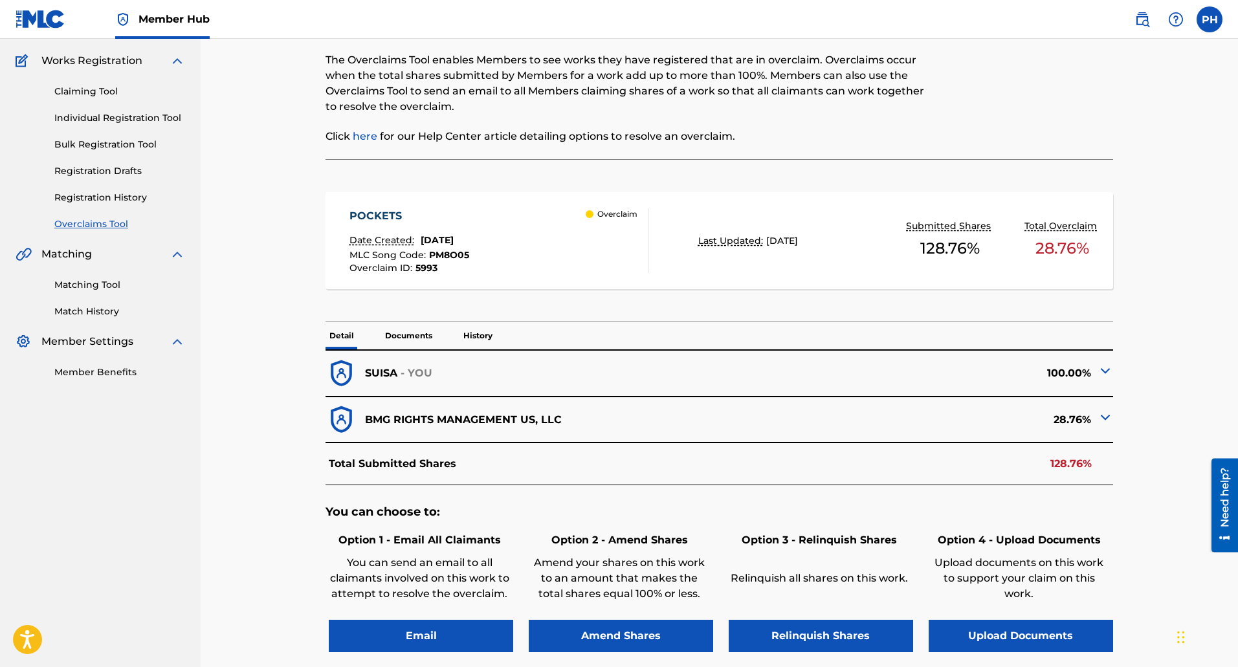
scroll to position [194, 0]
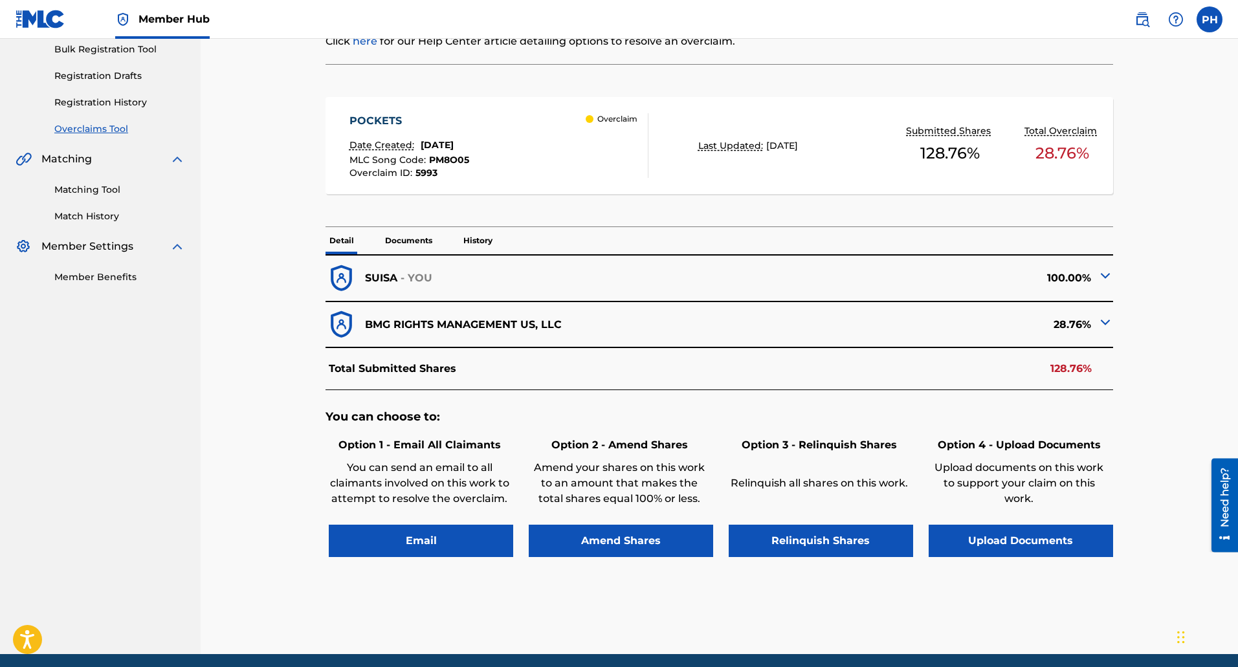
click at [1102, 321] on img at bounding box center [1106, 323] width 16 height 16
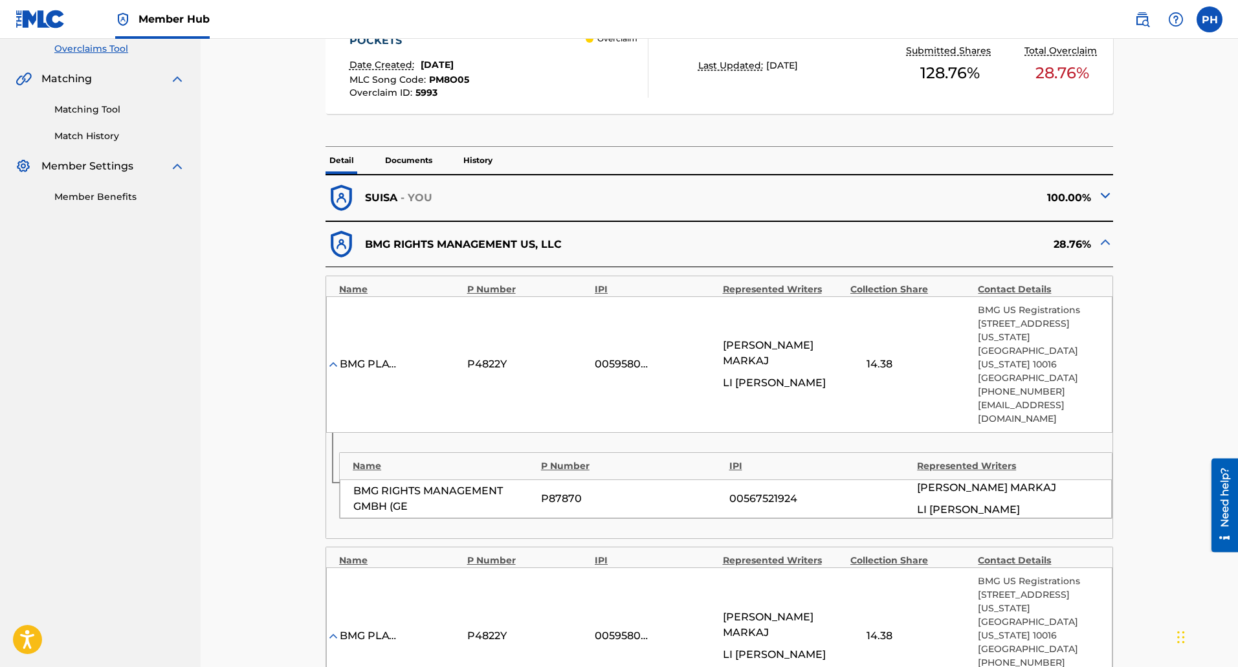
scroll to position [129, 0]
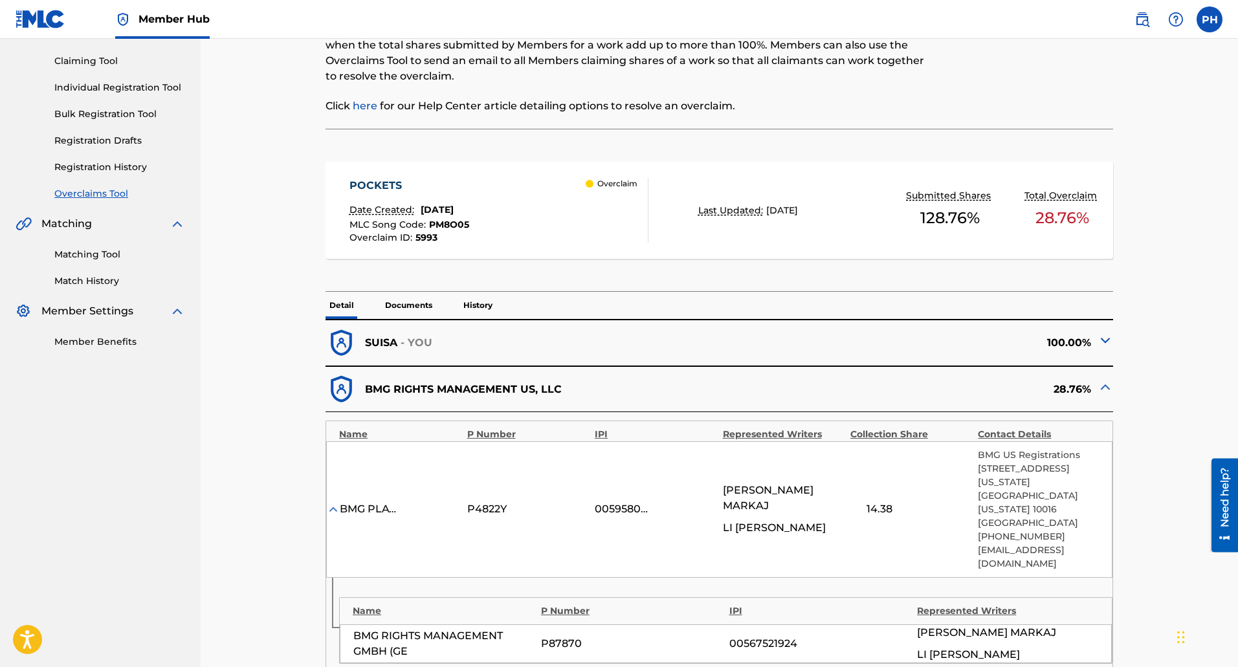
click at [1104, 391] on img at bounding box center [1106, 387] width 16 height 16
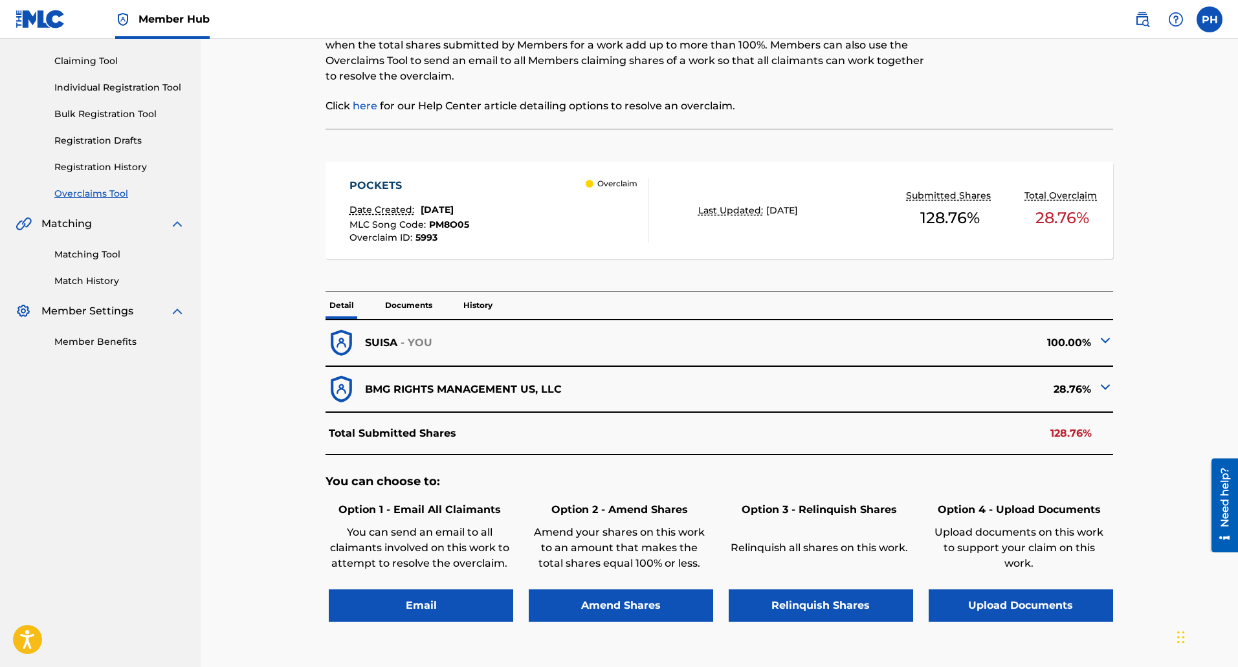
click at [1100, 340] on img at bounding box center [1106, 341] width 16 height 16
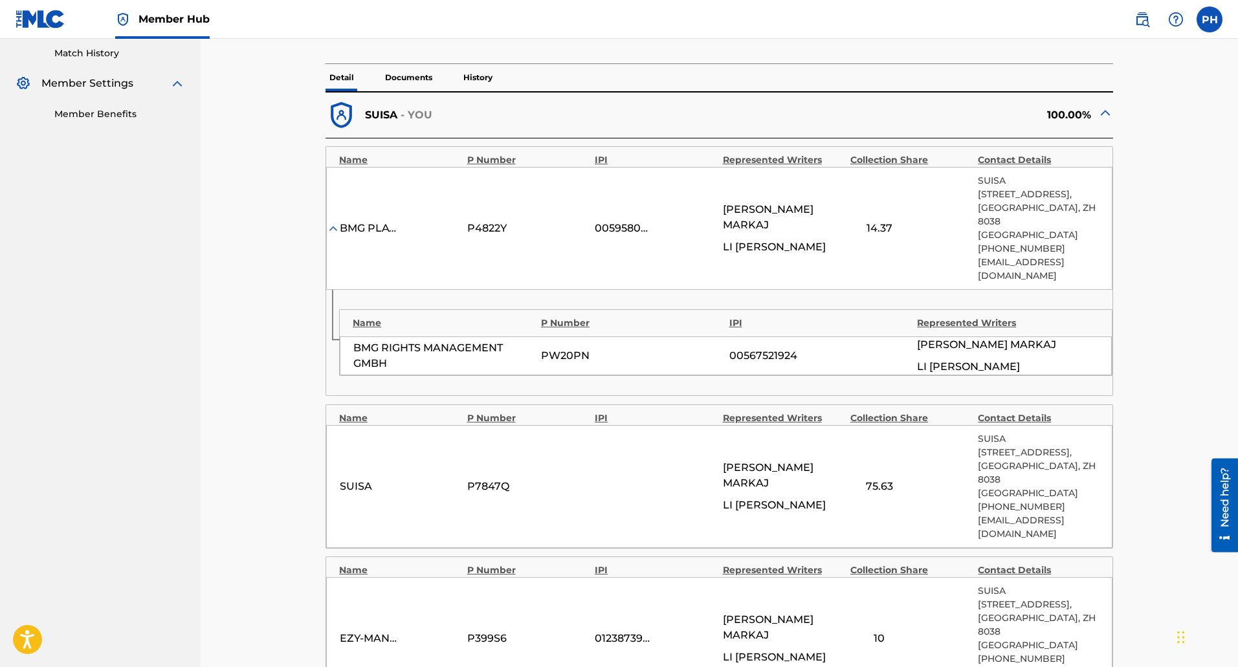
scroll to position [388, 0]
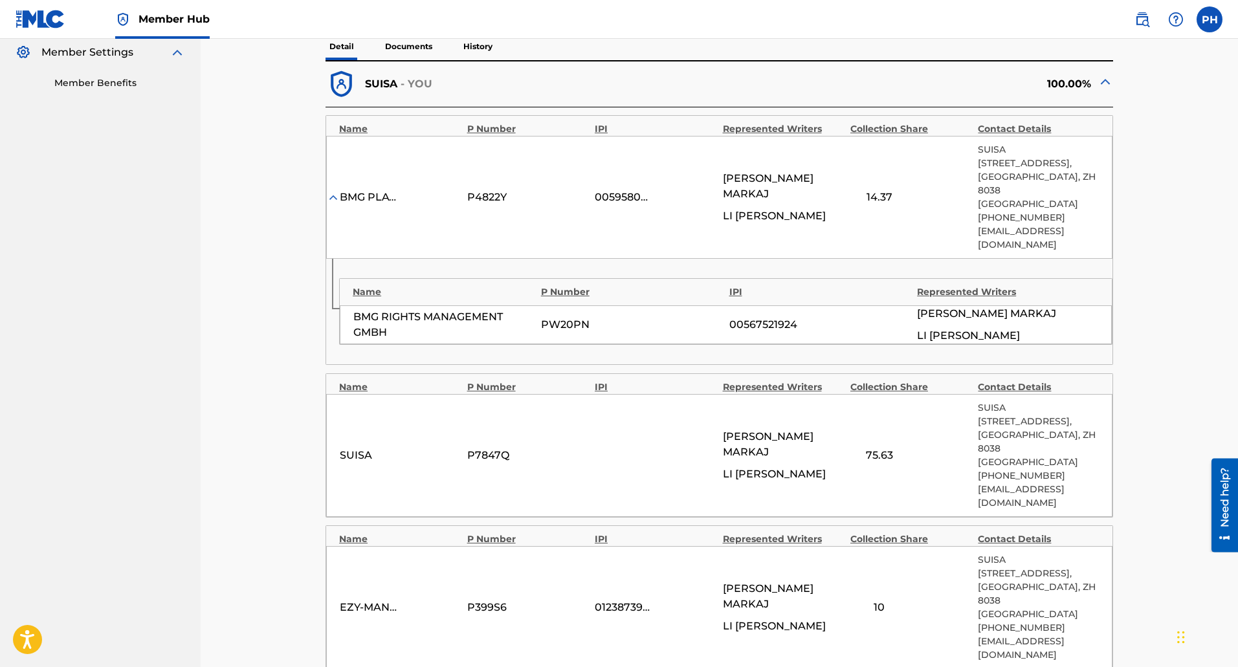
drag, startPoint x: 874, startPoint y: 416, endPoint x: 850, endPoint y: 419, distance: 24.1
click at [850, 448] on div "75.63" at bounding box center [910, 456] width 121 height 16
drag, startPoint x: 877, startPoint y: 417, endPoint x: 903, endPoint y: 416, distance: 25.9
click at [883, 448] on div "75.63" at bounding box center [879, 456] width 58 height 16
click at [786, 619] on div "LI FELDER" at bounding box center [783, 627] width 121 height 16
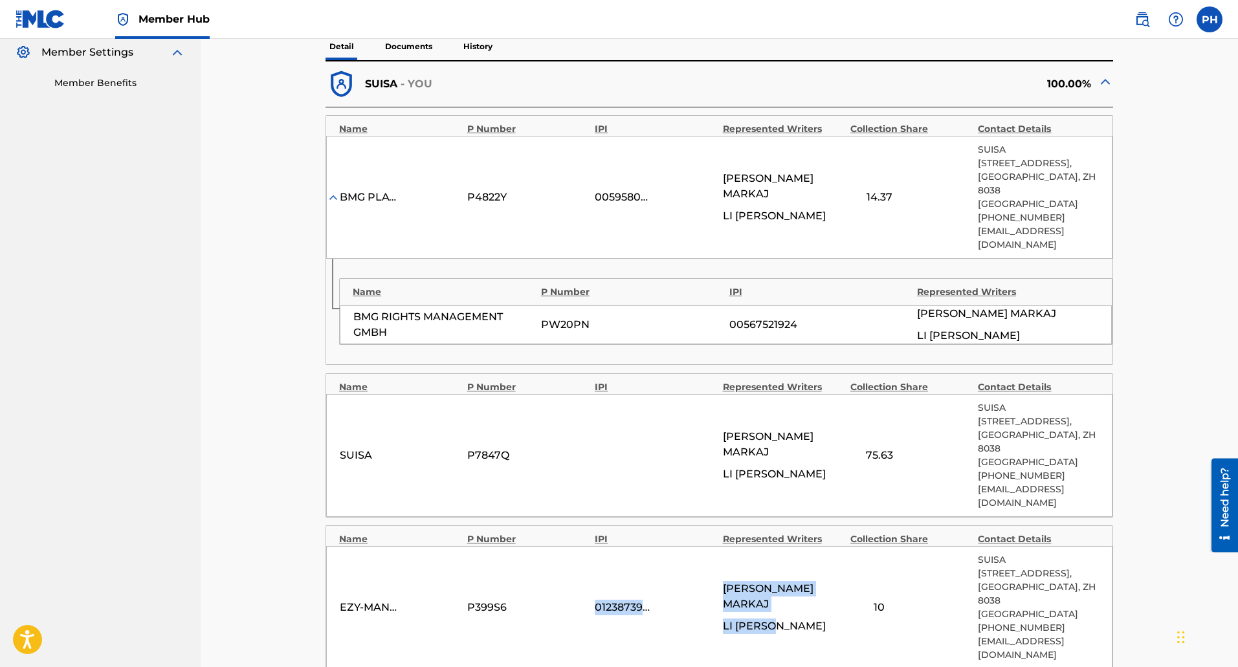
drag, startPoint x: 767, startPoint y: 551, endPoint x: 704, endPoint y: 547, distance: 62.9
click at [713, 548] on div "EZY-MANAGEMENT GMBH P399S6 01238739132 ALEXANDRO MARKAJ LI FELDER 10 SUISA Bell…" at bounding box center [719, 607] width 786 height 123
click at [704, 600] on div "01238739132" at bounding box center [655, 608] width 121 height 16
drag, startPoint x: 781, startPoint y: 555, endPoint x: 725, endPoint y: 555, distance: 56.3
click at [725, 619] on div "LI FELDER" at bounding box center [783, 627] width 121 height 16
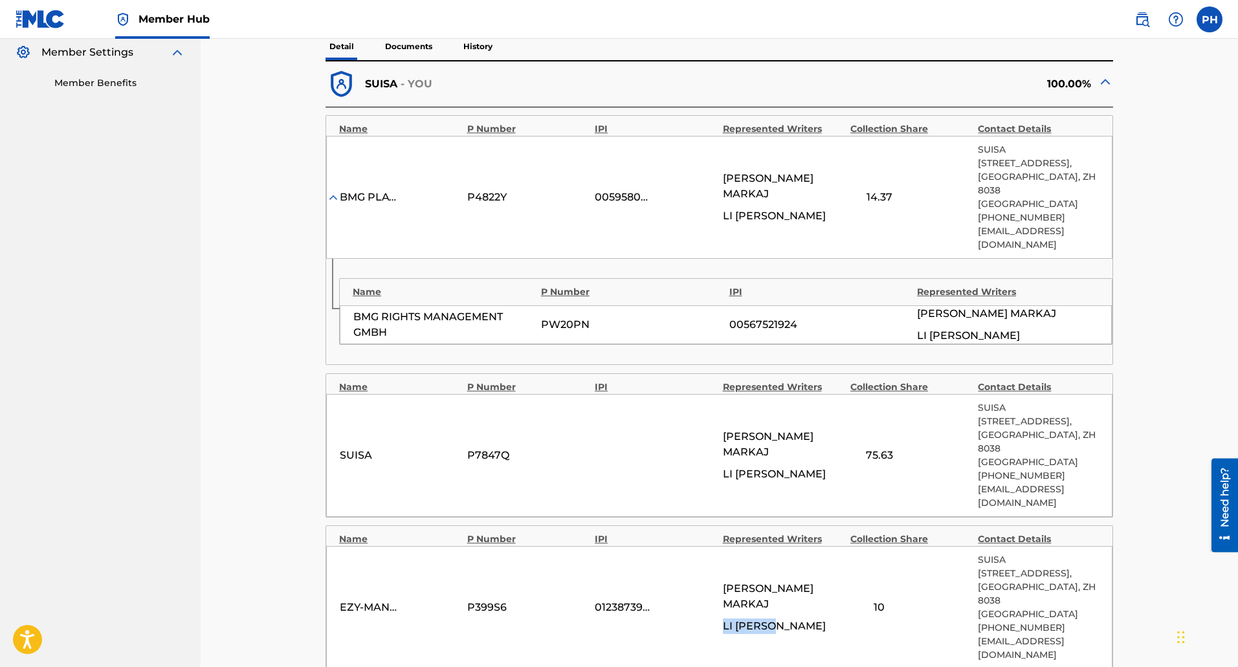
copy span "LI FELDER"
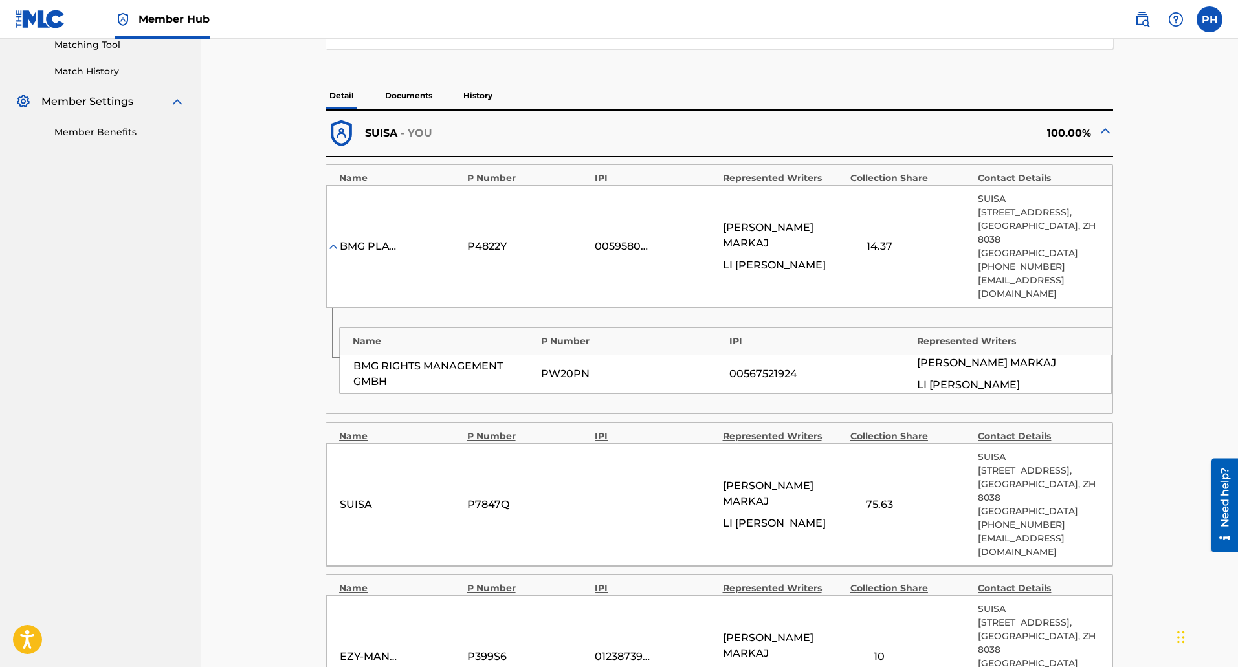
scroll to position [324, 0]
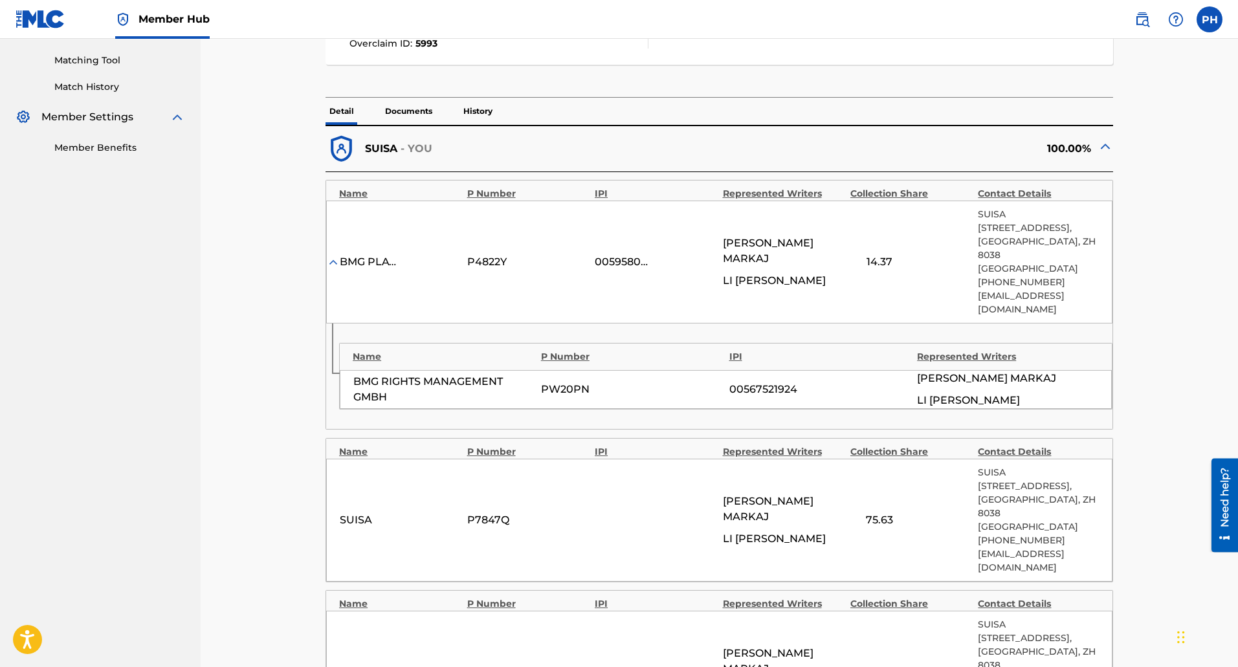
click at [1107, 145] on img at bounding box center [1106, 146] width 16 height 16
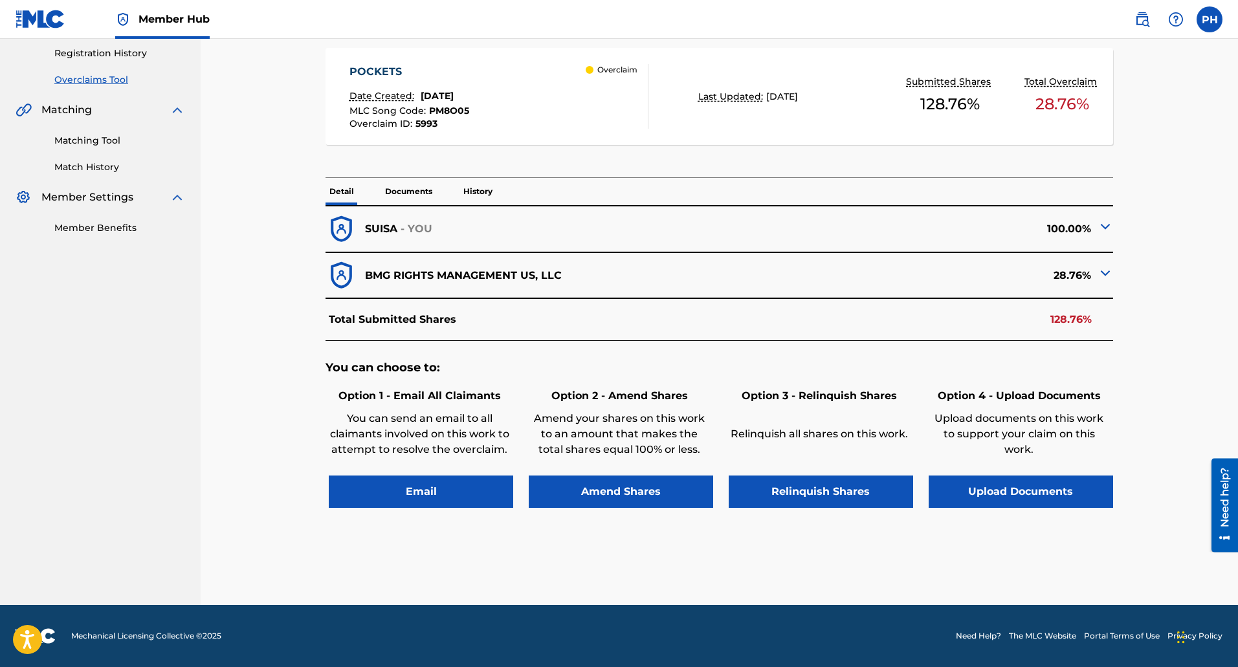
scroll to position [243, 0]
click at [1104, 272] on img at bounding box center [1106, 273] width 16 height 16
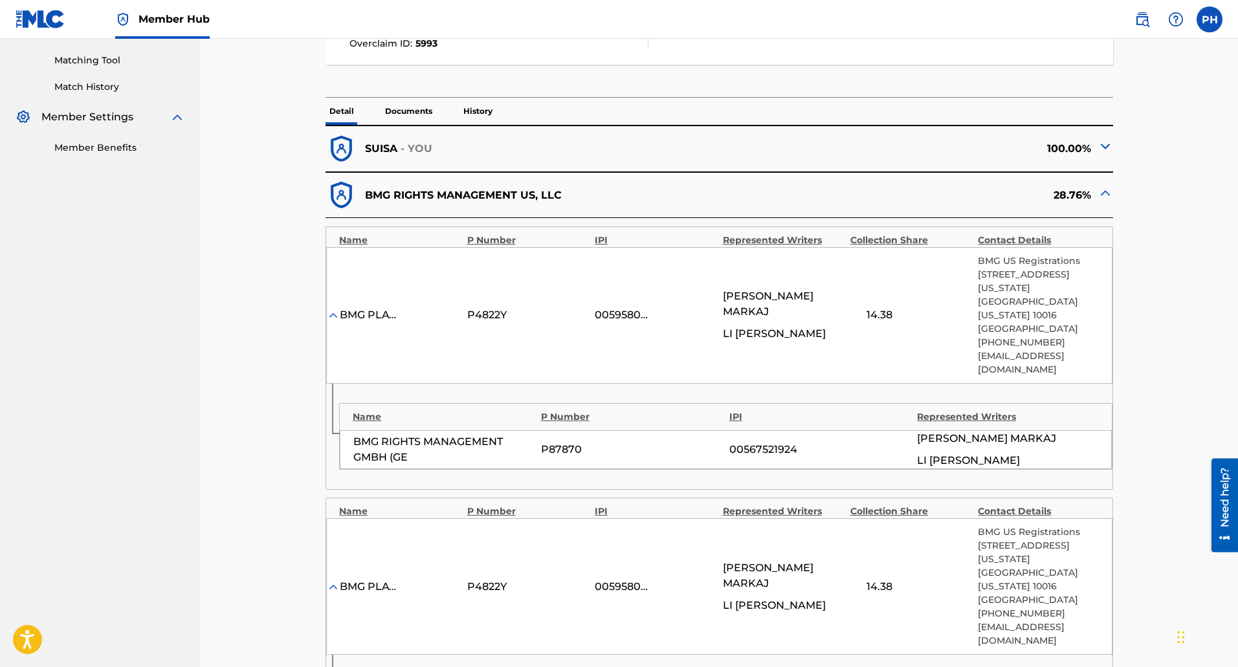
click at [1106, 194] on img at bounding box center [1106, 193] width 16 height 16
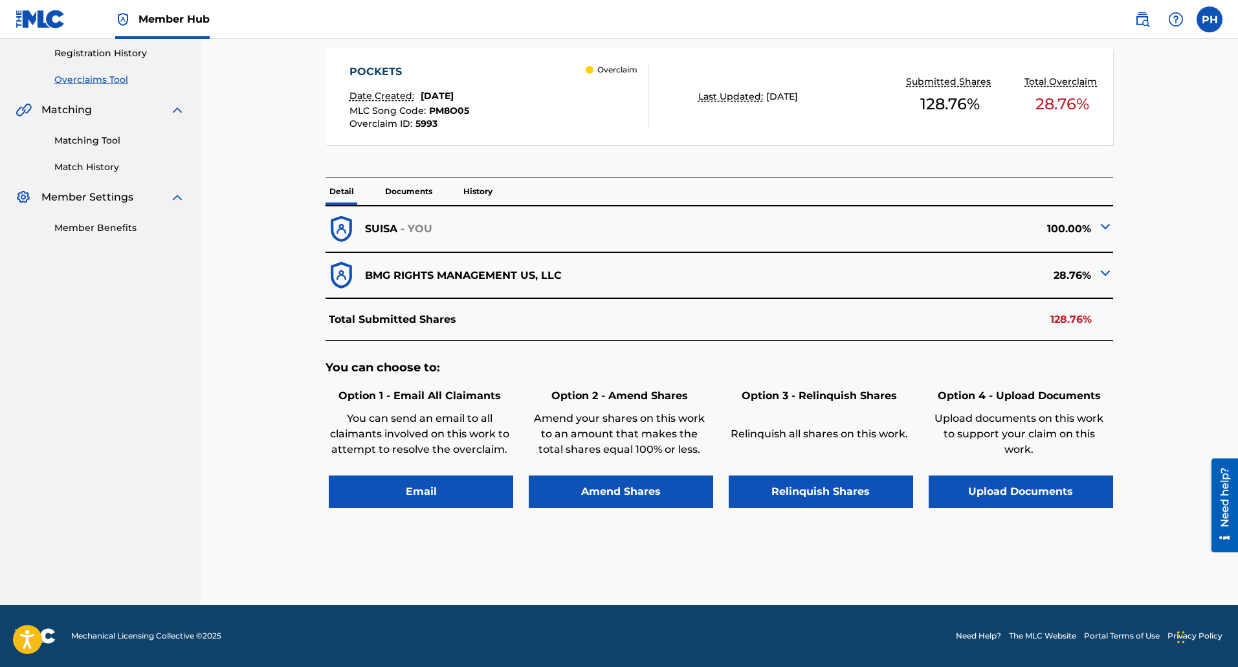
click at [1106, 226] on img at bounding box center [1106, 227] width 16 height 16
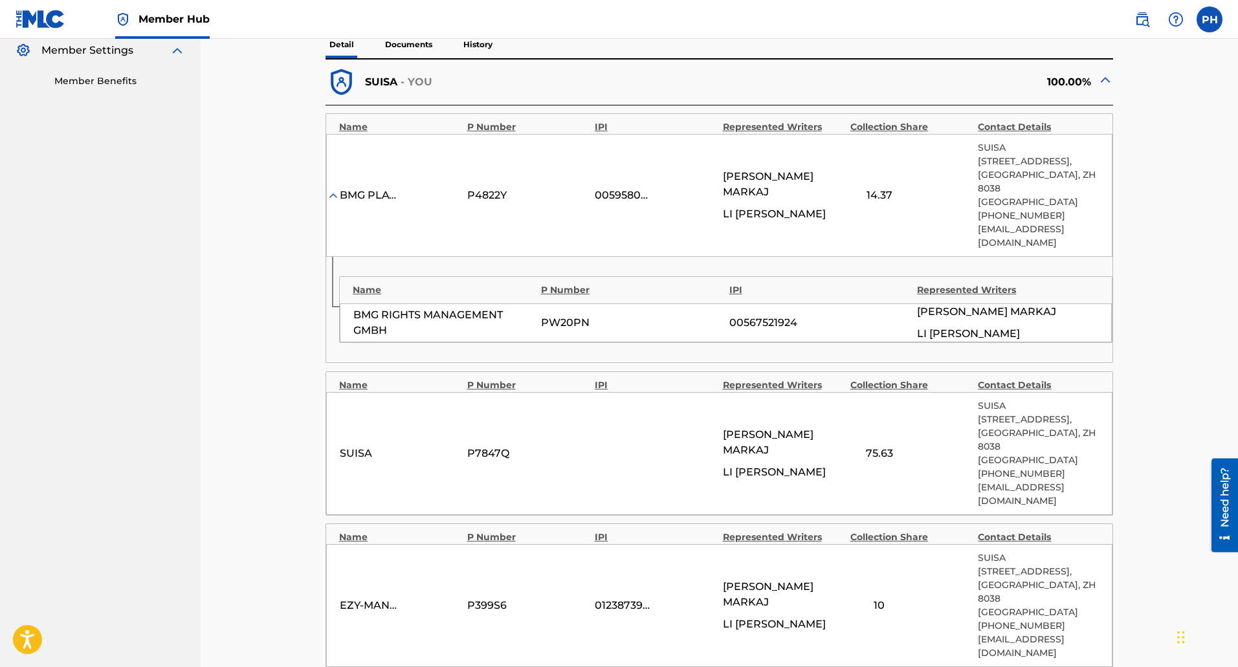
scroll to position [453, 0]
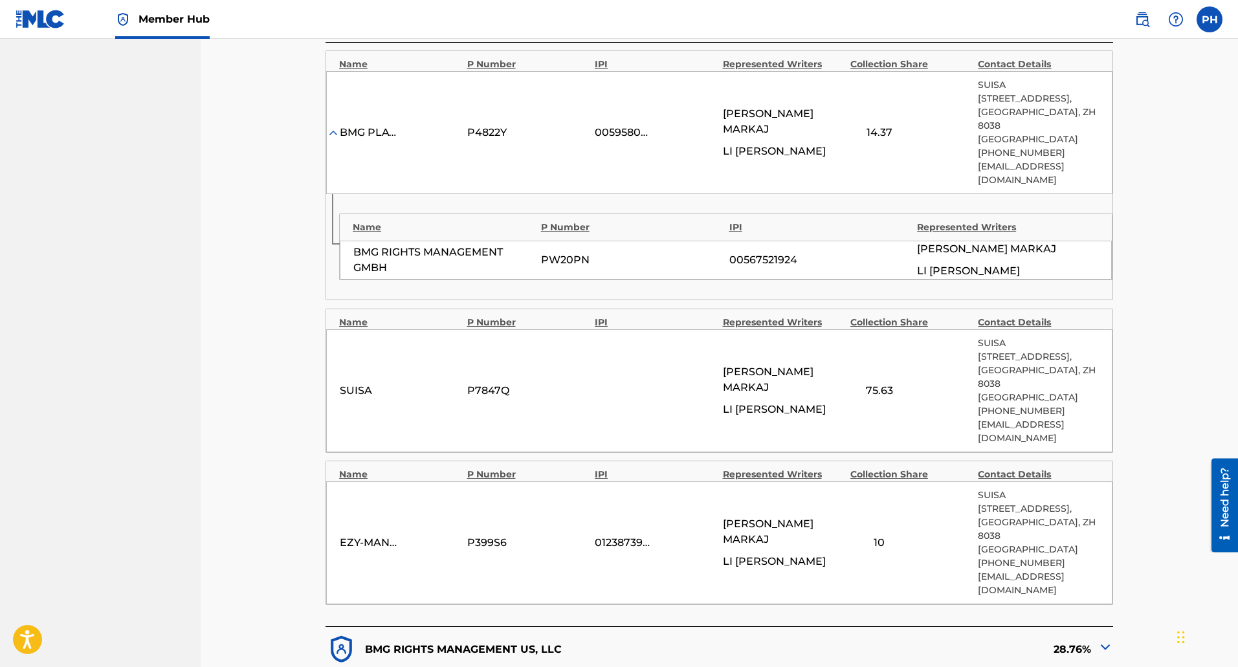
click at [881, 383] on div "75.63" at bounding box center [879, 391] width 58 height 16
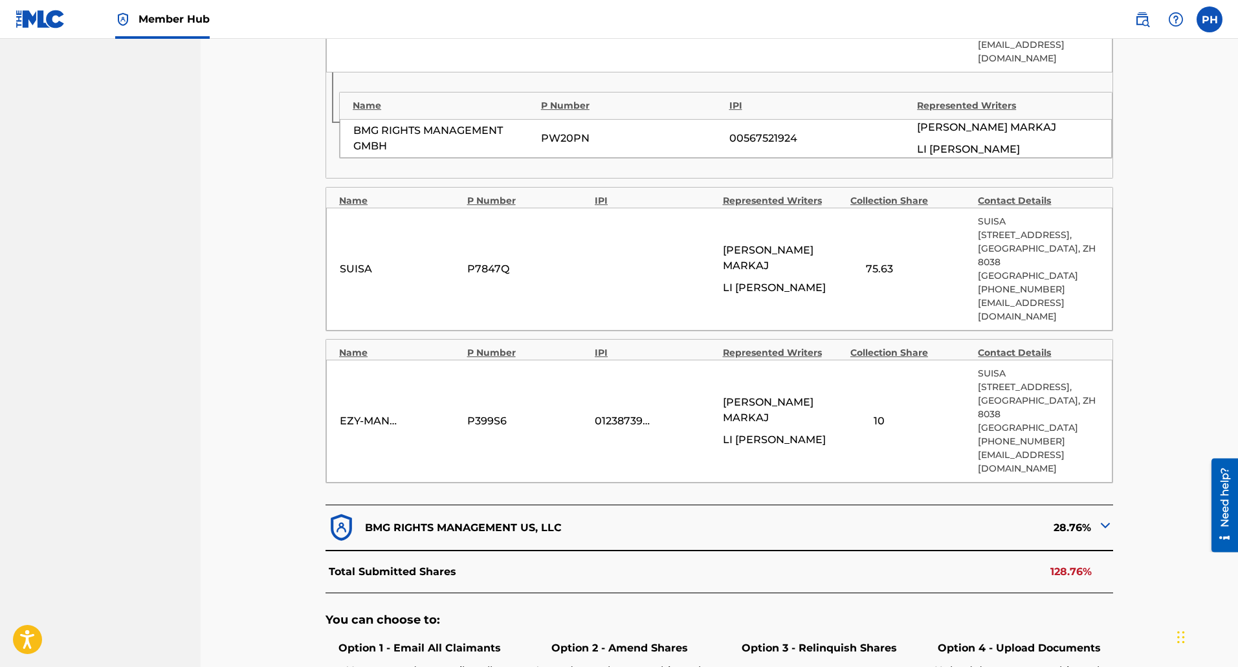
scroll to position [582, 0]
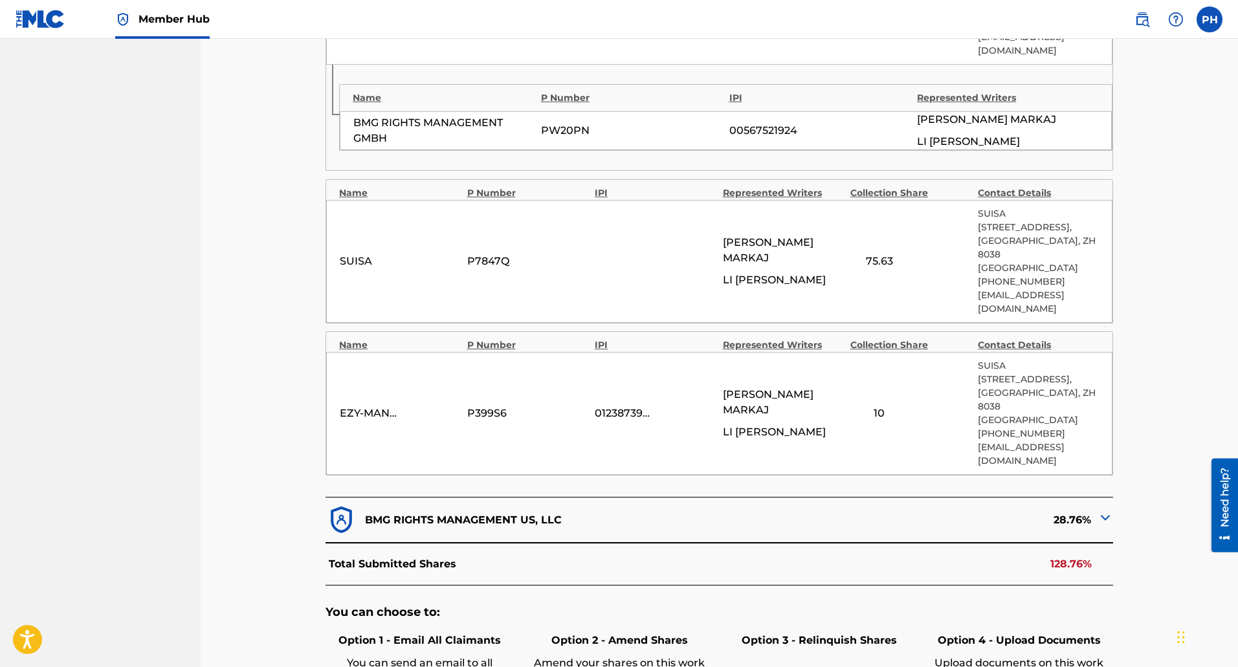
click at [1101, 510] on img at bounding box center [1106, 518] width 16 height 16
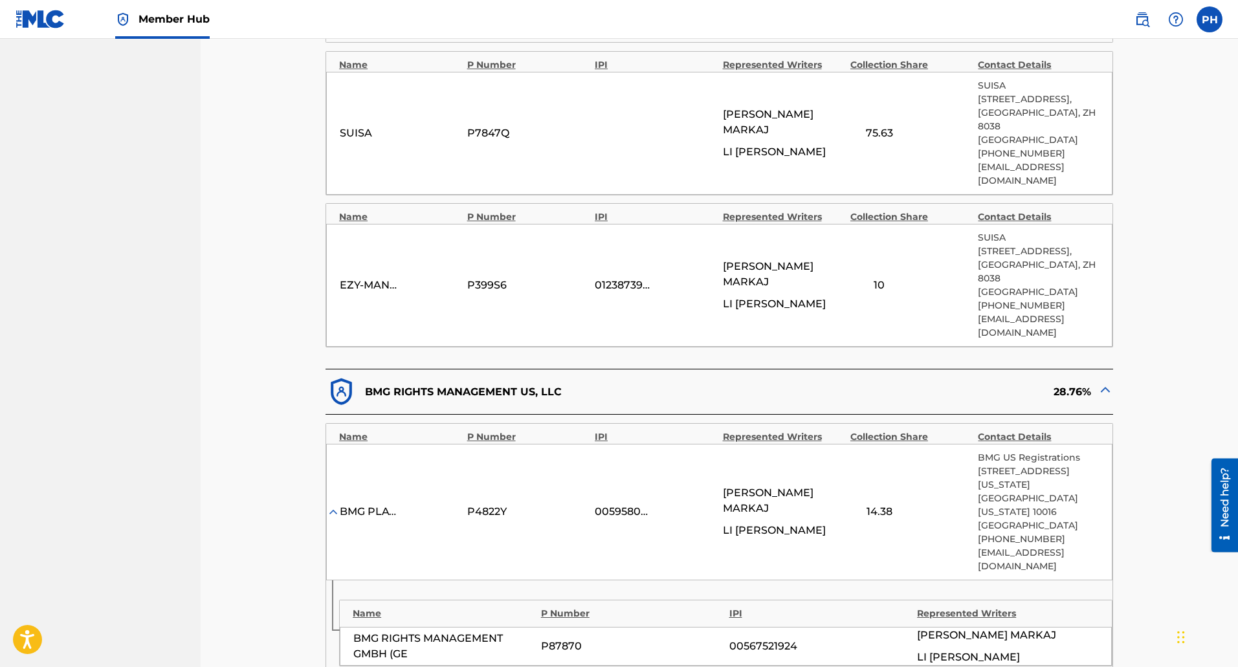
scroll to position [712, 0]
click at [1104, 381] on img at bounding box center [1106, 389] width 16 height 16
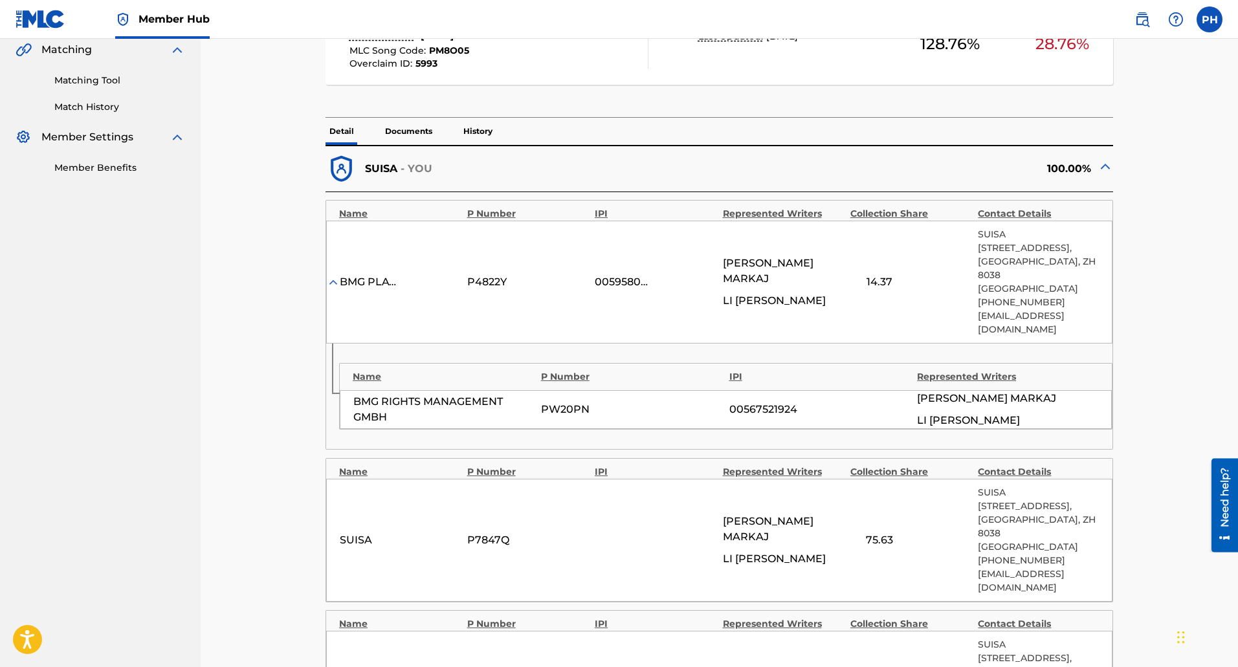
scroll to position [293, 0]
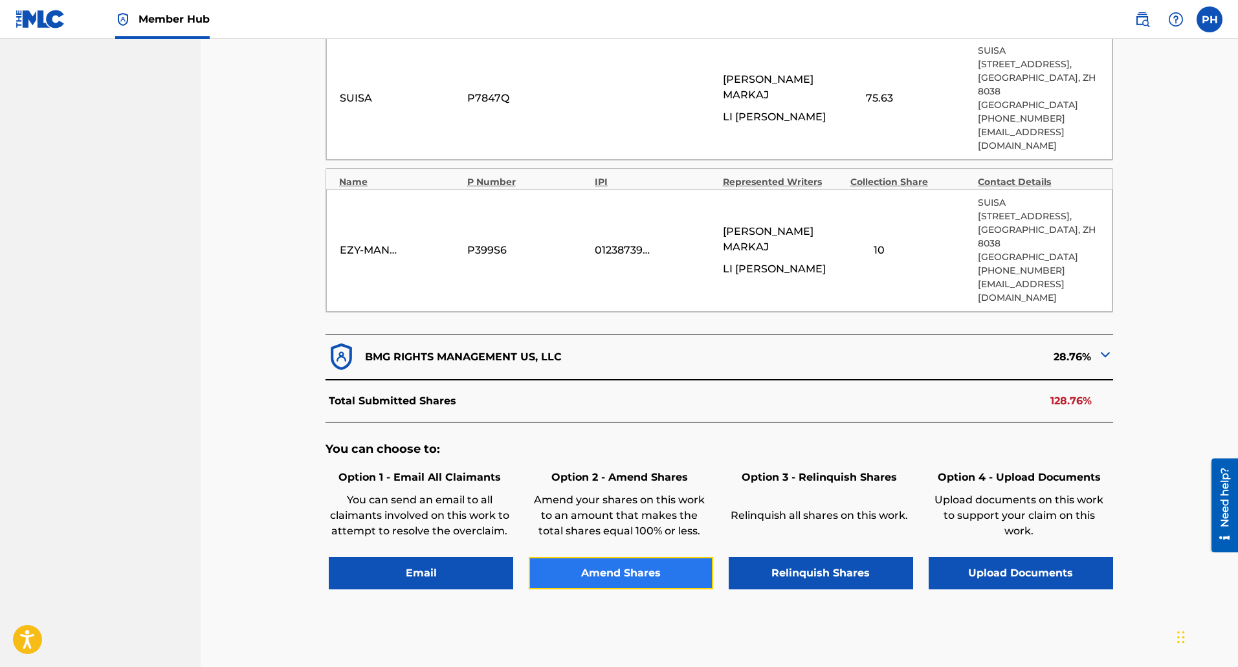
click at [582, 557] on button "Amend Shares" at bounding box center [621, 573] width 184 height 32
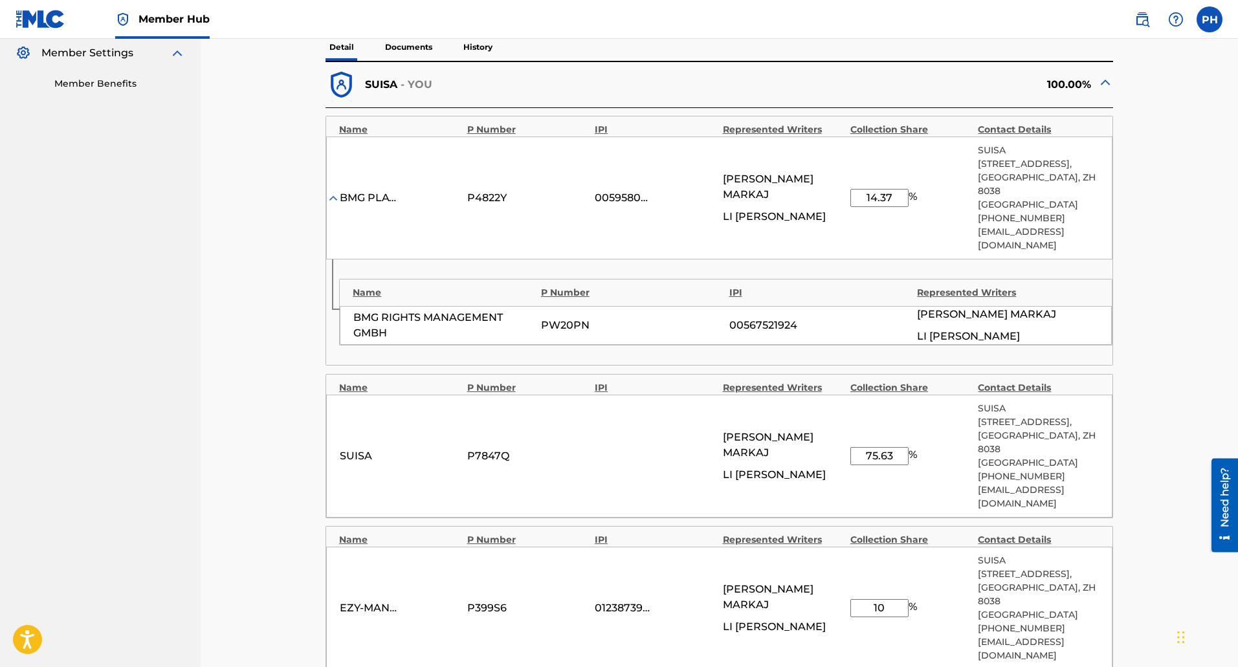
scroll to position [449, 0]
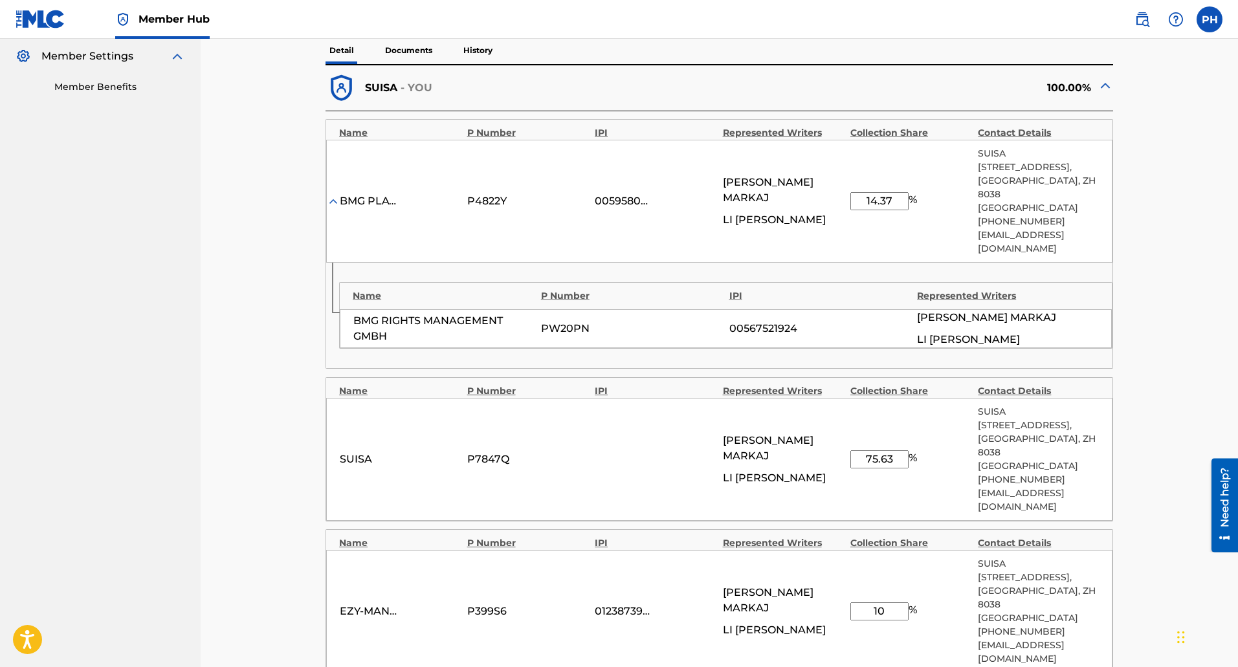
click at [890, 450] on input "75.63" at bounding box center [879, 459] width 58 height 18
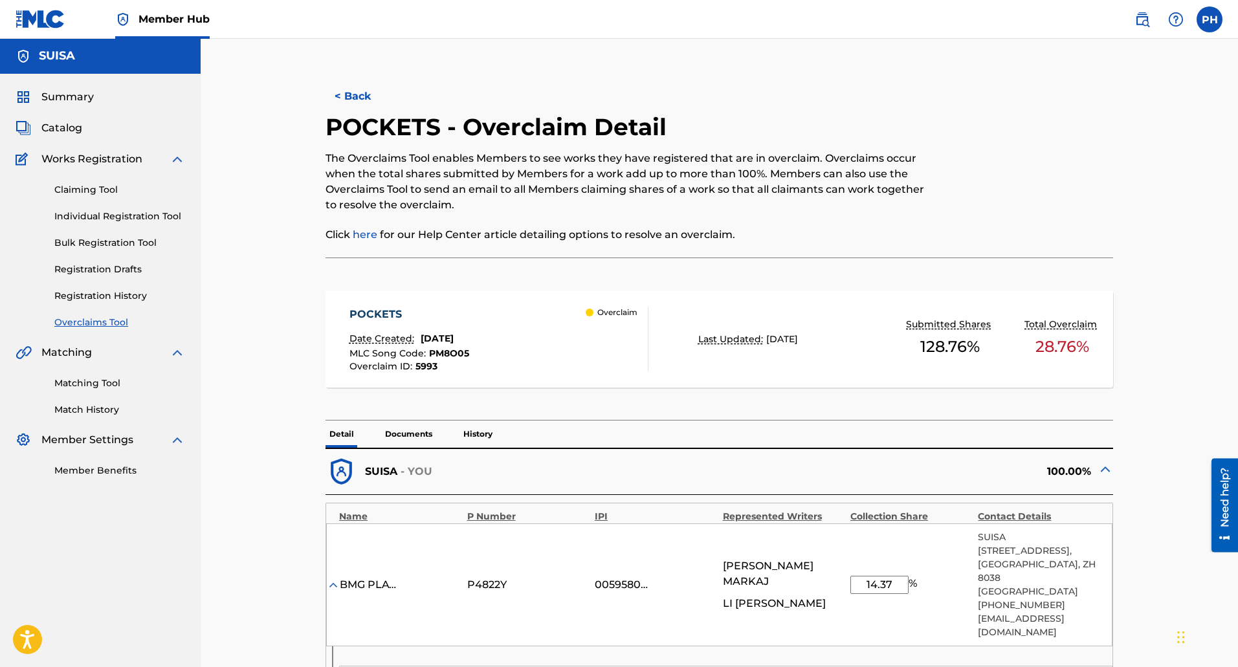
scroll to position [0, 0]
click at [356, 96] on button "< Back" at bounding box center [365, 97] width 78 height 32
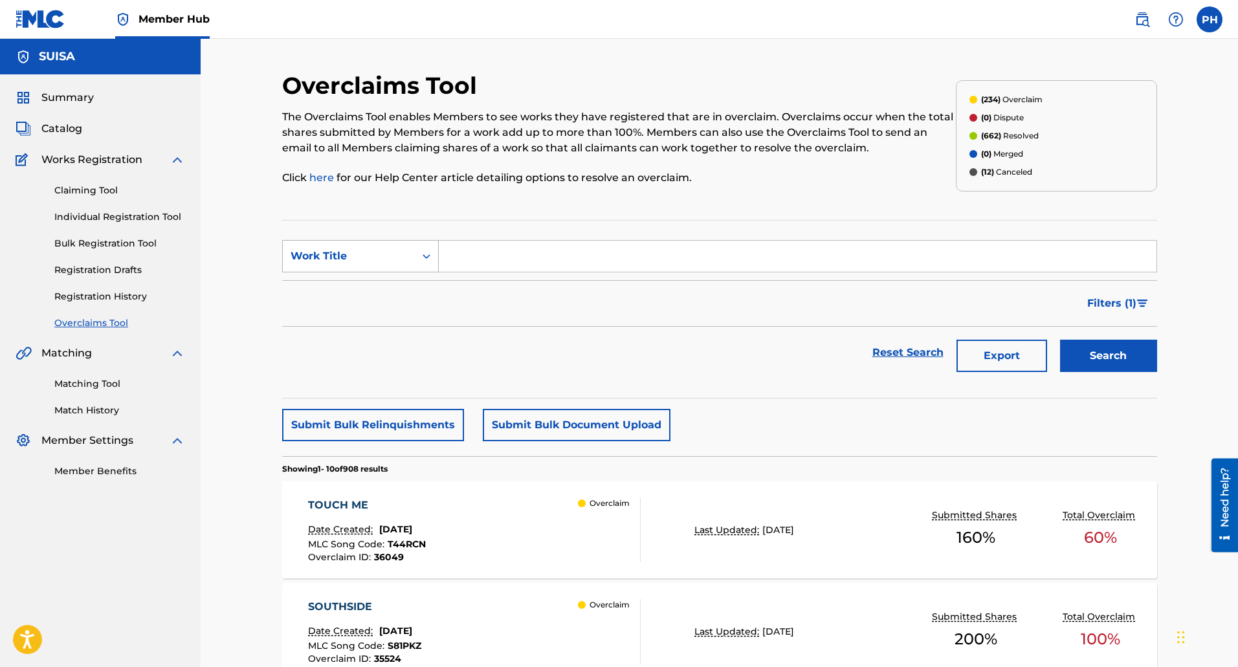
click at [327, 271] on div "Work Title" at bounding box center [360, 256] width 157 height 32
click at [370, 316] on div "Overclaim ID" at bounding box center [360, 321] width 155 height 32
click at [487, 261] on input "Search Form" at bounding box center [798, 256] width 718 height 31
paste input "23556394556."
type input "23556394556."
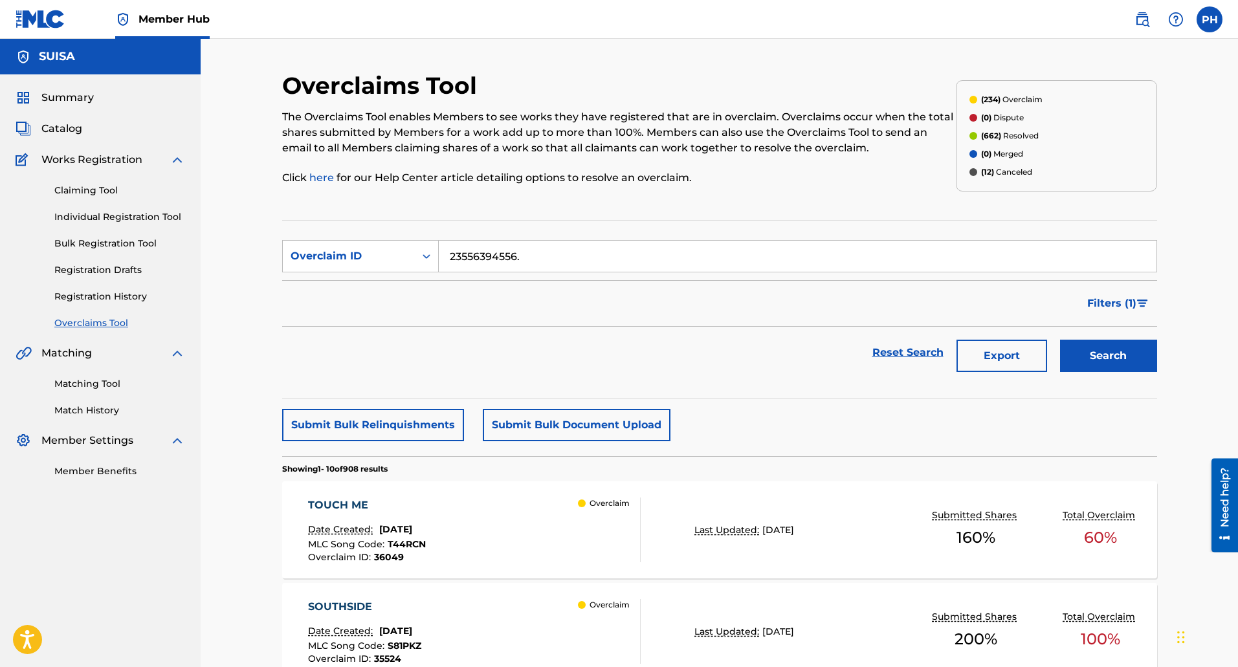
click at [1060, 340] on button "Search" at bounding box center [1108, 356] width 97 height 32
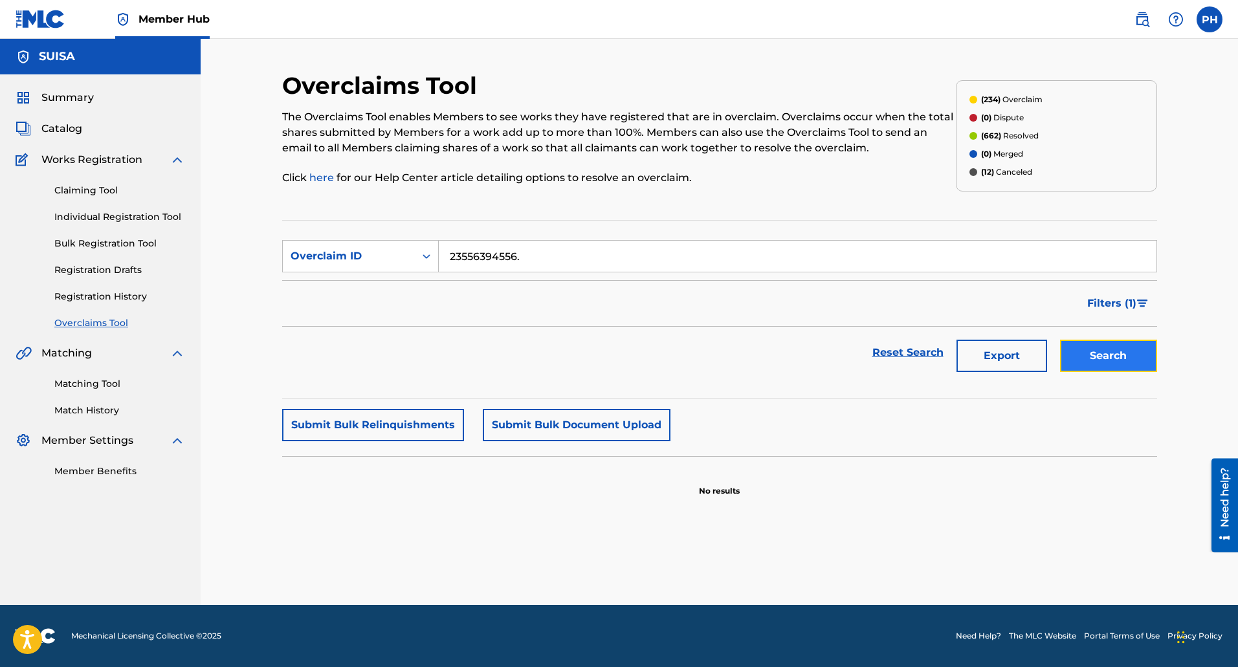
click at [1120, 355] on button "Search" at bounding box center [1108, 356] width 97 height 32
click at [1144, 18] on img at bounding box center [1143, 20] width 16 height 16
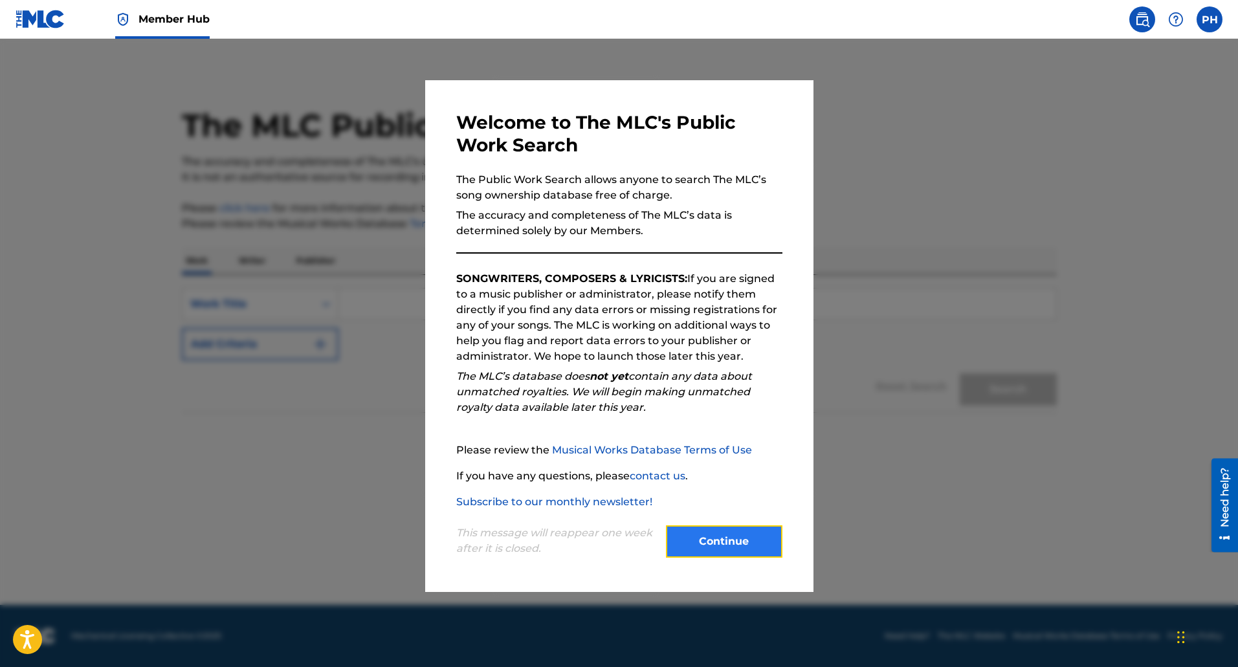
click at [734, 546] on button "Continue" at bounding box center [724, 542] width 116 height 32
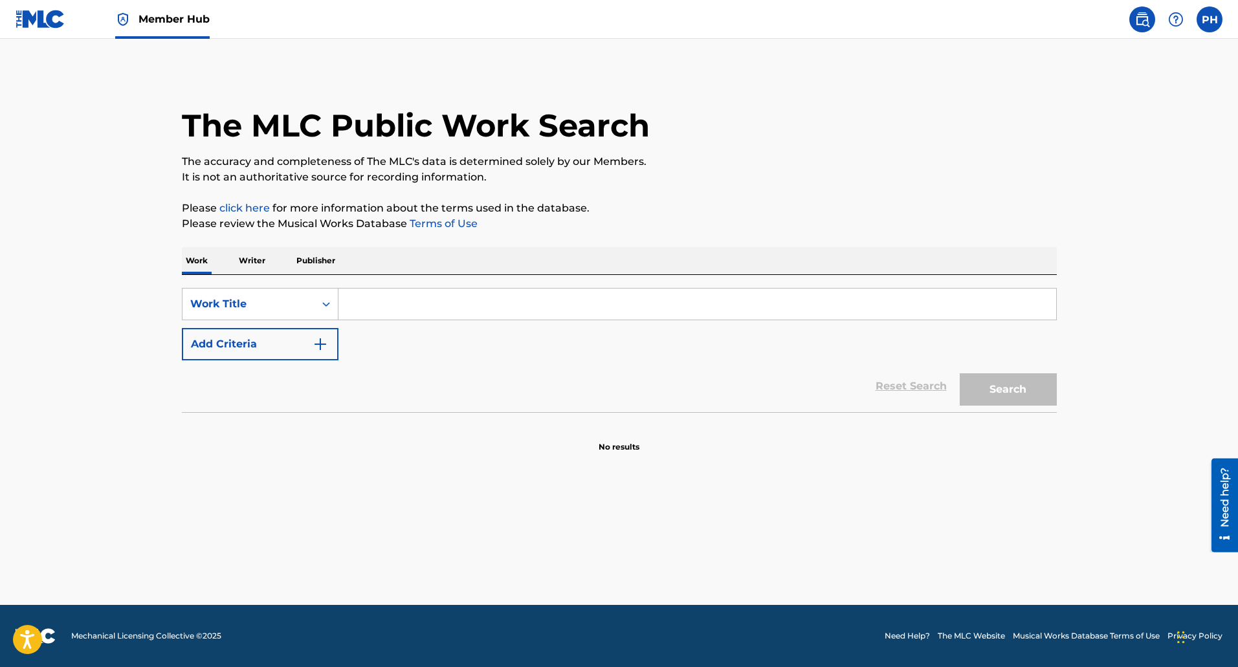
click at [160, 16] on span "Member Hub" at bounding box center [173, 19] width 71 height 15
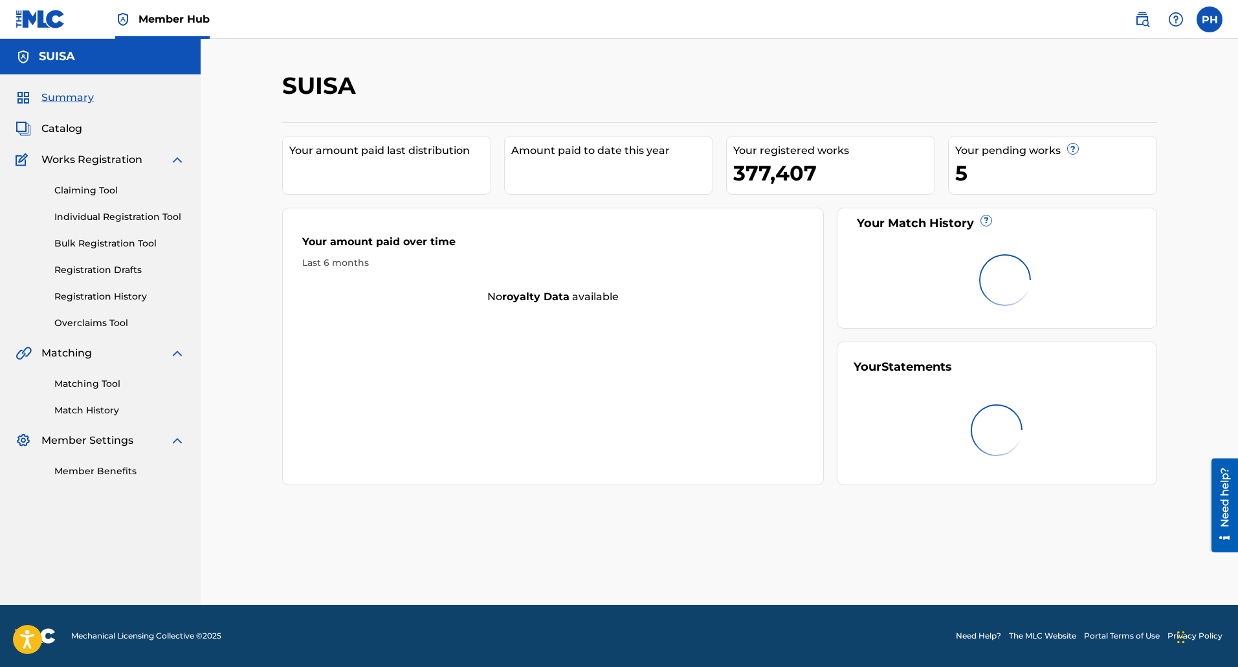
click at [47, 21] on img at bounding box center [41, 19] width 50 height 19
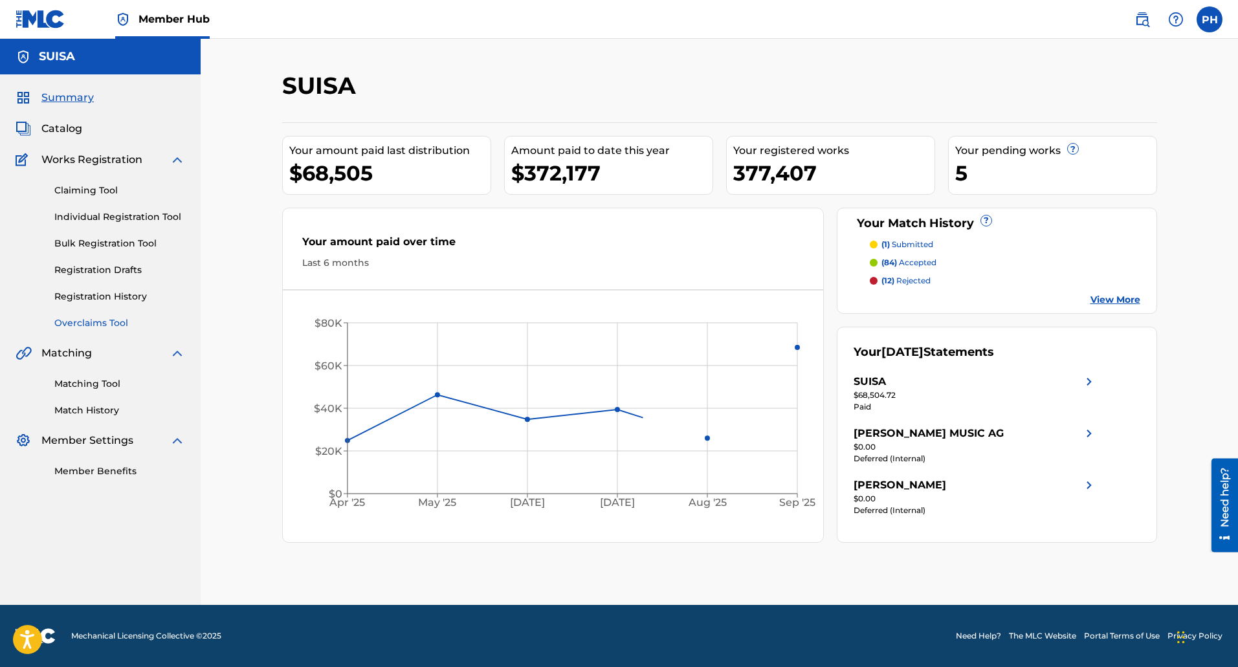
click at [104, 325] on link "Overclaims Tool" at bounding box center [119, 323] width 131 height 14
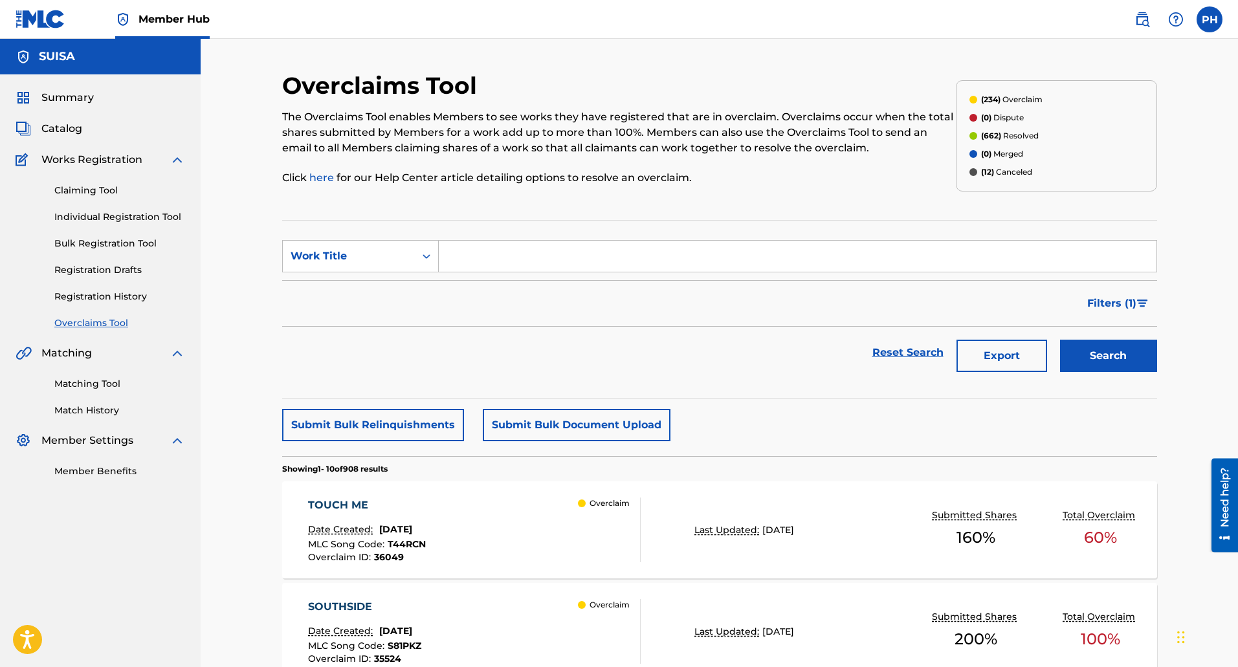
click at [174, 157] on img at bounding box center [178, 160] width 16 height 16
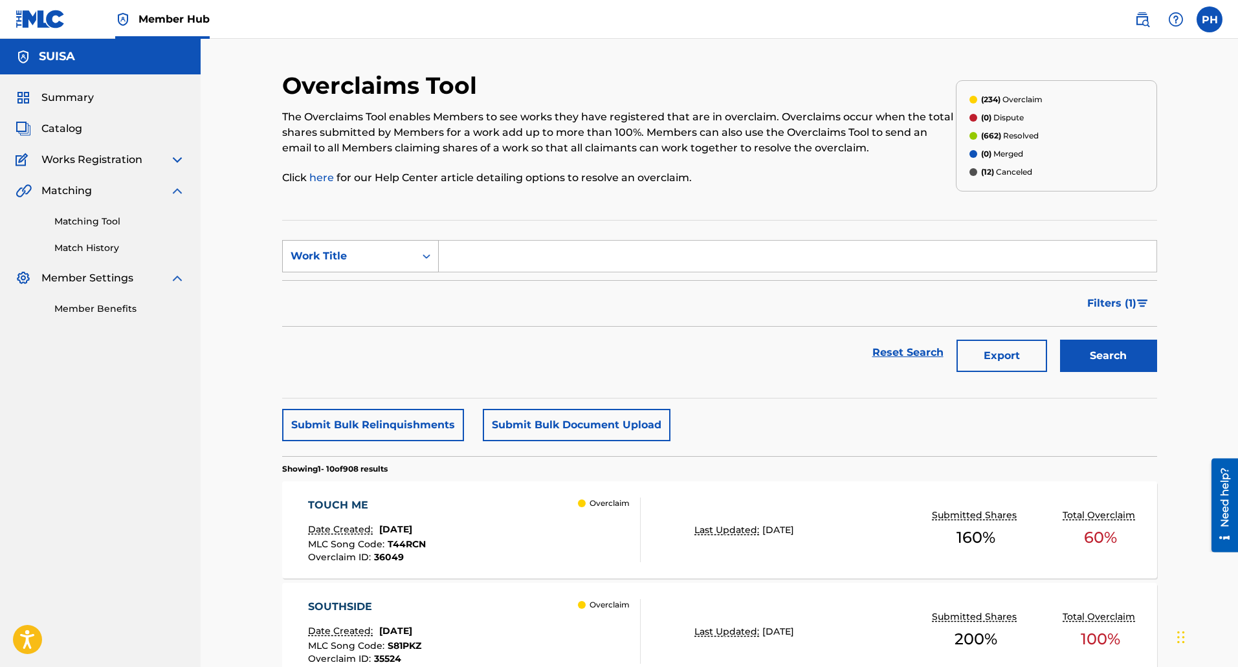
click at [349, 265] on div "Work Title" at bounding box center [349, 256] width 132 height 25
click at [353, 291] on div "MLC Song Code" at bounding box center [360, 288] width 155 height 32
click at [468, 254] on input "Search Form" at bounding box center [798, 256] width 718 height 31
paste input "DS202S"
type input "DS202S"
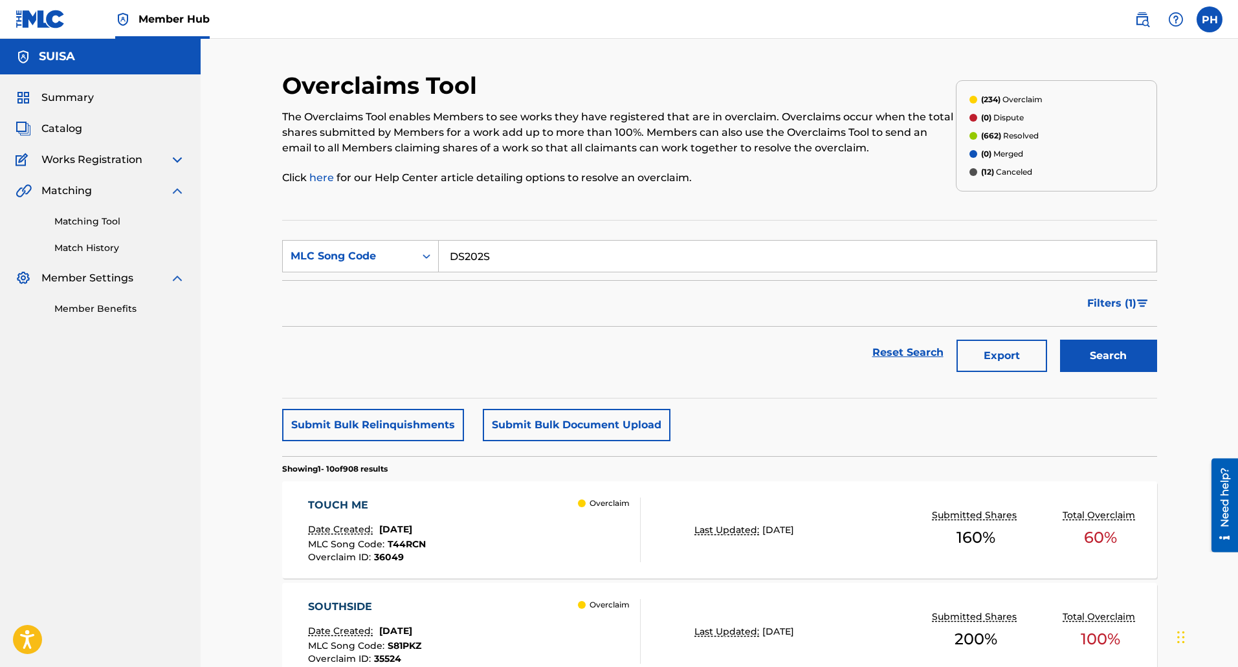
click at [1060, 340] on button "Search" at bounding box center [1108, 356] width 97 height 32
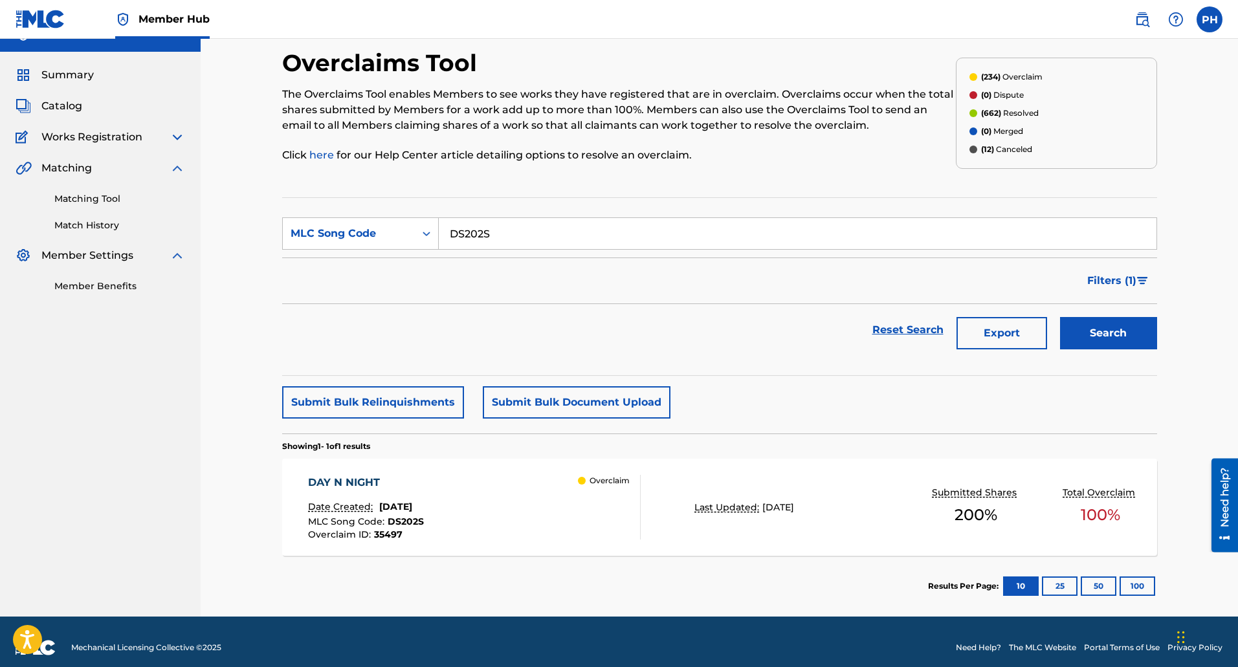
scroll to position [34, 0]
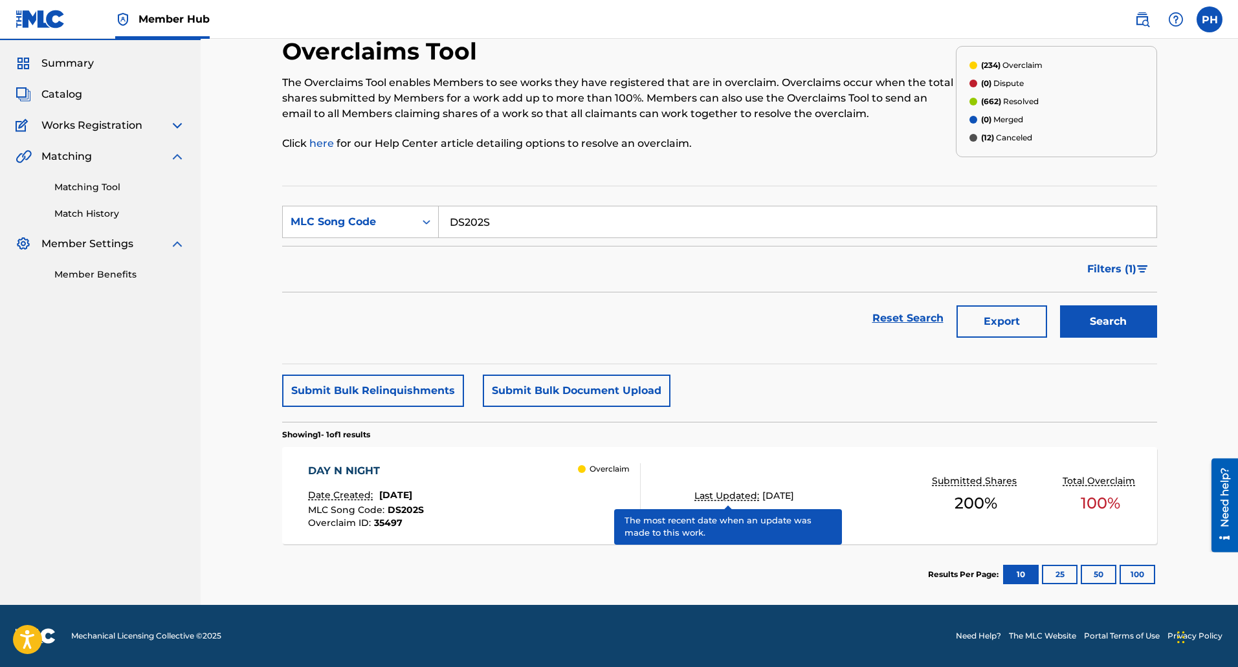
click at [734, 498] on p "Last Updated:" at bounding box center [728, 496] width 68 height 14
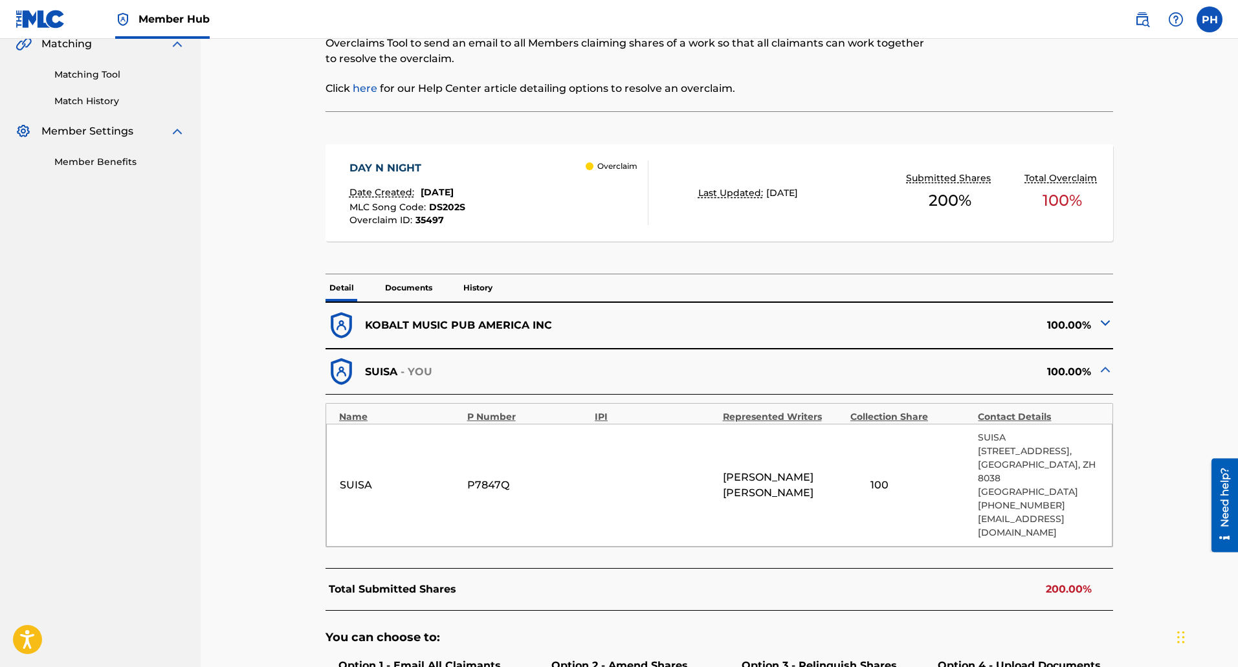
scroll to position [324, 0]
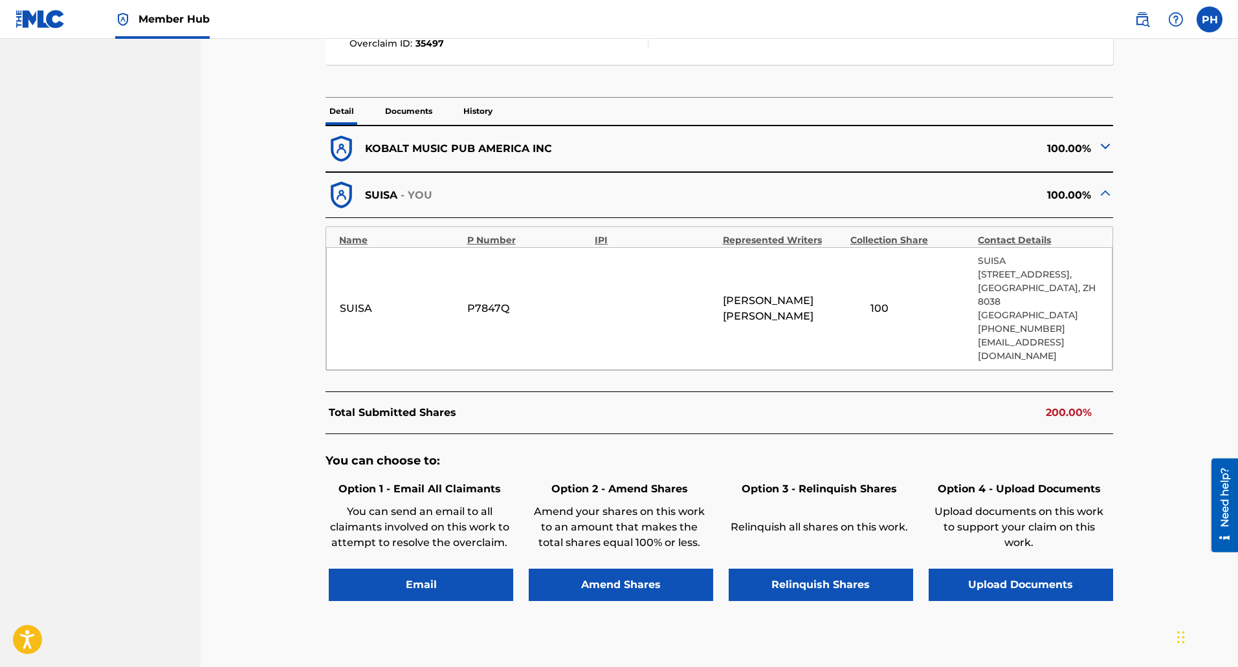
click at [1099, 194] on img at bounding box center [1106, 193] width 16 height 16
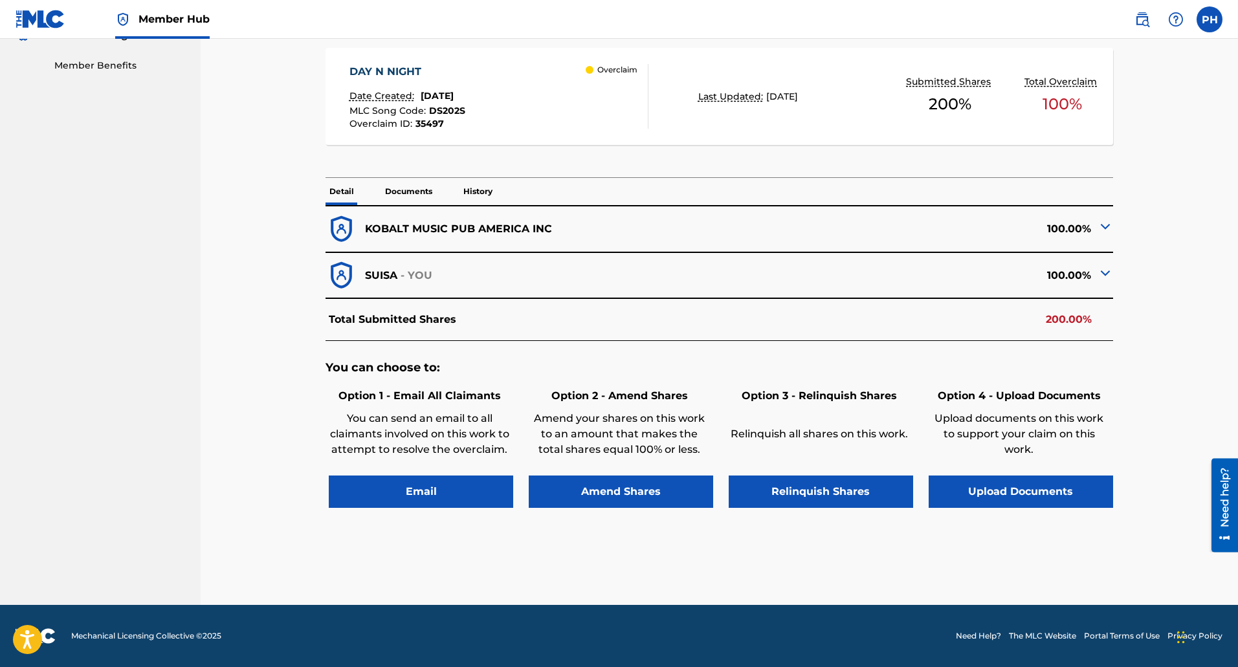
click at [1107, 277] on img at bounding box center [1106, 273] width 16 height 16
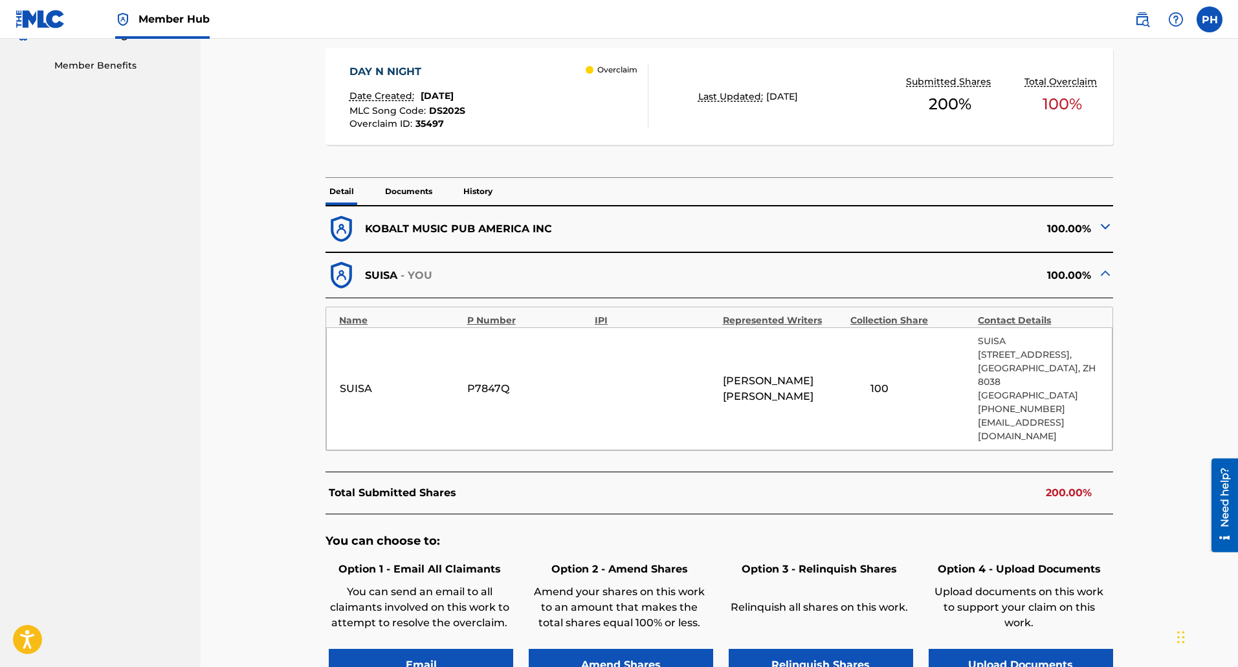
scroll to position [324, 0]
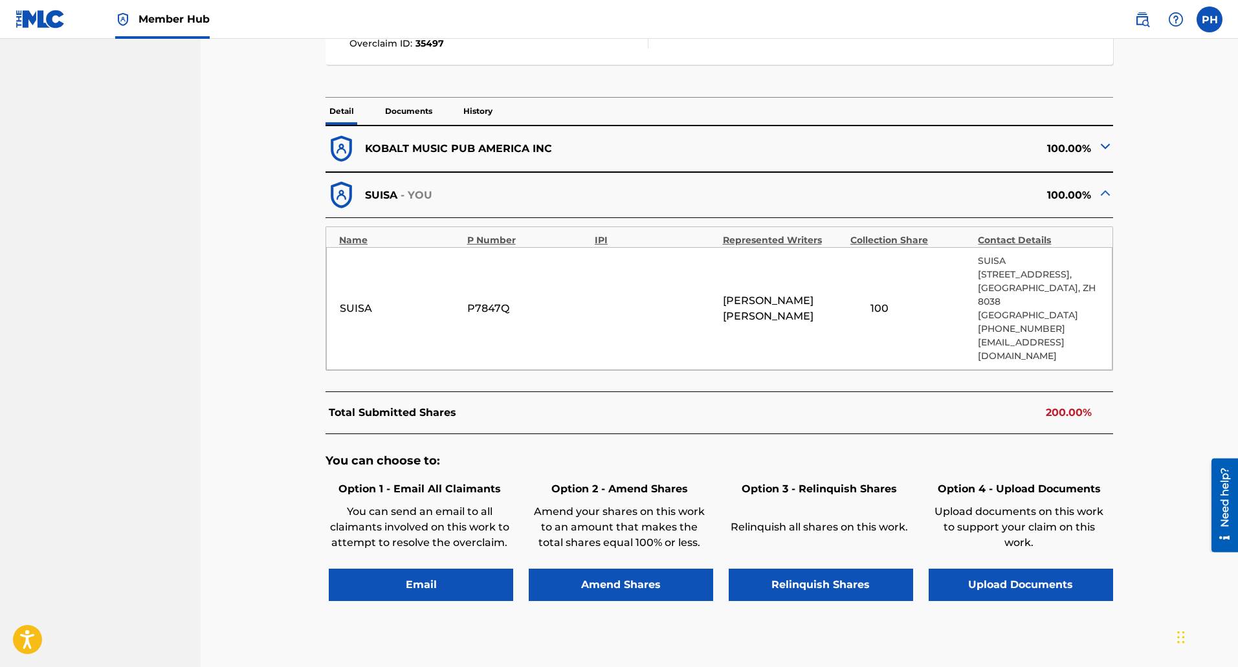
click at [1105, 156] on div at bounding box center [1106, 148] width 16 height 20
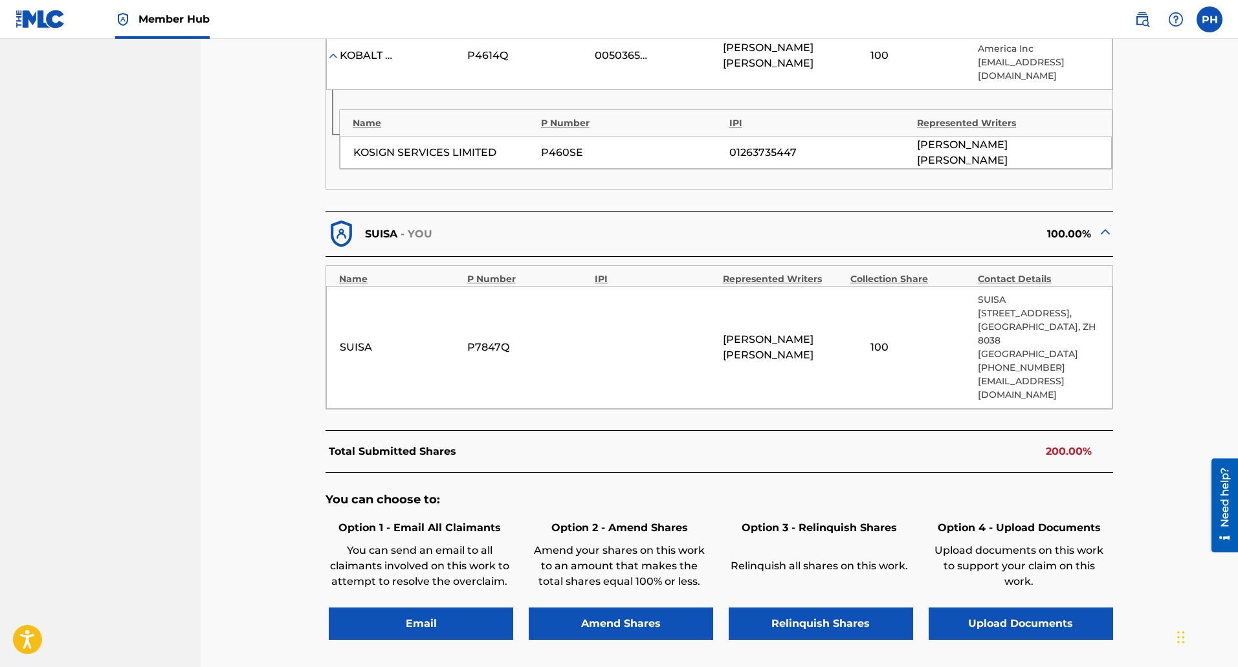
scroll to position [398, 0]
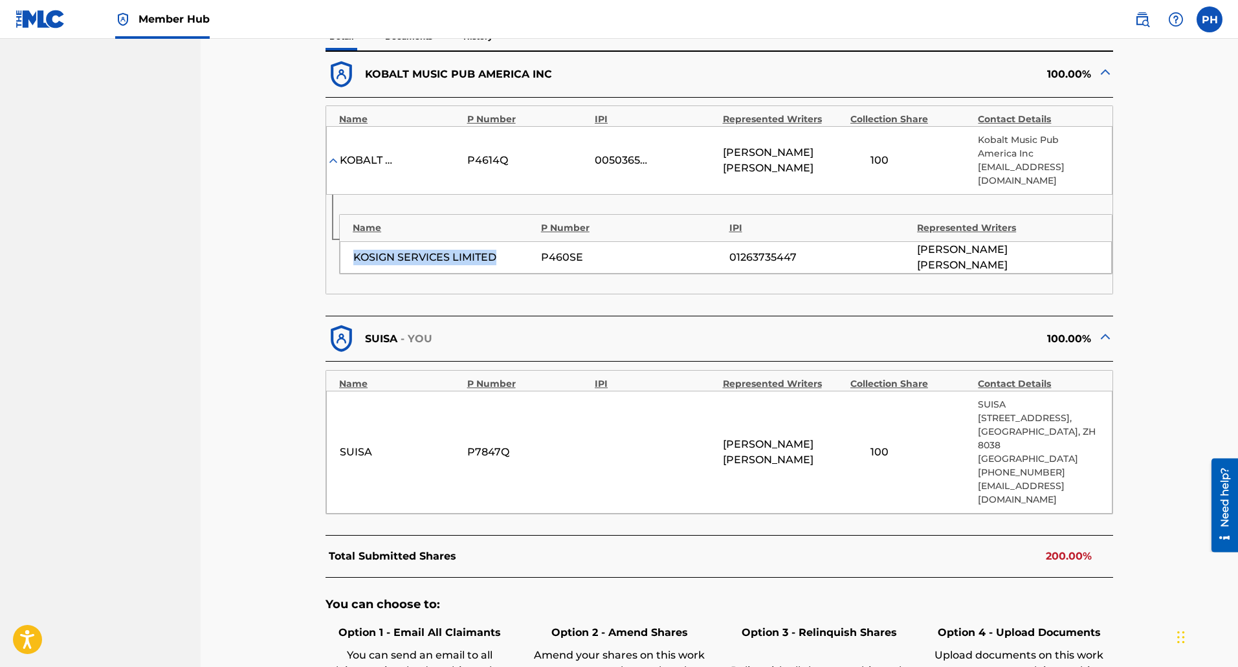
drag, startPoint x: 469, startPoint y: 252, endPoint x: 350, endPoint y: 253, distance: 119.1
click at [350, 253] on div "KOSIGN SERVICES LIMITED P460SE 01263735447 JOEL HUBLER" at bounding box center [726, 257] width 772 height 32
copy div "KOSIGN SERVICES LIMITED"
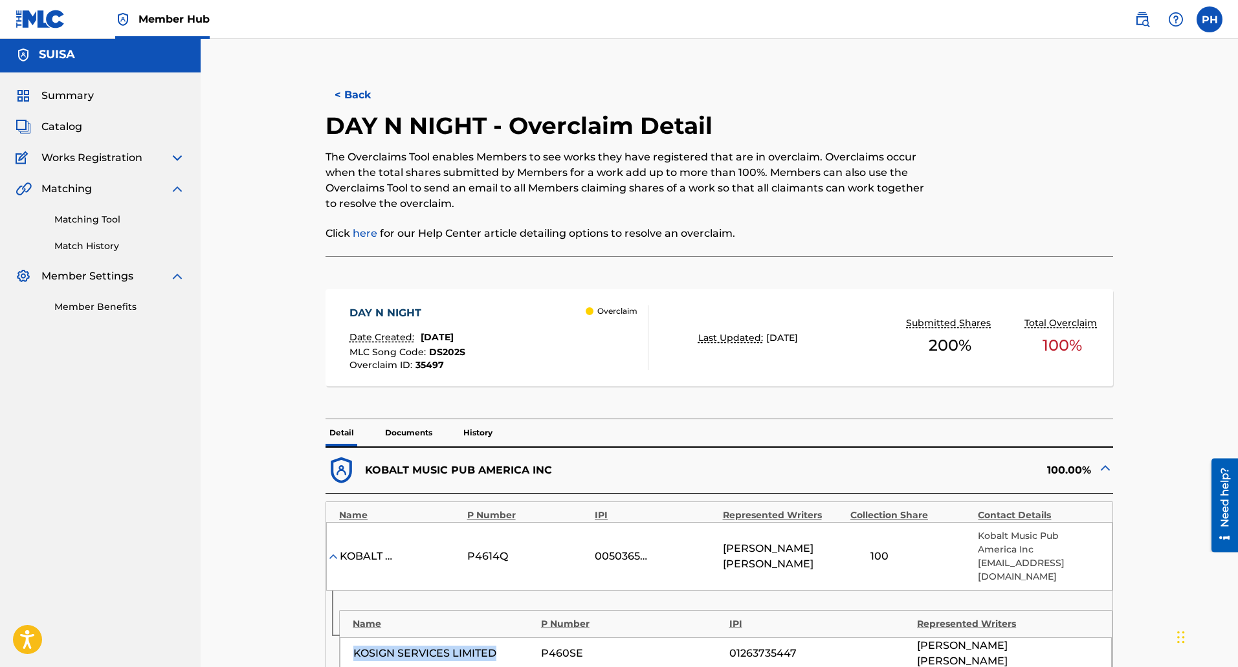
scroll to position [0, 0]
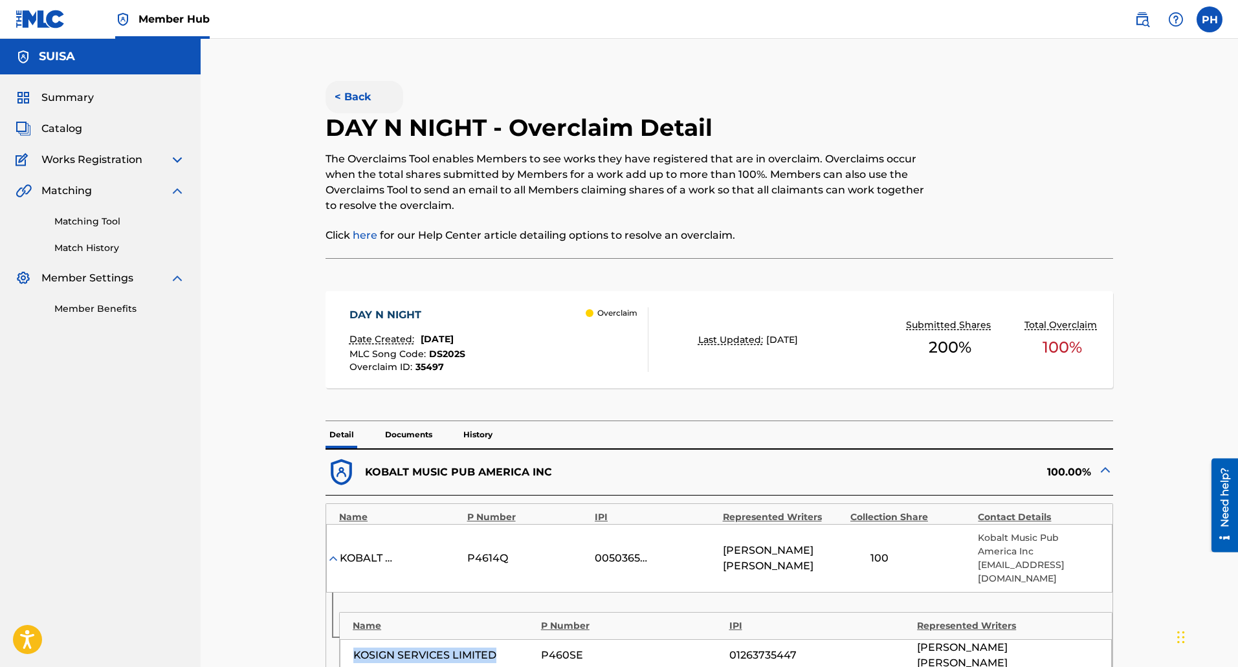
click at [338, 99] on button "< Back" at bounding box center [365, 97] width 78 height 32
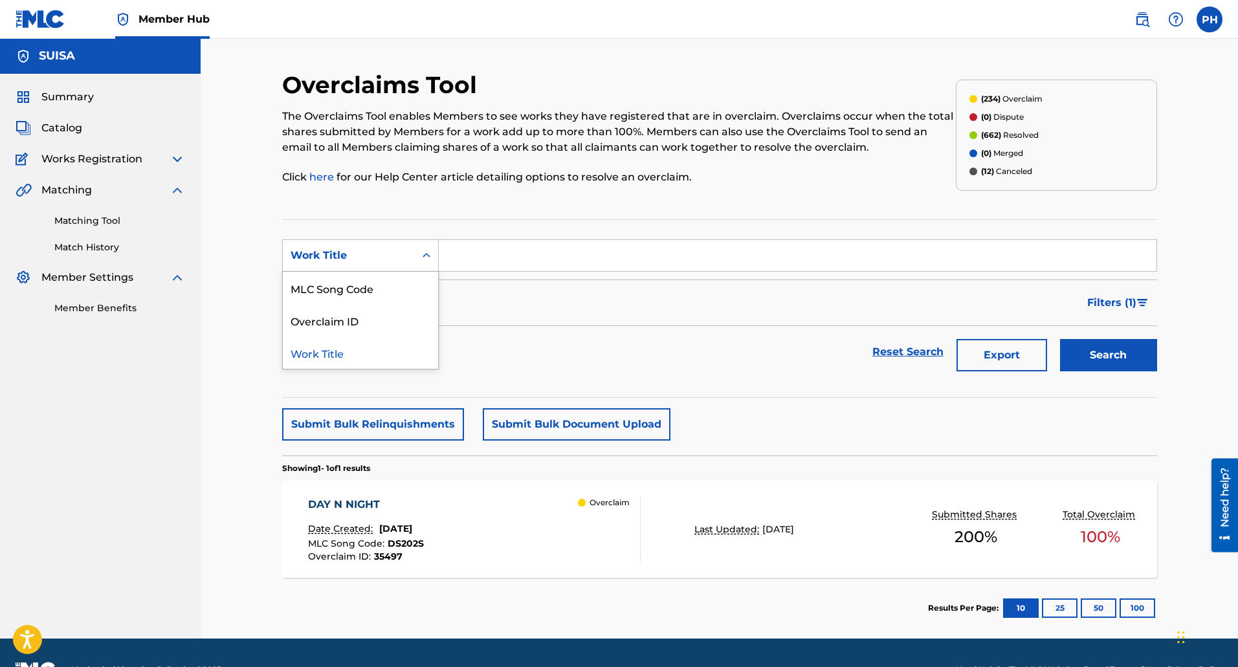
click at [361, 263] on div "Work Title" at bounding box center [349, 255] width 132 height 25
click at [360, 285] on div "MLC Song Code" at bounding box center [360, 288] width 155 height 32
click at [484, 263] on input "Search Form" at bounding box center [798, 255] width 718 height 31
paste input "T44RCN"
type input "T44RCN"
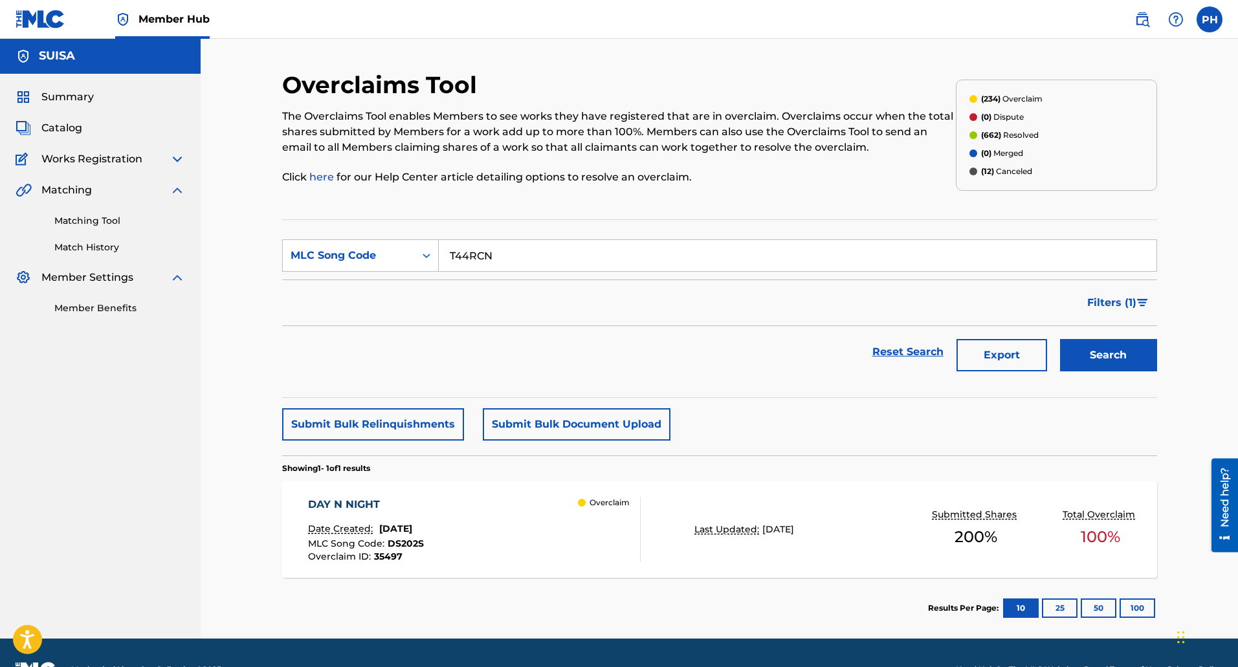
click at [1060, 339] on button "Search" at bounding box center [1108, 355] width 97 height 32
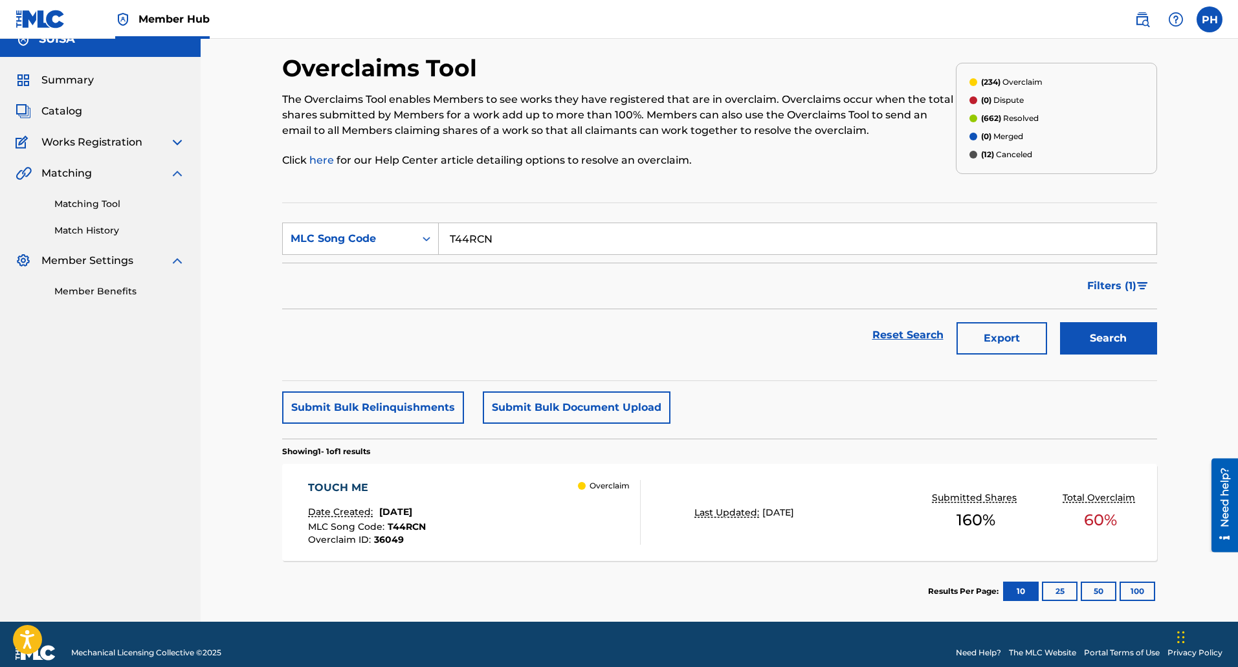
scroll to position [34, 0]
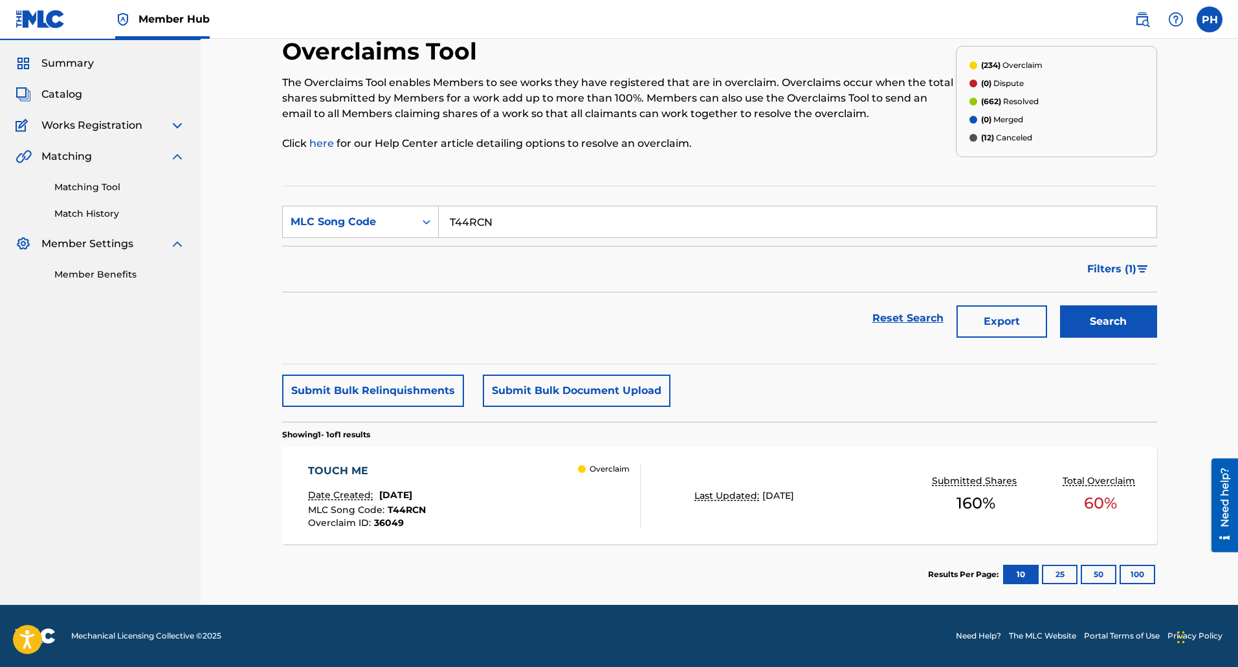
click at [520, 520] on div "TOUCH ME Date Created: September 22, 2025 MLC Song Code : T44RCN Overclaim ID :…" at bounding box center [474, 495] width 333 height 65
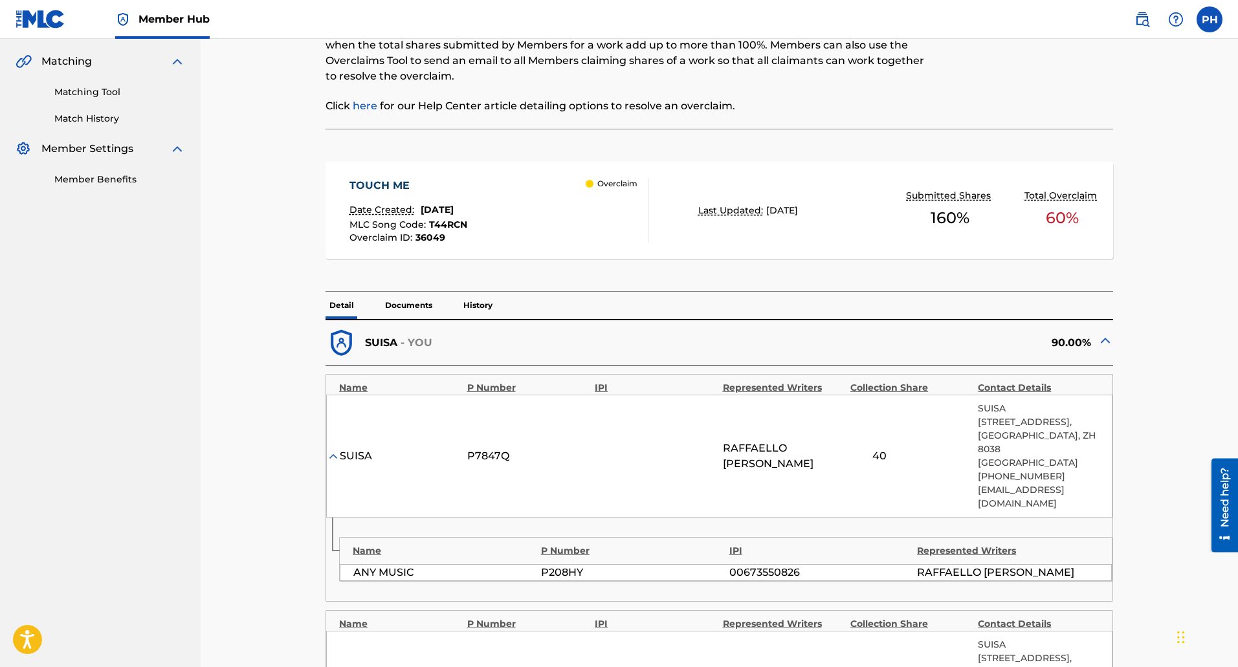
scroll to position [194, 0]
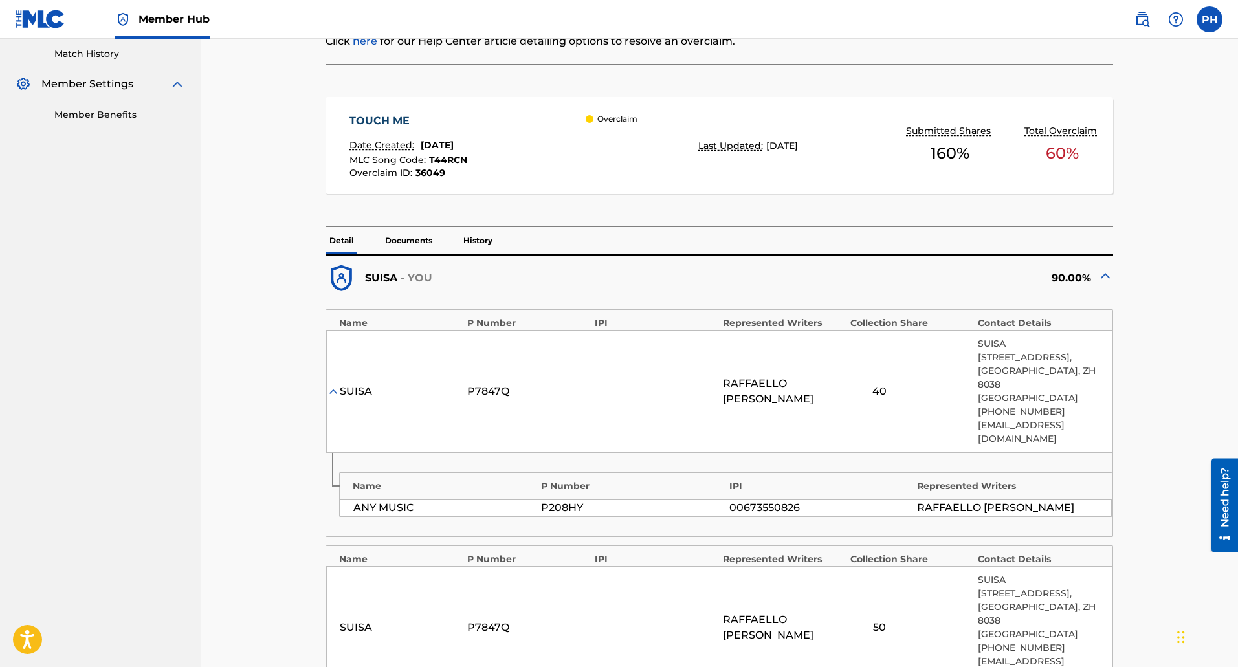
drag, startPoint x: 806, startPoint y: 377, endPoint x: 724, endPoint y: 377, distance: 82.2
click at [724, 377] on div "SUISA P7847Q RAFFAELLO TODESCO 40 SUISA Bellariastrasse , Unit 82, Zurich, ZH 8…" at bounding box center [719, 391] width 786 height 123
drag, startPoint x: 747, startPoint y: 379, endPoint x: 848, endPoint y: 379, distance: 101.6
click at [848, 379] on div "SUISA P7847Q RAFFAELLO TODESCO 40 SUISA Bellariastrasse , Unit 82, Zurich, ZH 8…" at bounding box center [719, 391] width 786 height 123
copy span "RAFFAELLO TODESCO"
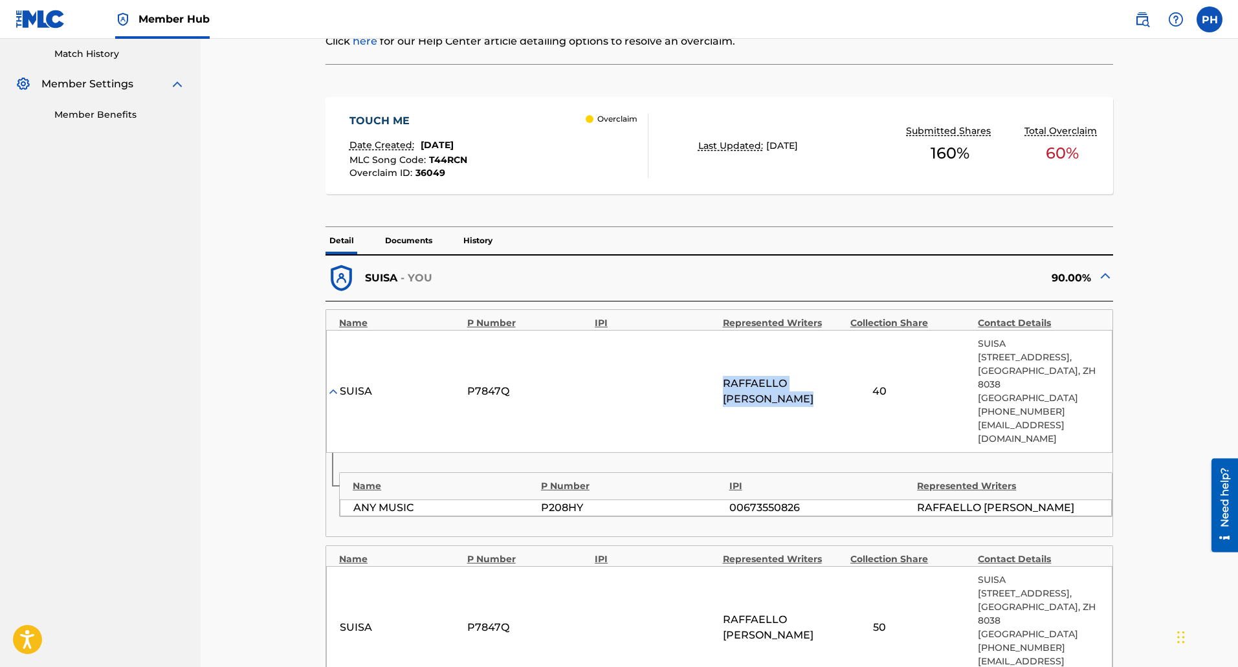
click at [411, 120] on div "TOUCH ME" at bounding box center [408, 121] width 118 height 16
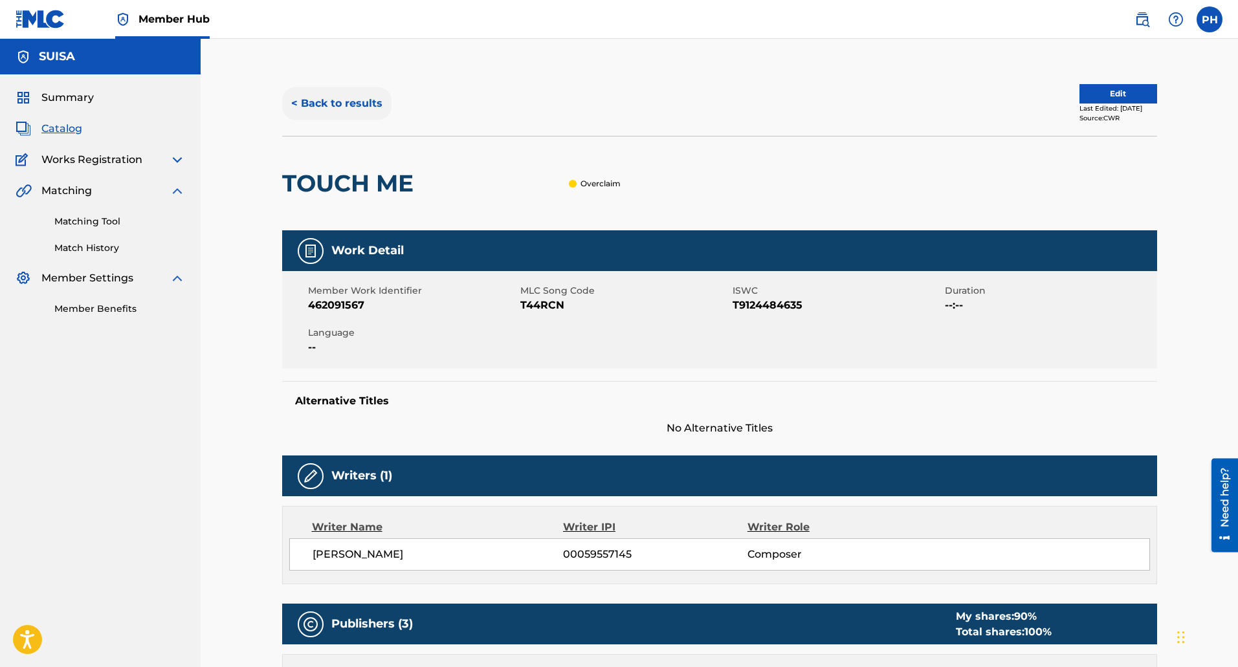
click at [355, 97] on button "< Back to results" at bounding box center [336, 103] width 109 height 32
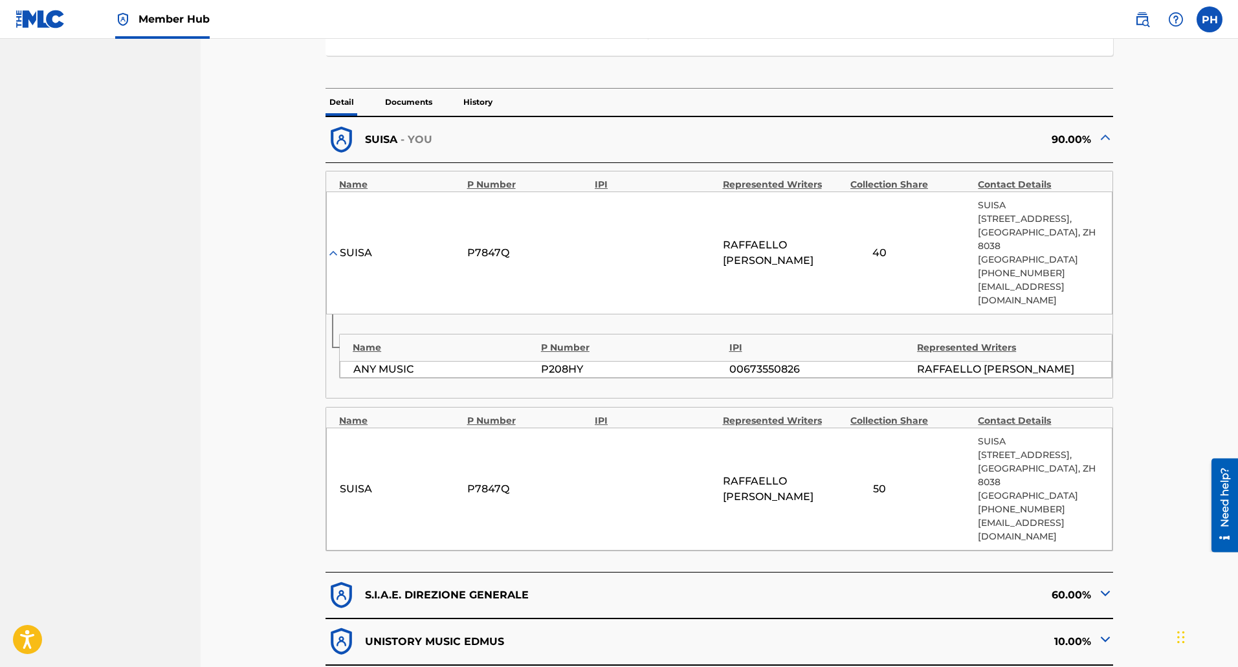
scroll to position [410, 0]
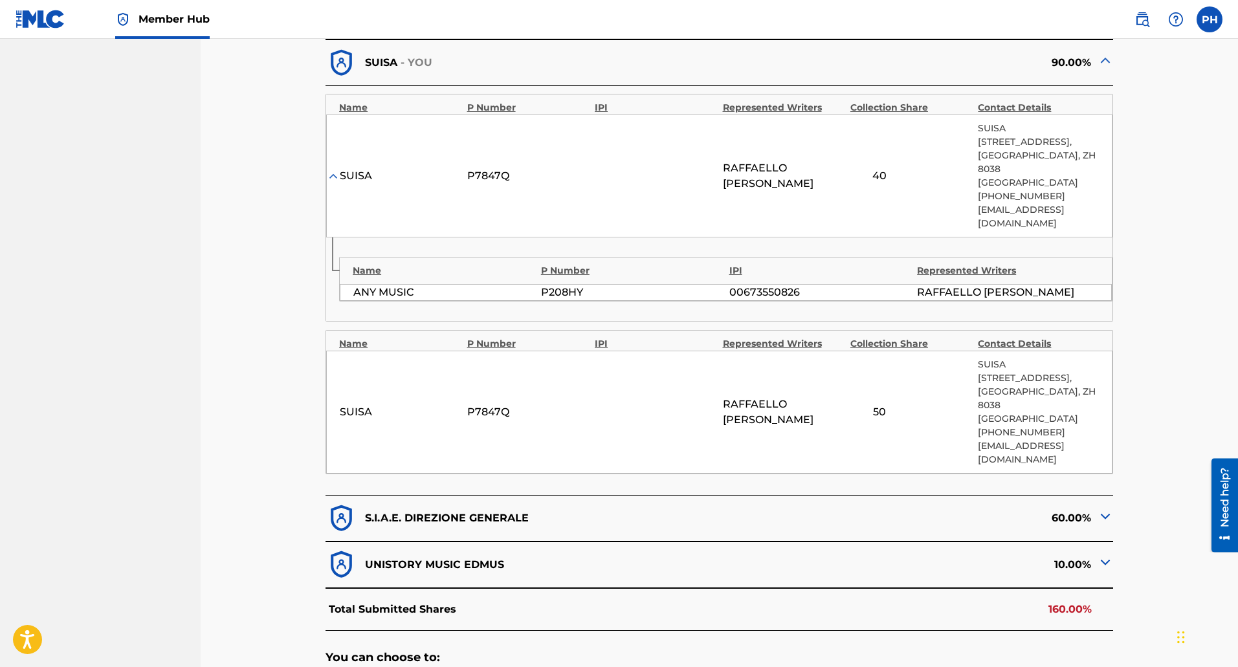
click at [887, 404] on div "50" at bounding box center [879, 412] width 58 height 16
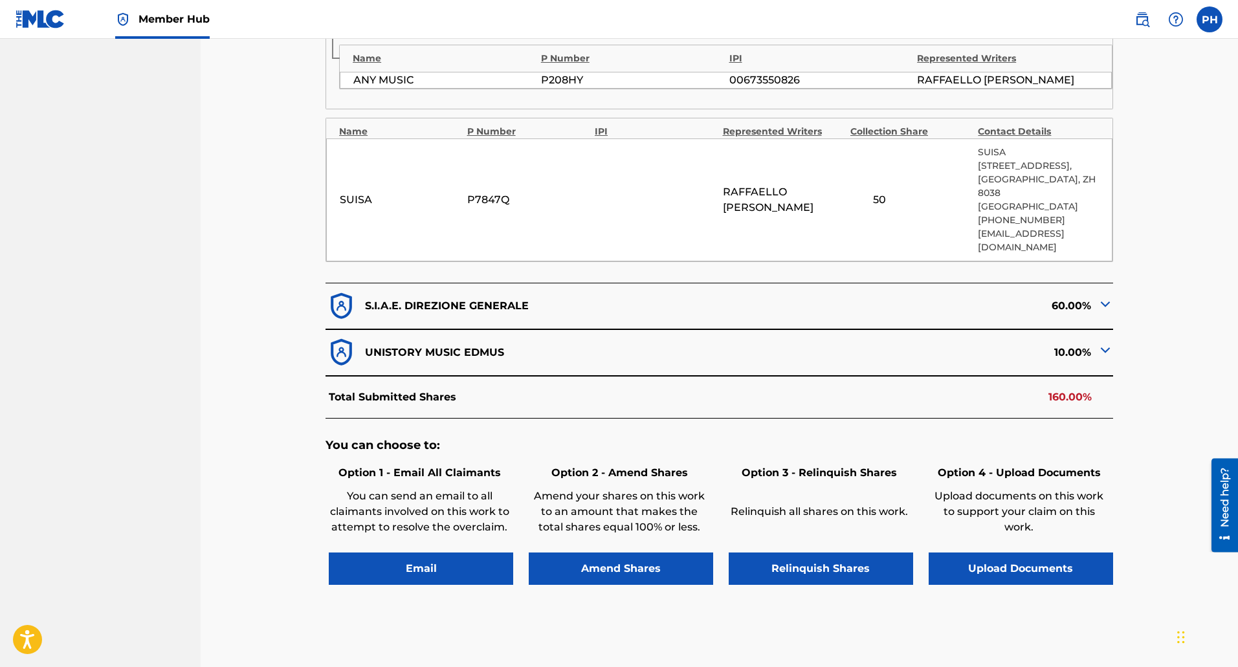
scroll to position [645, 0]
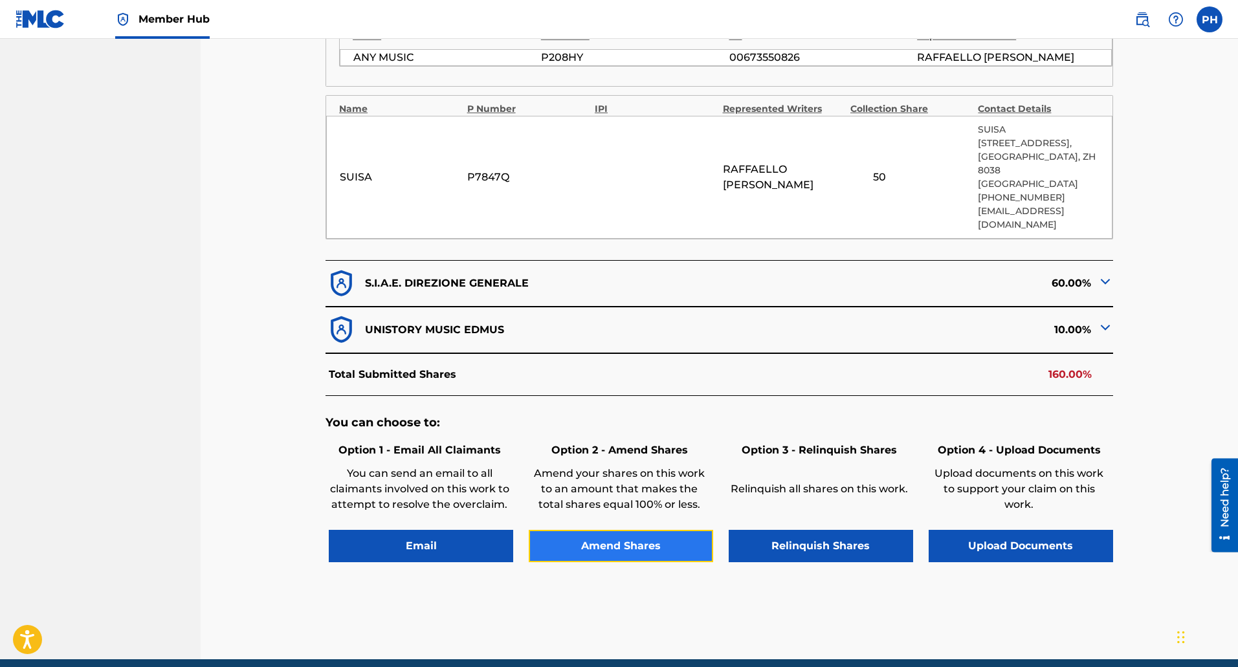
click at [642, 530] on button "Amend Shares" at bounding box center [621, 546] width 184 height 32
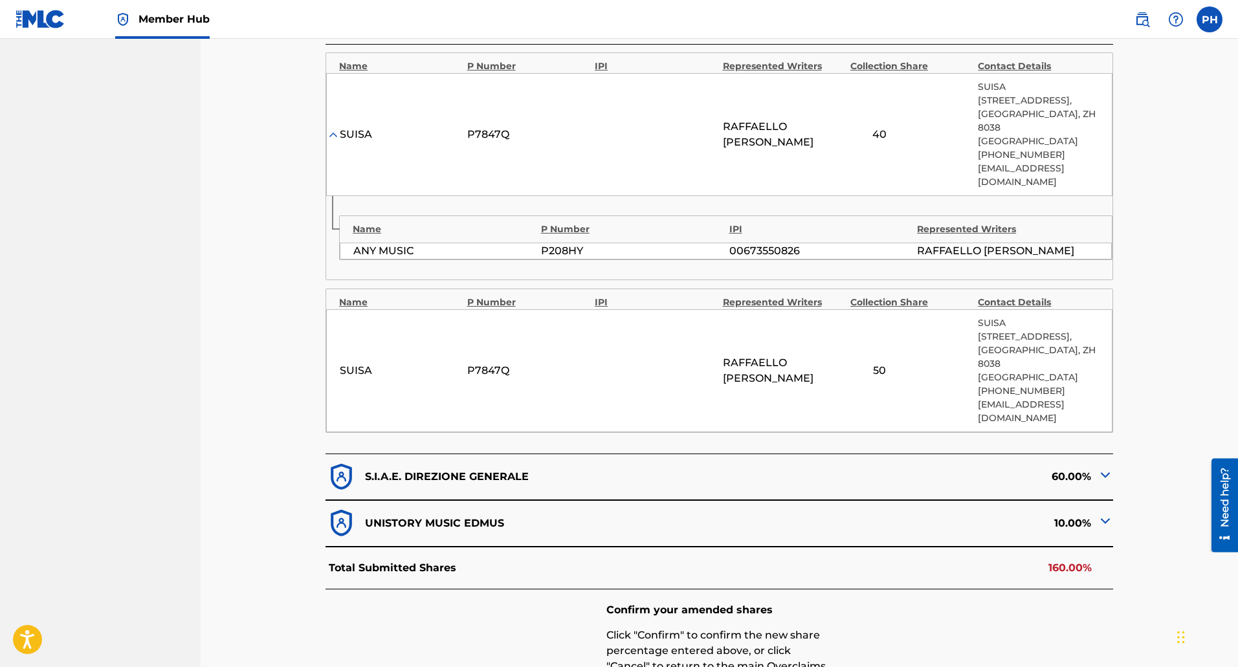
scroll to position [449, 0]
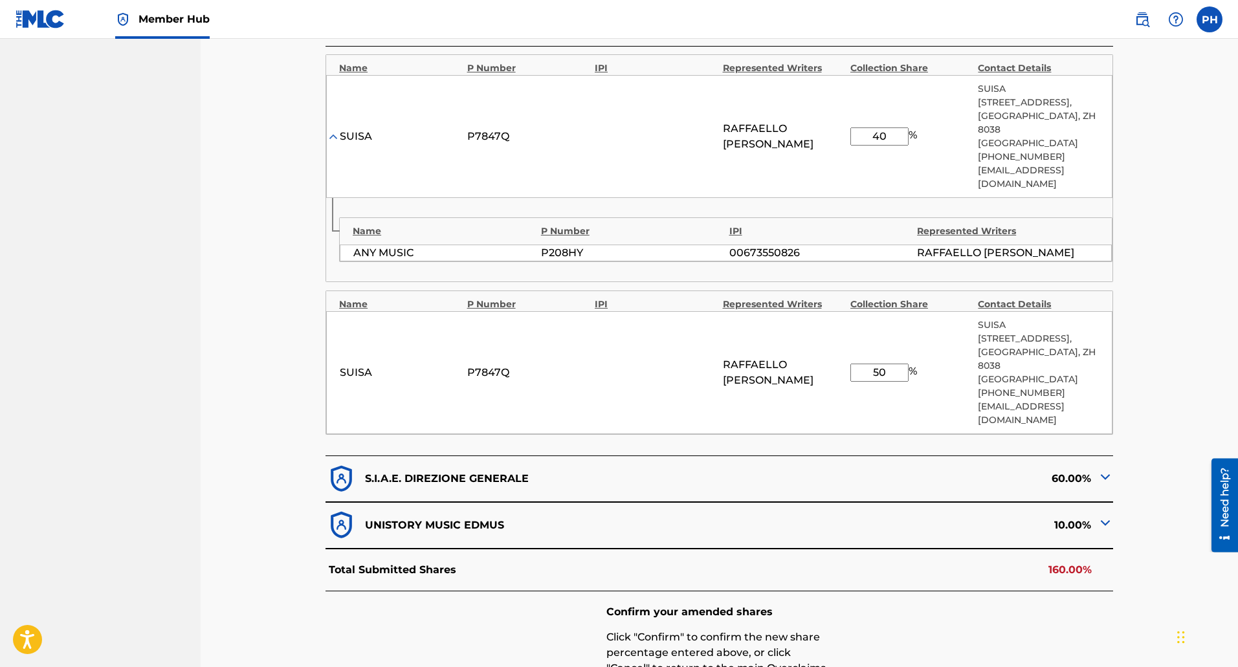
drag, startPoint x: 894, startPoint y: 333, endPoint x: 839, endPoint y: 333, distance: 54.4
click at [839, 333] on div "SUISA P7847Q RAFFAELLO TODESCO 50 % SUISA Bellariastrasse , Unit 82, Zurich, ZH…" at bounding box center [719, 372] width 786 height 123
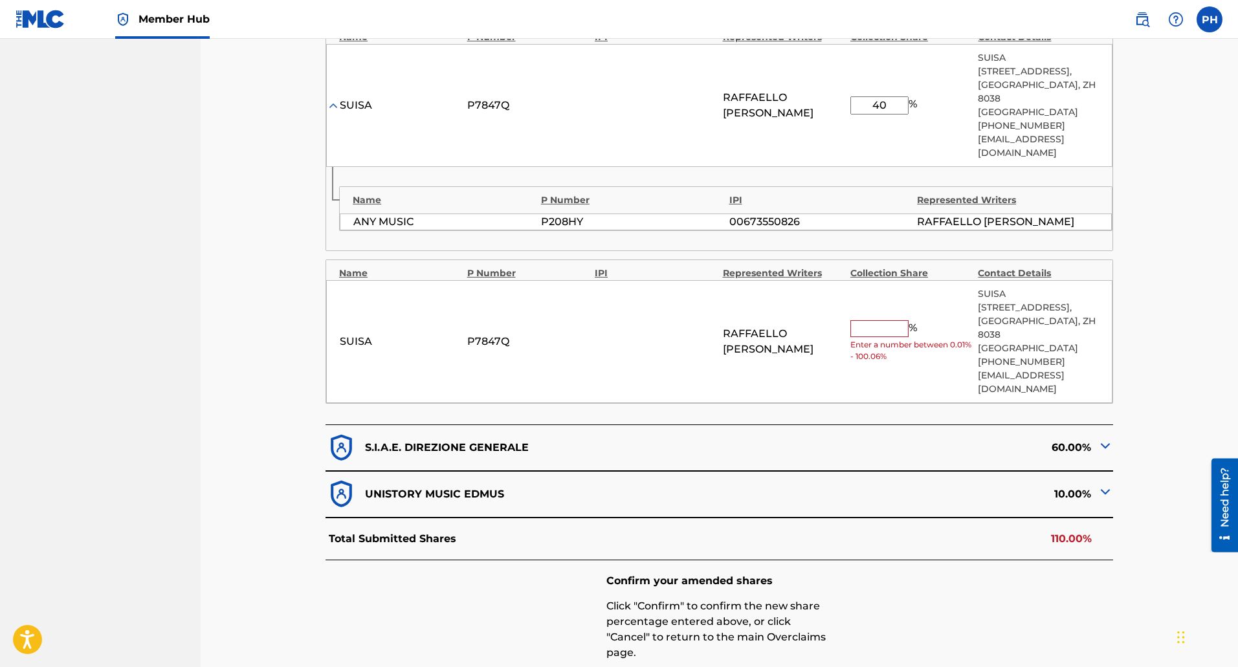
scroll to position [608, 0]
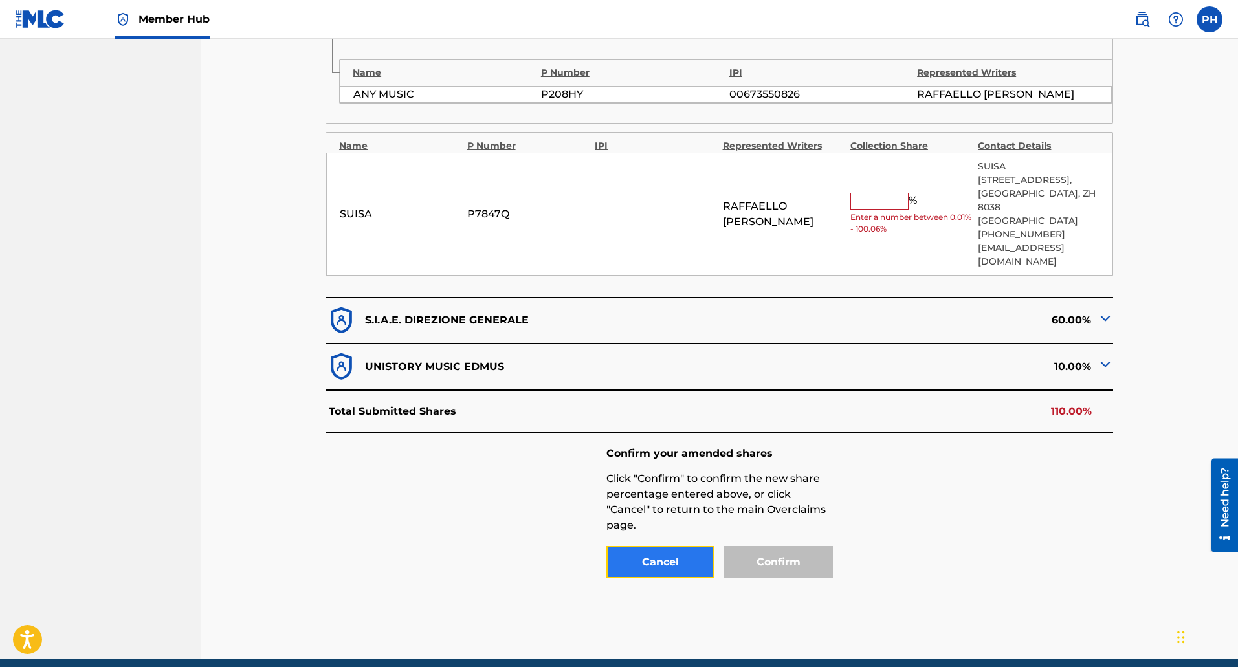
click at [679, 546] on button "Cancel" at bounding box center [660, 562] width 109 height 32
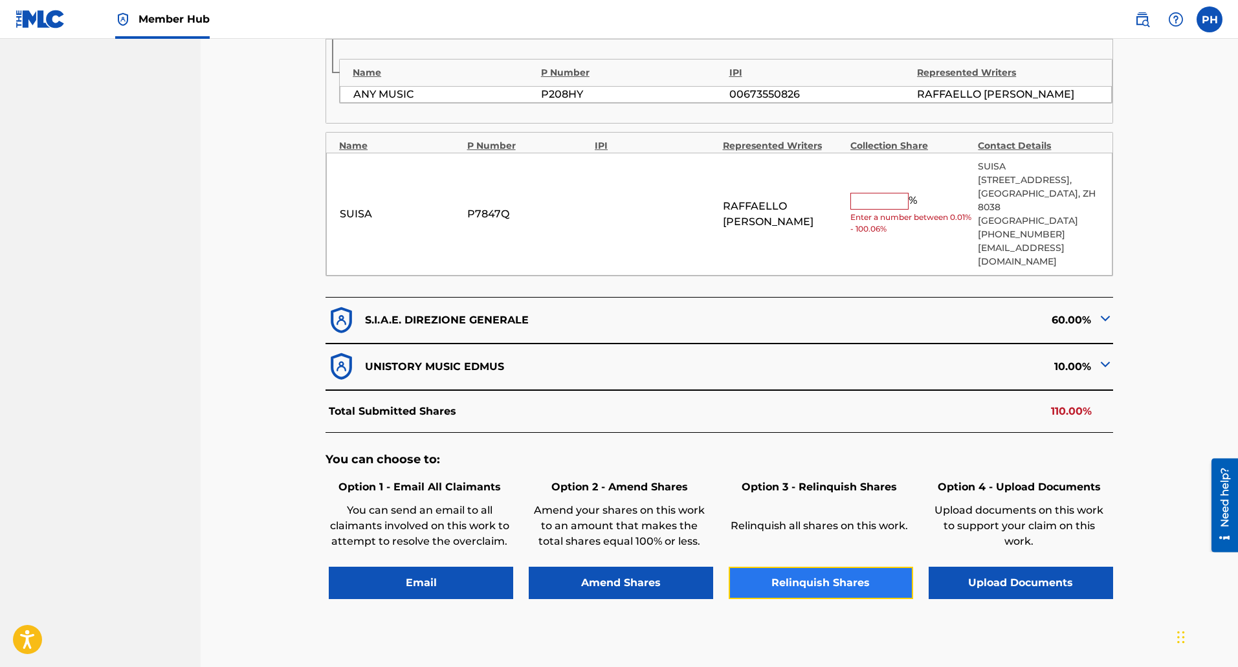
click at [791, 567] on button "Relinquish Shares" at bounding box center [821, 583] width 184 height 32
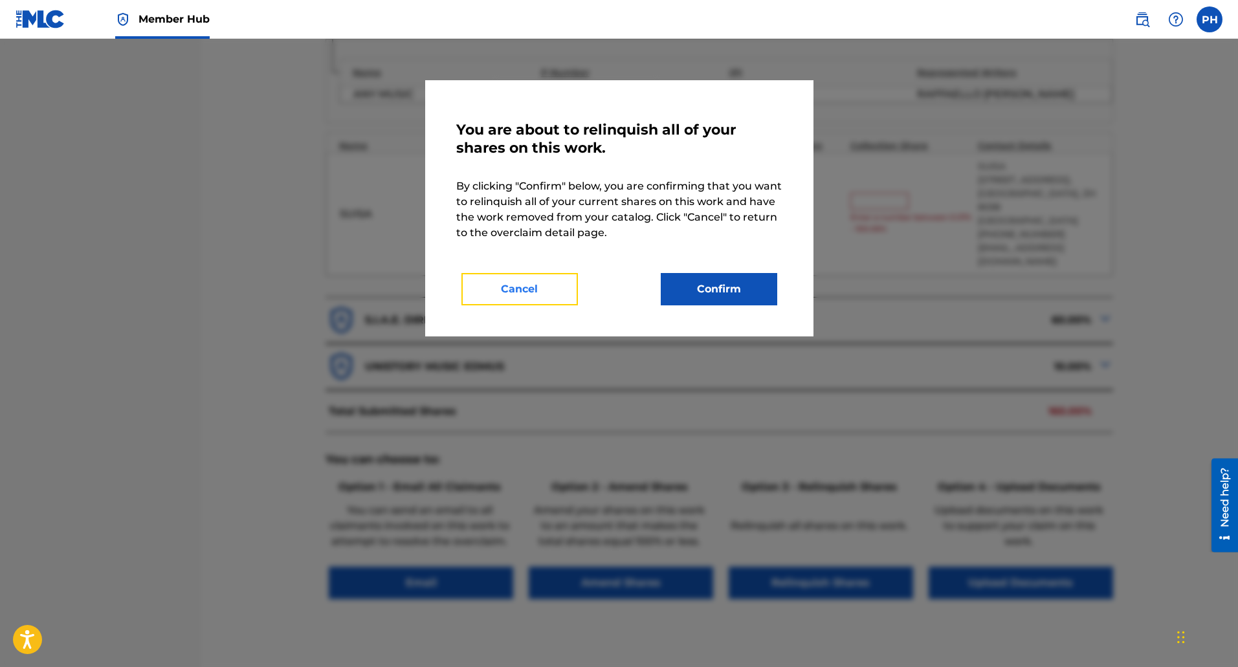
click at [525, 287] on button "Cancel" at bounding box center [519, 289] width 116 height 32
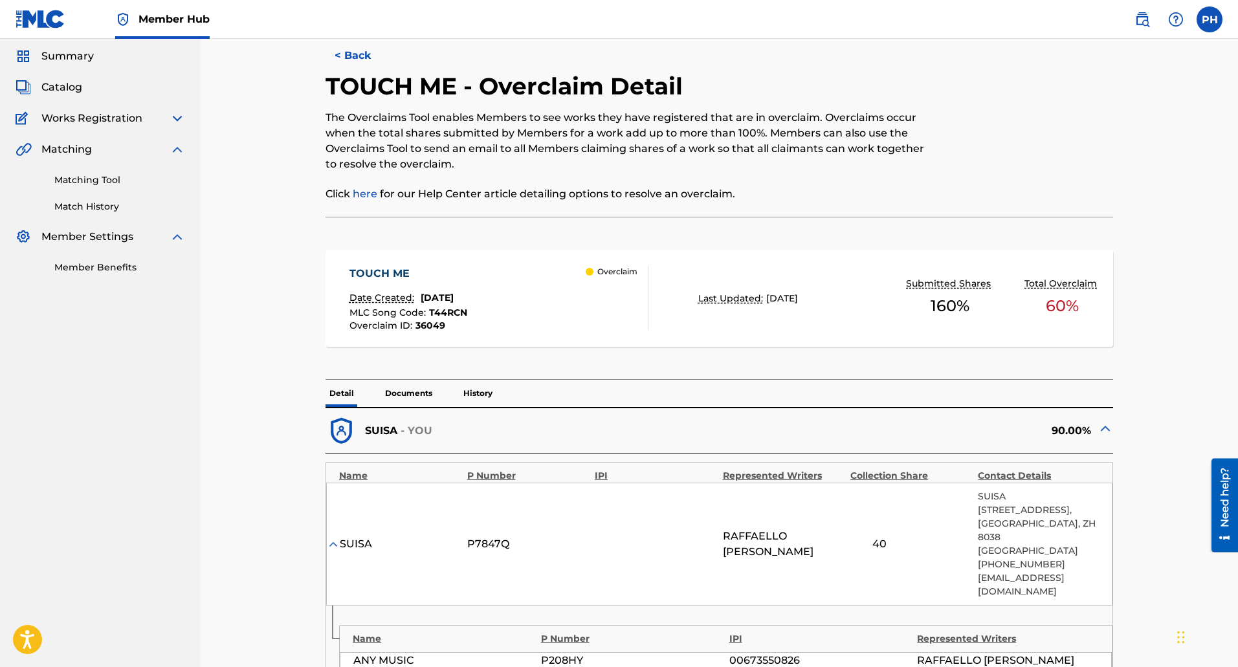
scroll to position [65, 0]
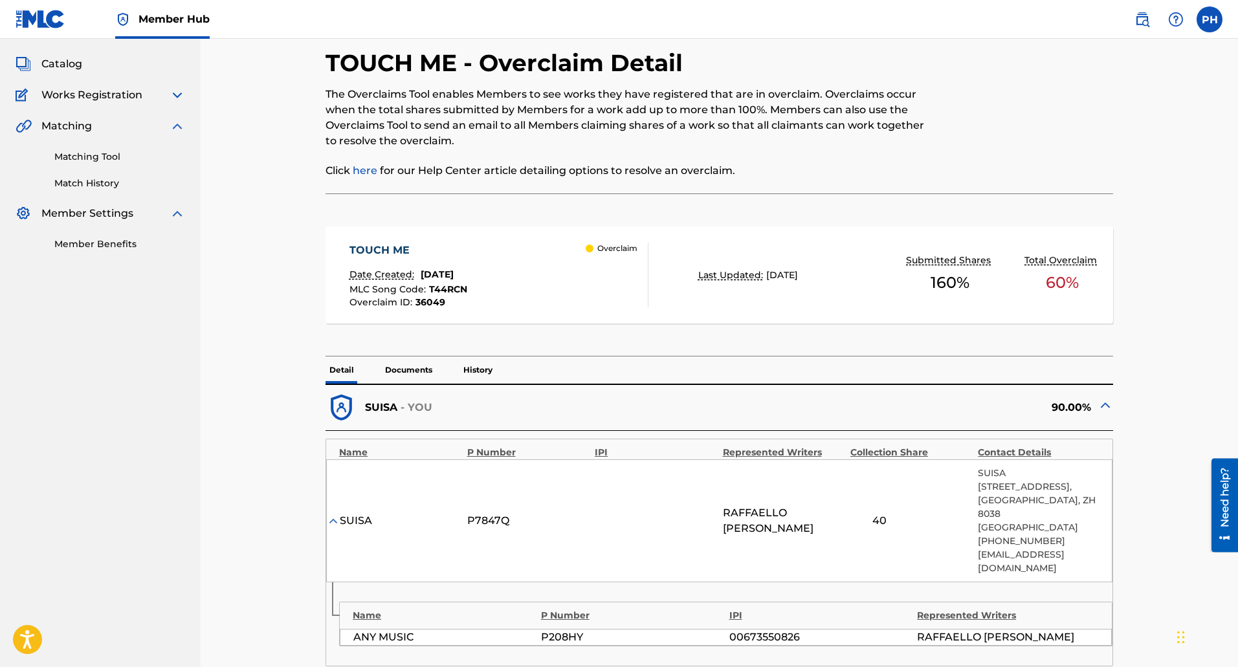
click at [376, 247] on div "TOUCH ME" at bounding box center [408, 251] width 118 height 16
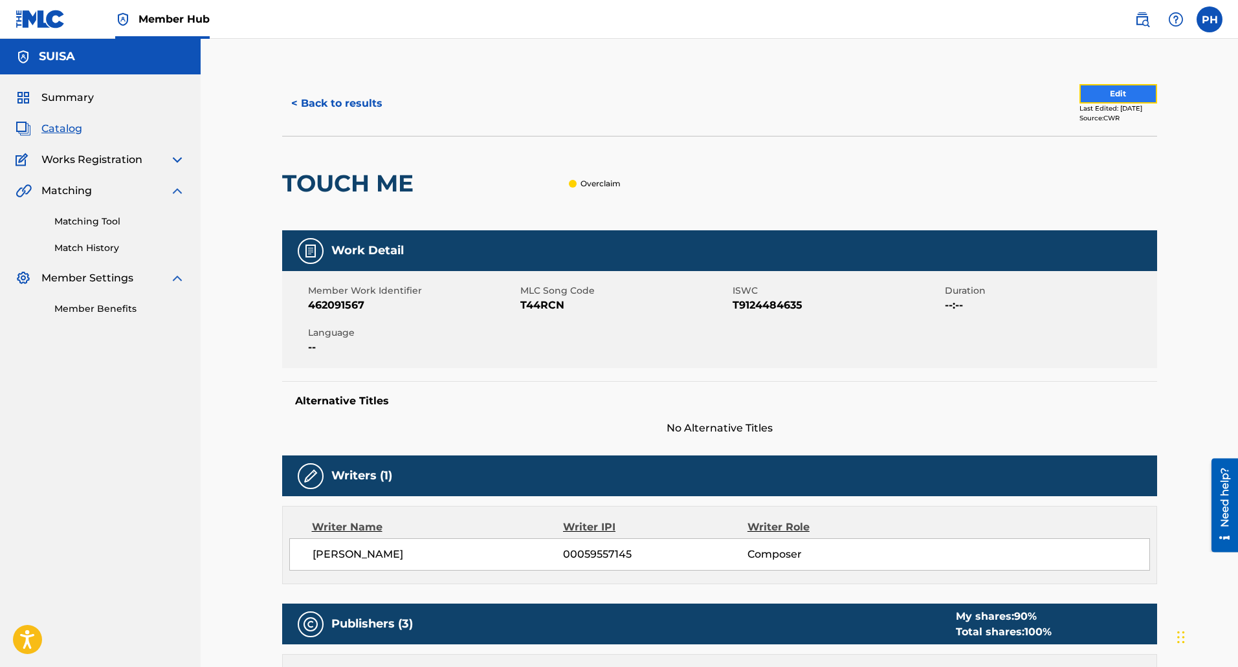
click at [1098, 87] on button "Edit" at bounding box center [1118, 93] width 78 height 19
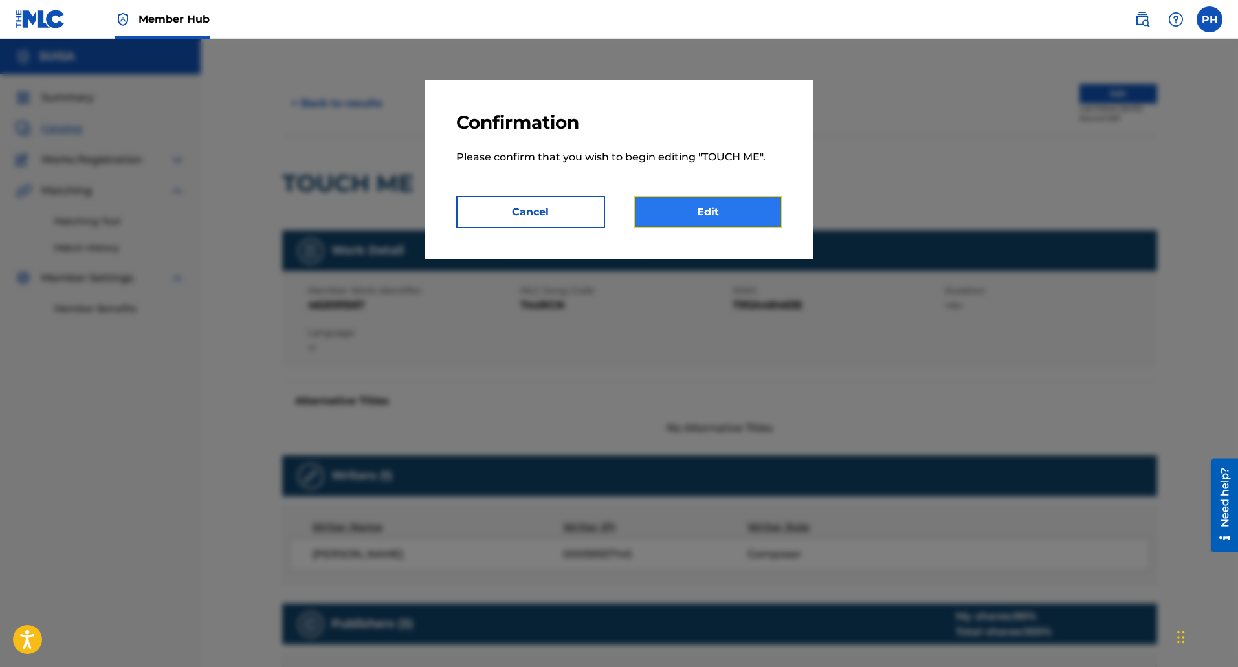
click at [693, 221] on link "Edit" at bounding box center [708, 212] width 149 height 32
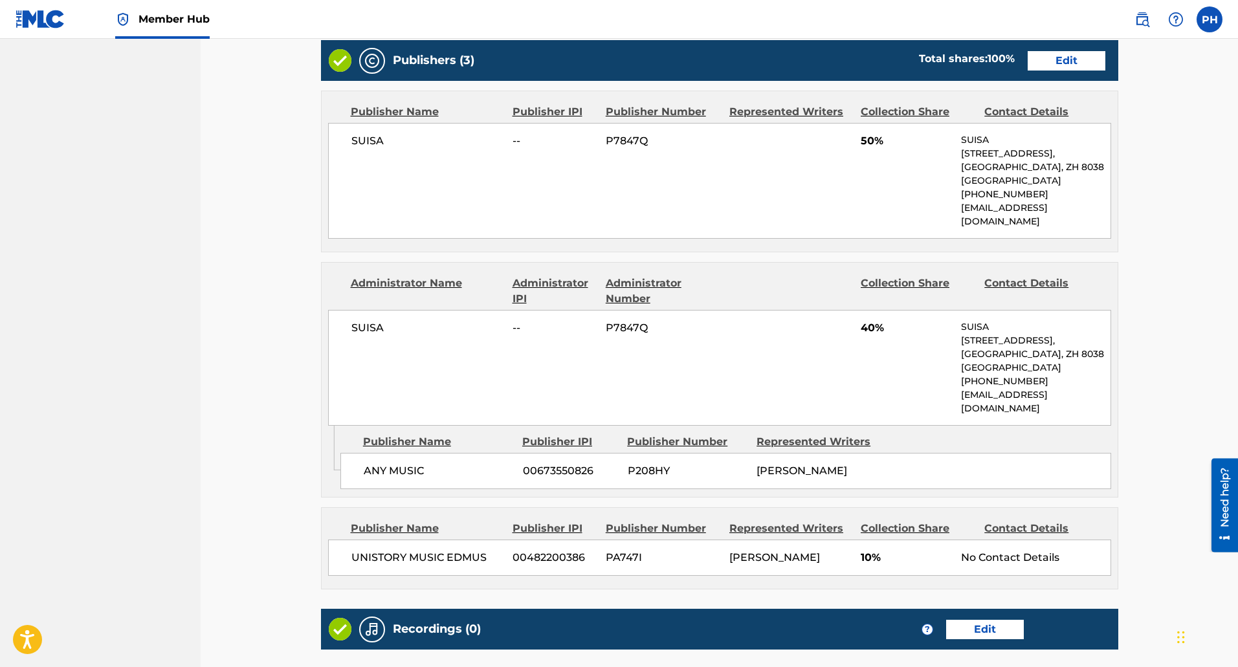
scroll to position [453, 0]
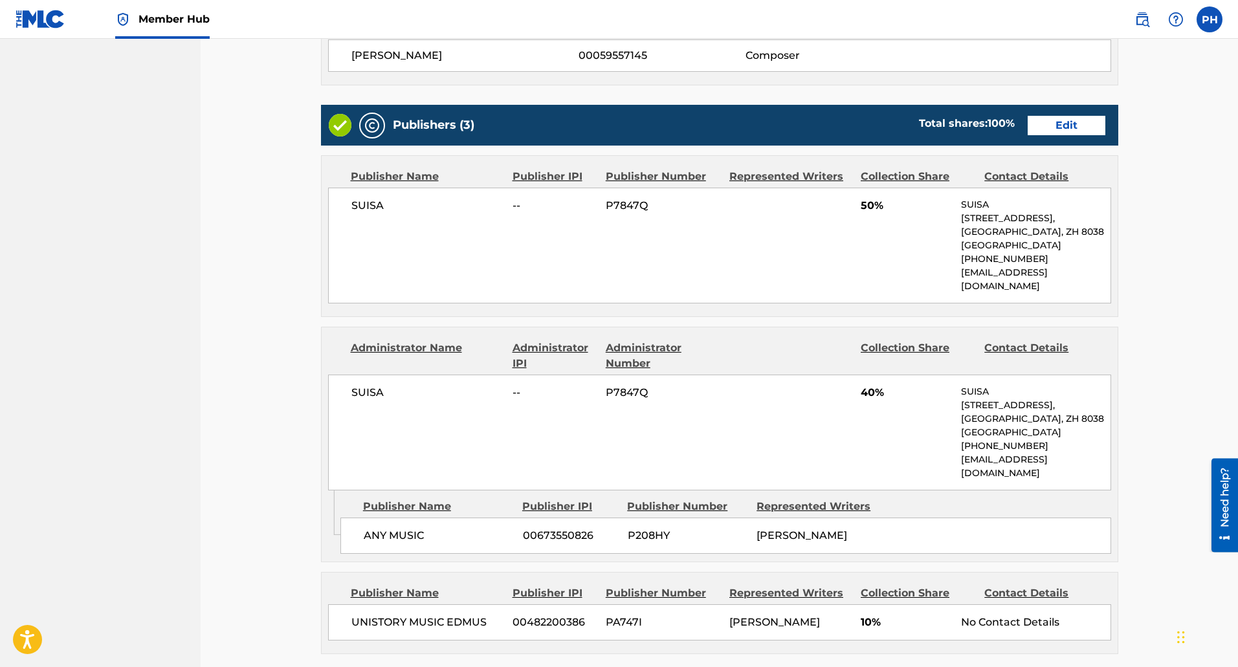
click at [875, 203] on span "50%" at bounding box center [906, 206] width 91 height 16
click at [1061, 126] on link "Edit" at bounding box center [1067, 125] width 78 height 19
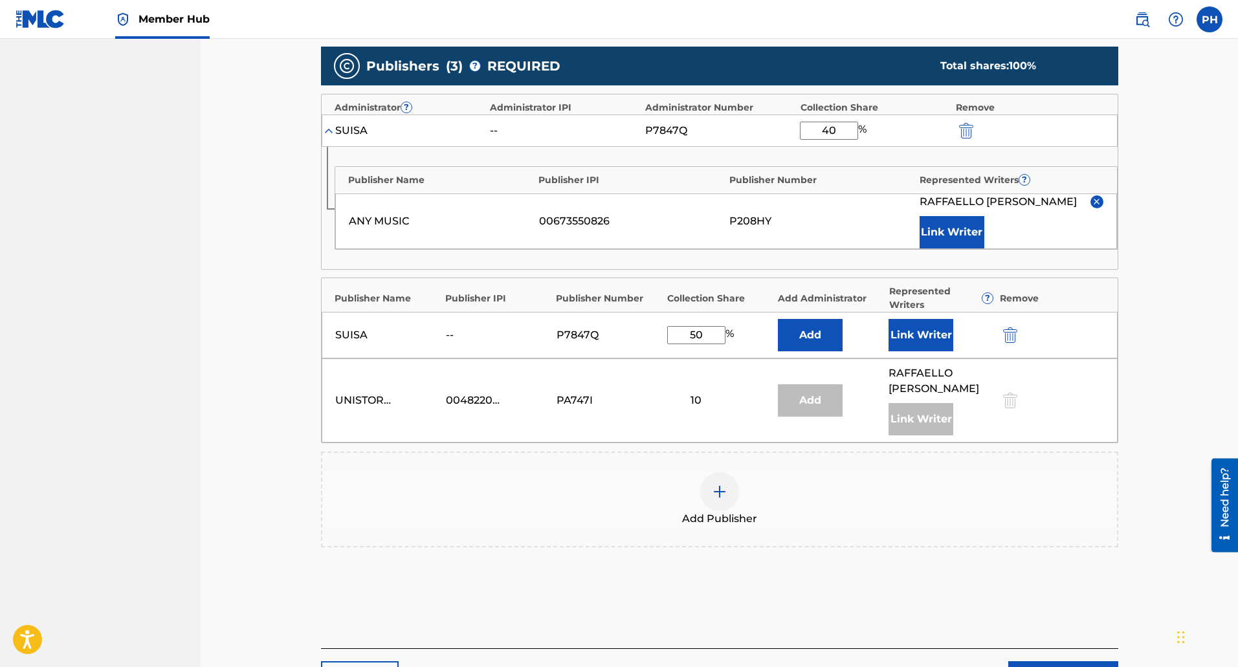
scroll to position [324, 0]
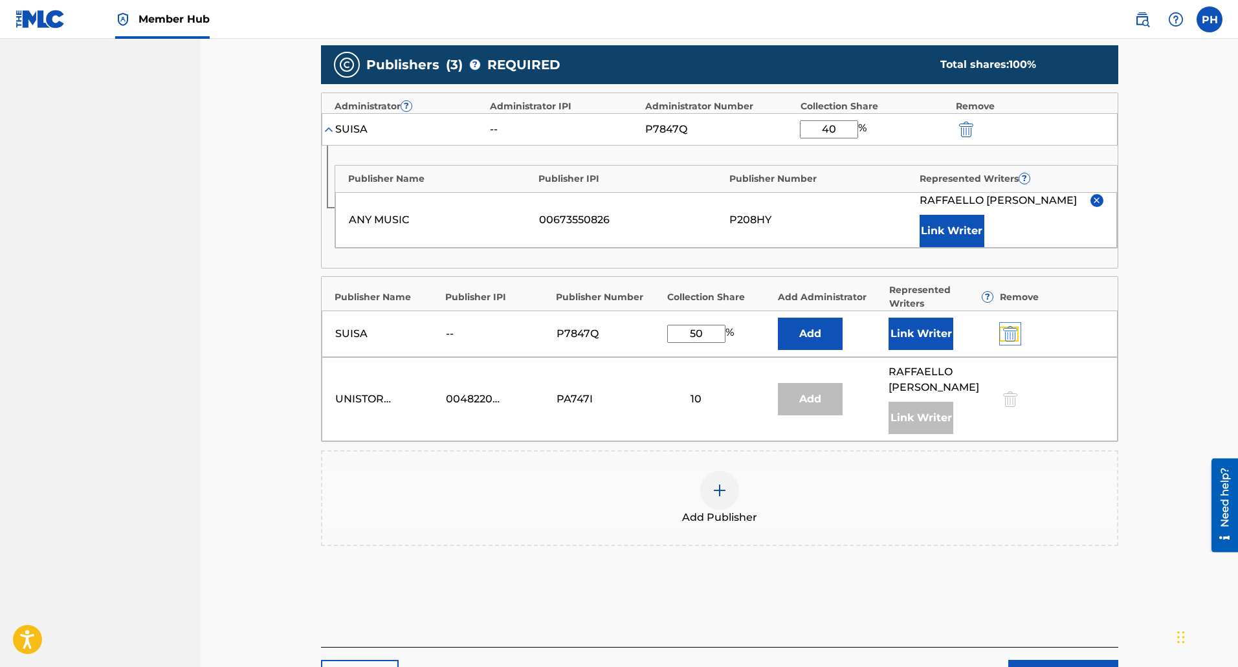
click at [1008, 337] on img "submit" at bounding box center [1010, 334] width 14 height 16
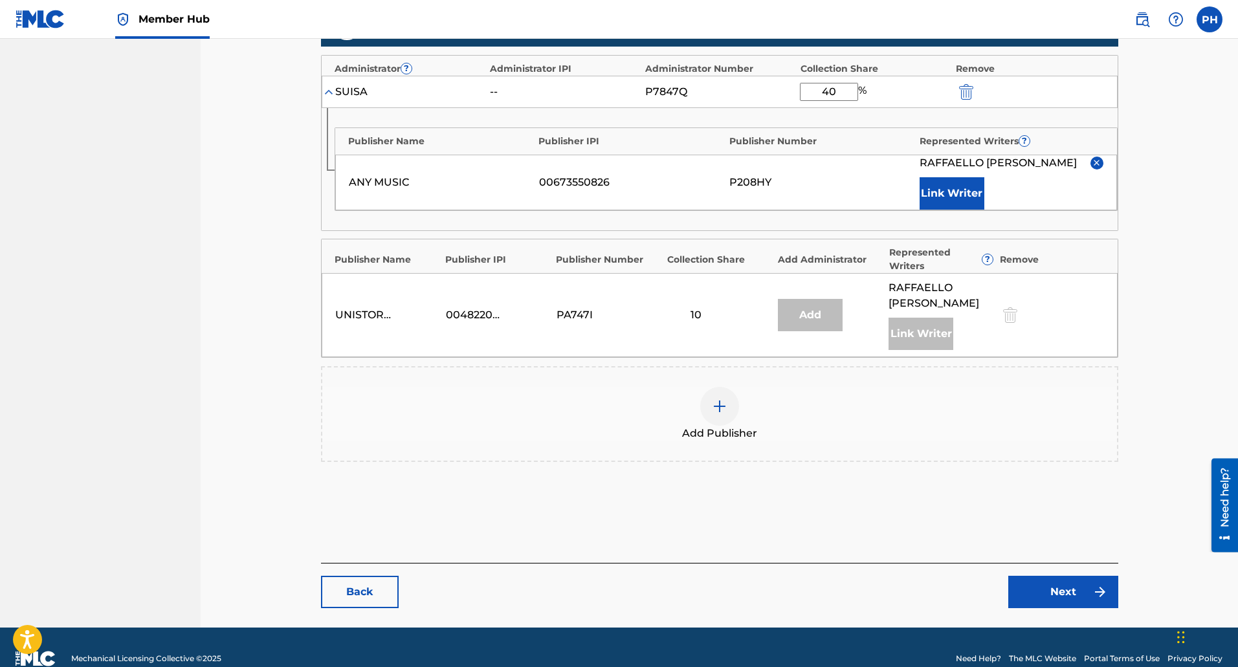
scroll to position [384, 0]
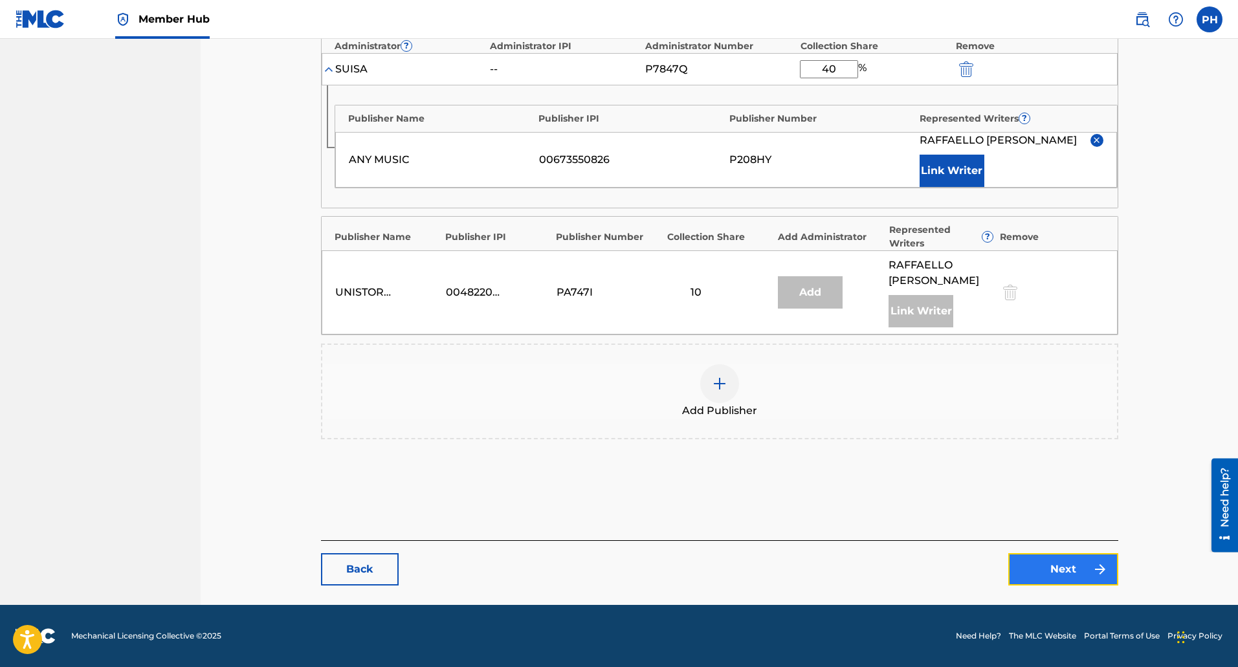
click at [1066, 575] on link "Next" at bounding box center [1063, 569] width 110 height 32
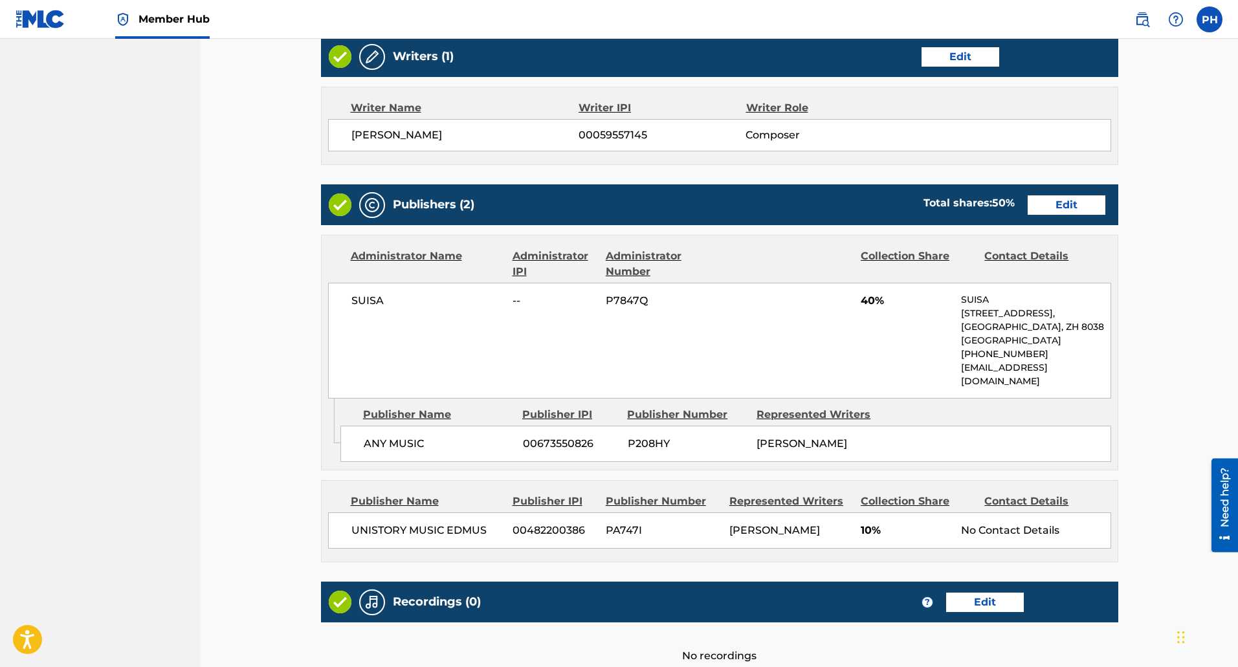
scroll to position [503, 0]
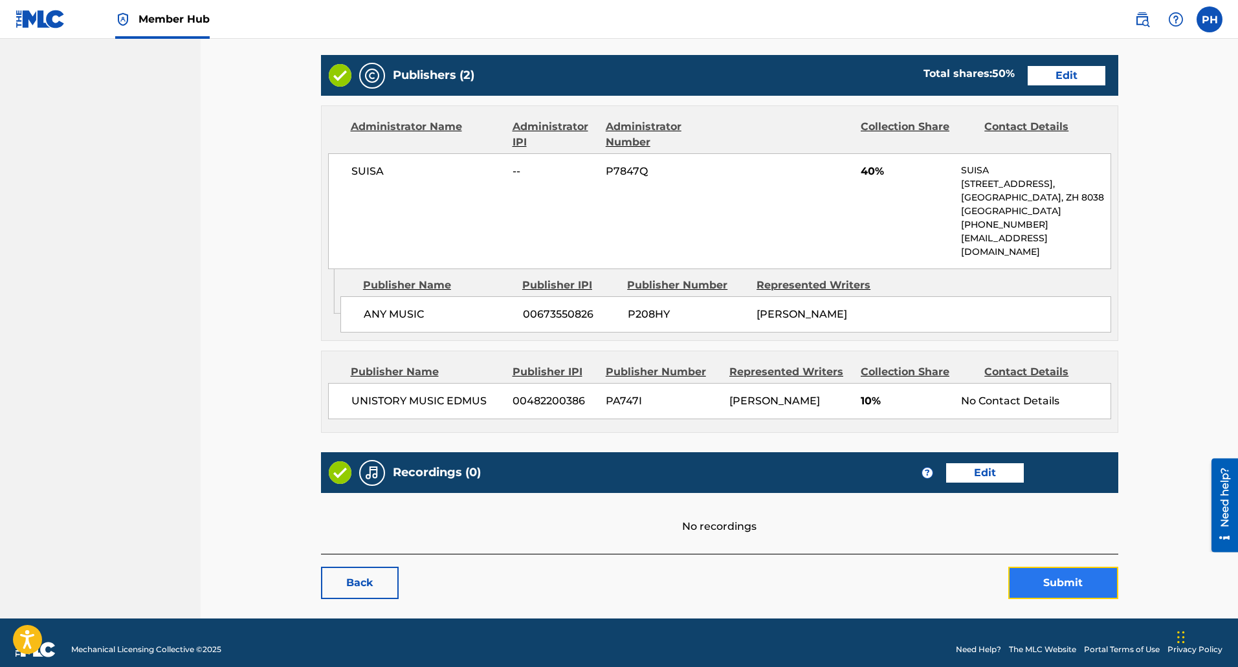
click at [1067, 567] on button "Submit" at bounding box center [1063, 583] width 110 height 32
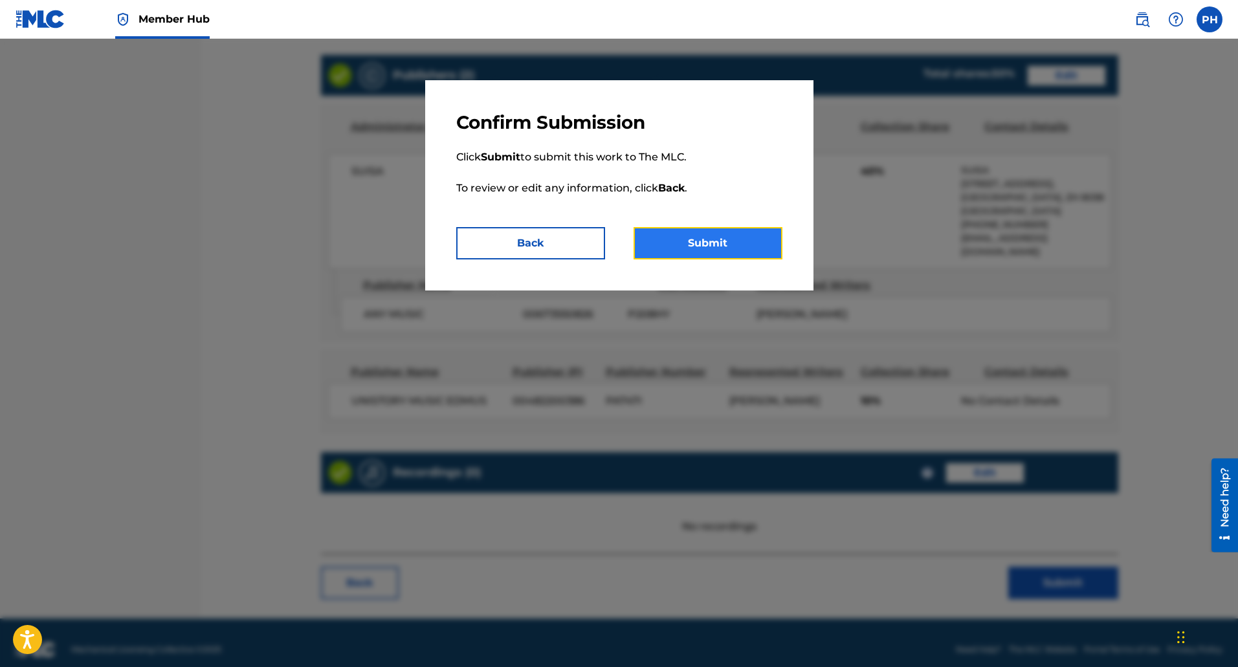
click at [666, 250] on button "Submit" at bounding box center [708, 243] width 149 height 32
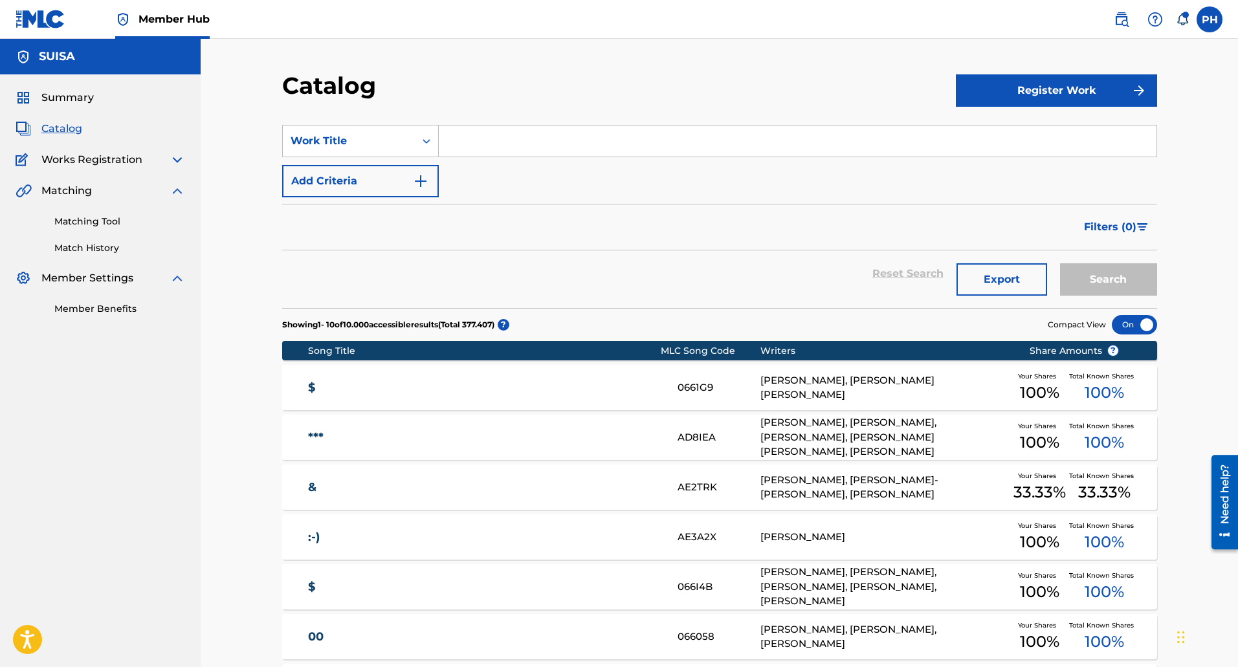
click at [172, 156] on img at bounding box center [178, 160] width 16 height 16
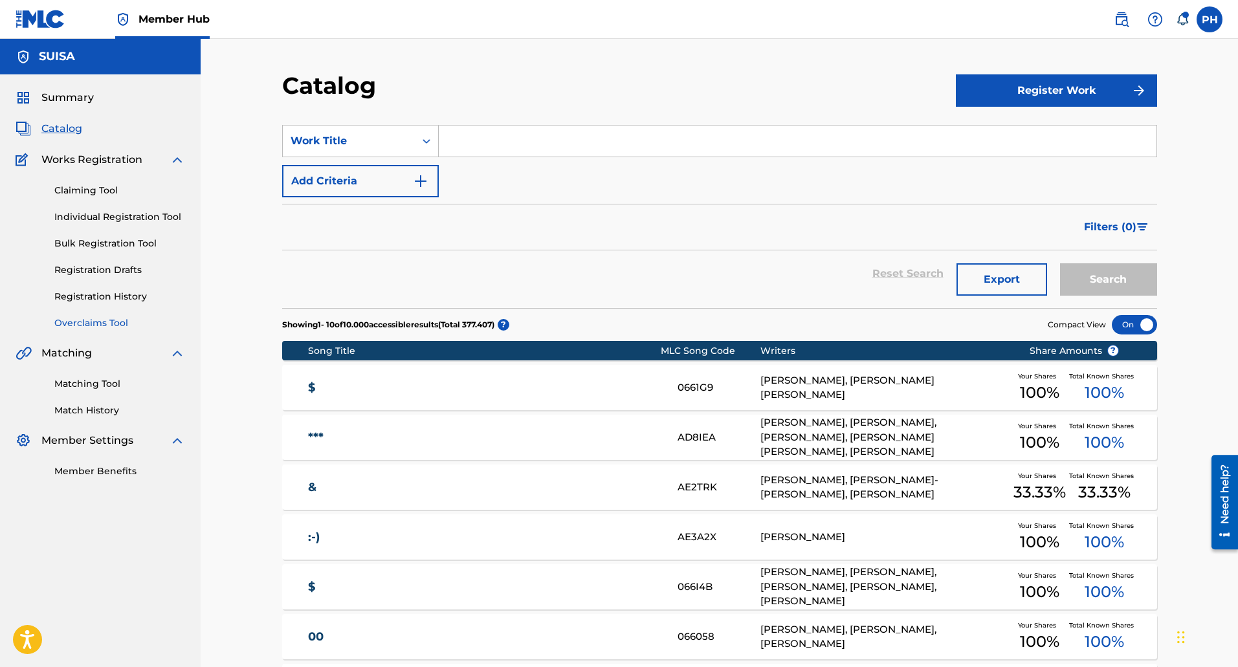
click at [120, 326] on link "Overclaims Tool" at bounding box center [119, 323] width 131 height 14
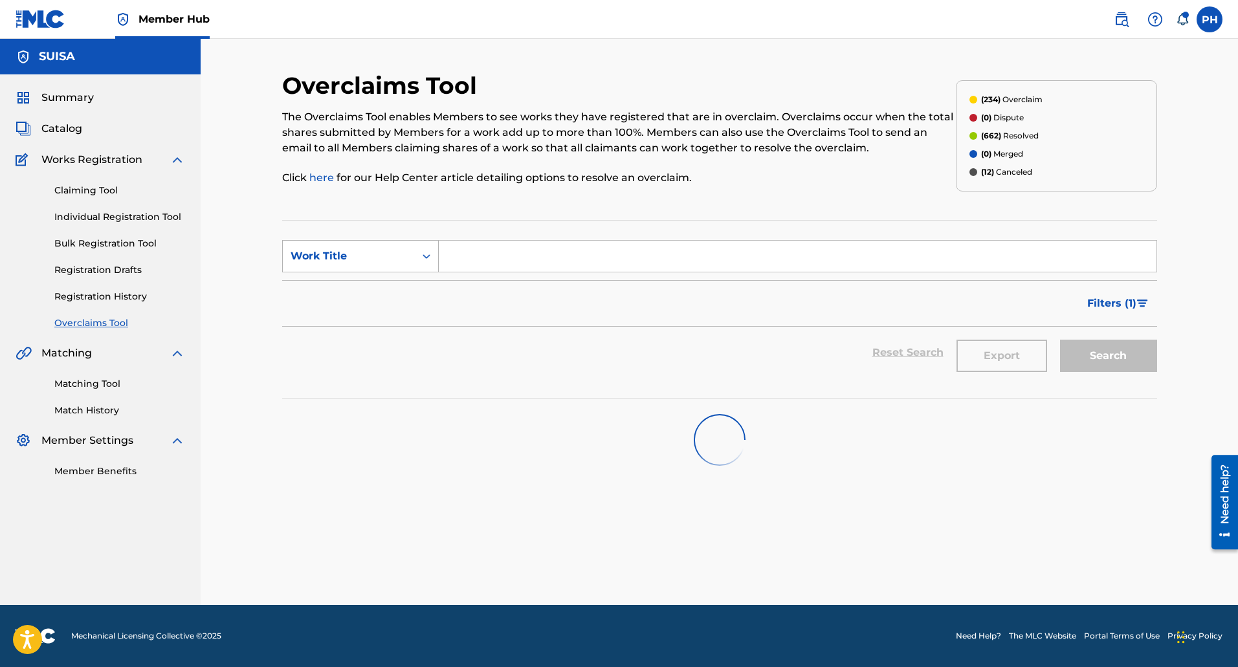
click at [326, 249] on div "Work Title" at bounding box center [349, 257] width 116 height 16
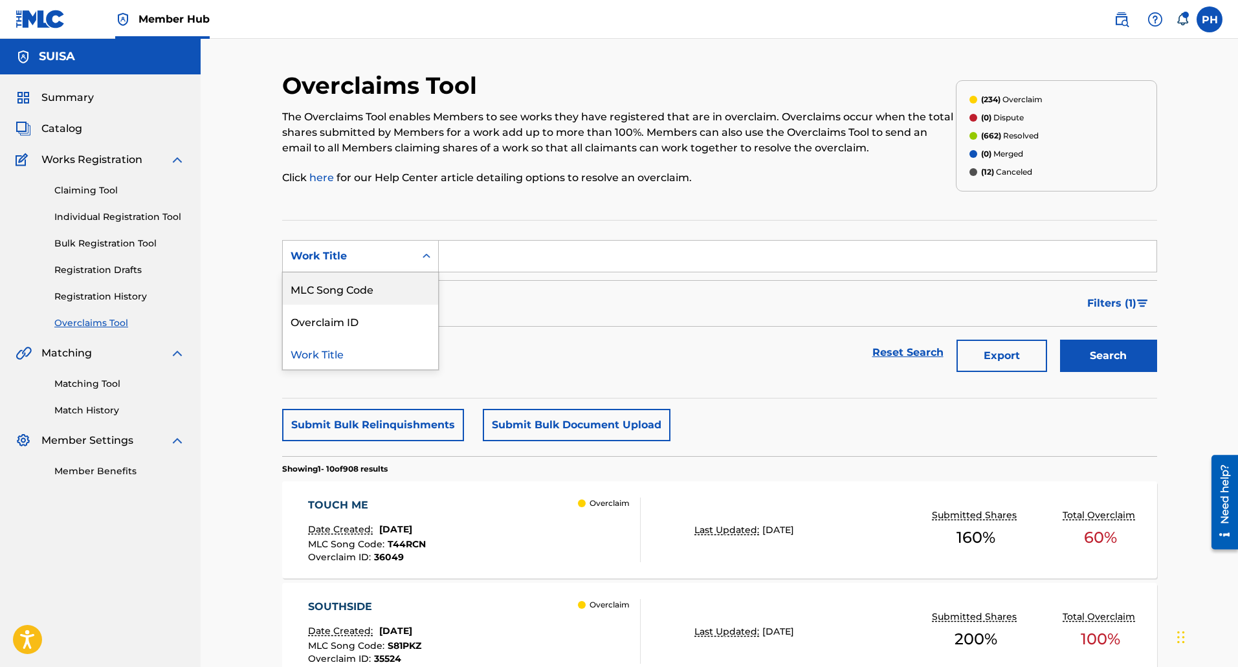
click at [348, 286] on div "MLC Song Code" at bounding box center [360, 288] width 155 height 32
click at [466, 256] on input "Search Form" at bounding box center [798, 256] width 718 height 31
paste input "T44RCN"
type input "T44RCN"
click at [1060, 340] on button "Search" at bounding box center [1108, 356] width 97 height 32
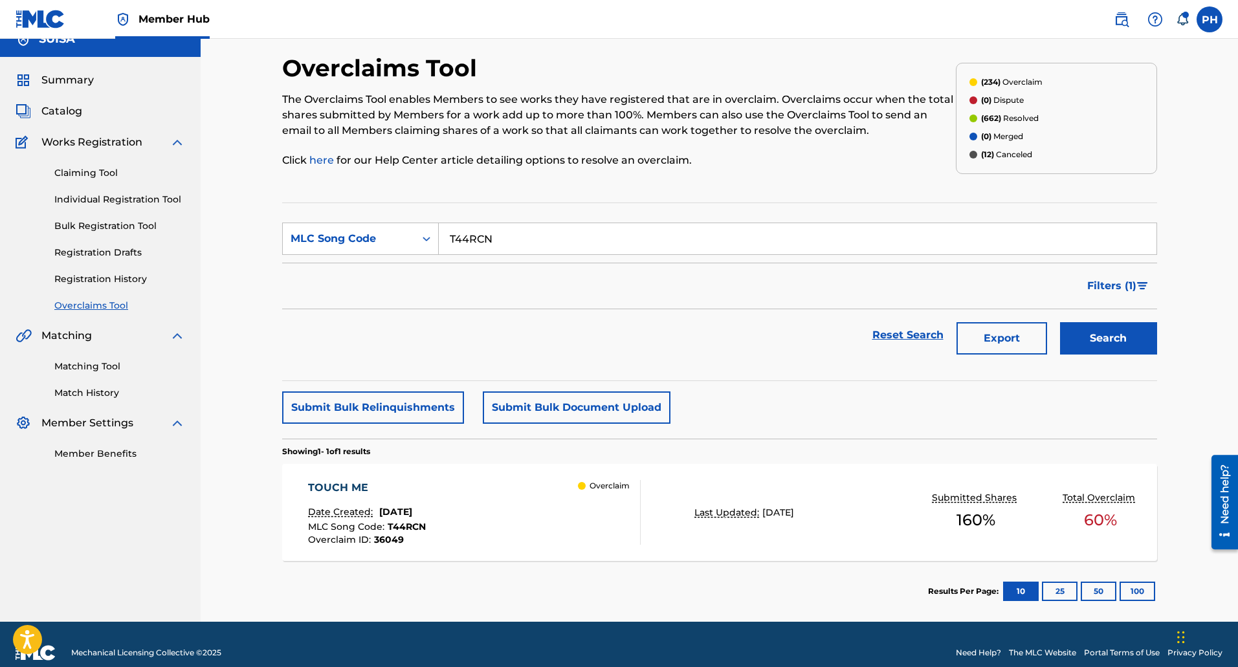
scroll to position [34, 0]
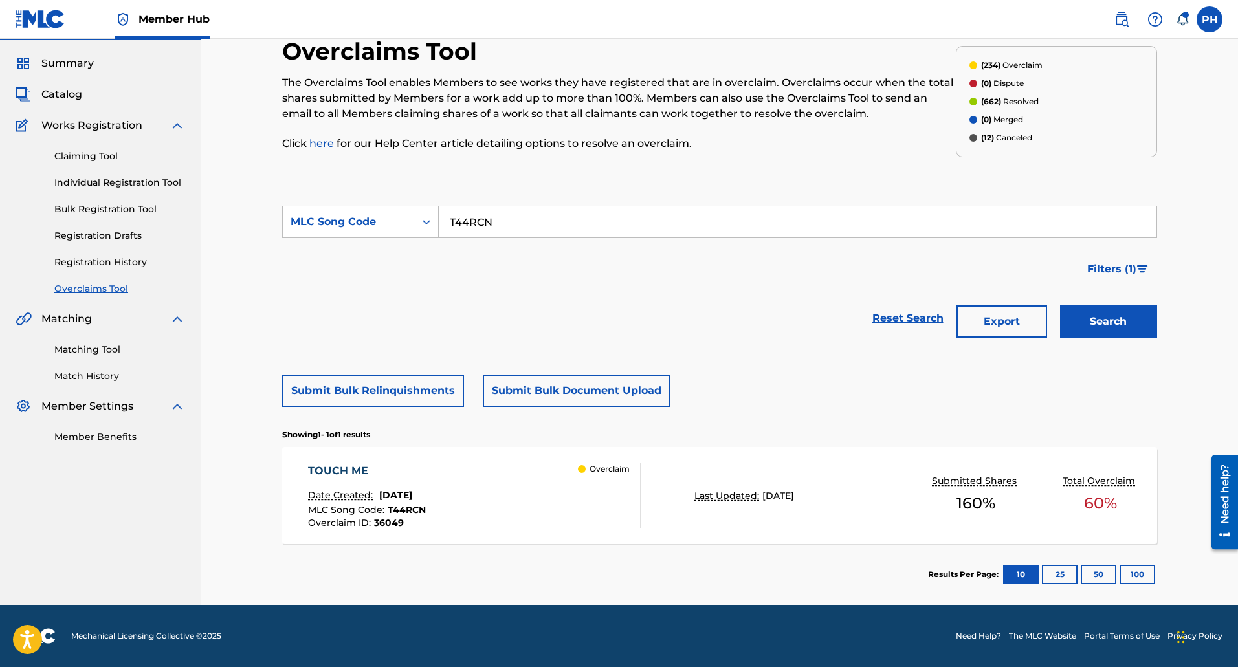
click at [861, 525] on div "TOUCH ME Date Created: [DATE] MLC Song Code : T44RCN Overclaim ID : 36049 Overc…" at bounding box center [719, 495] width 875 height 97
